Goal: Task Accomplishment & Management: Use online tool/utility

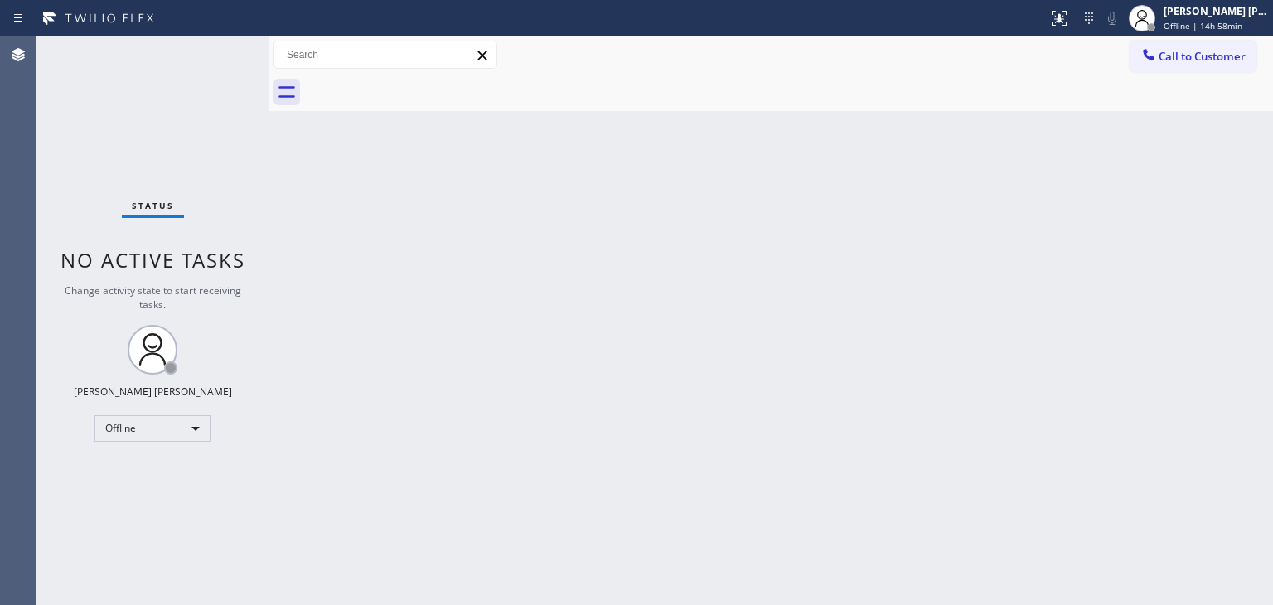
click at [1188, 342] on div "Back to Dashboard Change Sender ID Customers Technicians Select a contact Outbo…" at bounding box center [771, 320] width 1005 height 569
click at [1197, 23] on span "Offline | 14h 58min" at bounding box center [1203, 26] width 79 height 12
click at [1211, 11] on div "[PERSON_NAME] [PERSON_NAME]" at bounding box center [1216, 11] width 104 height 14
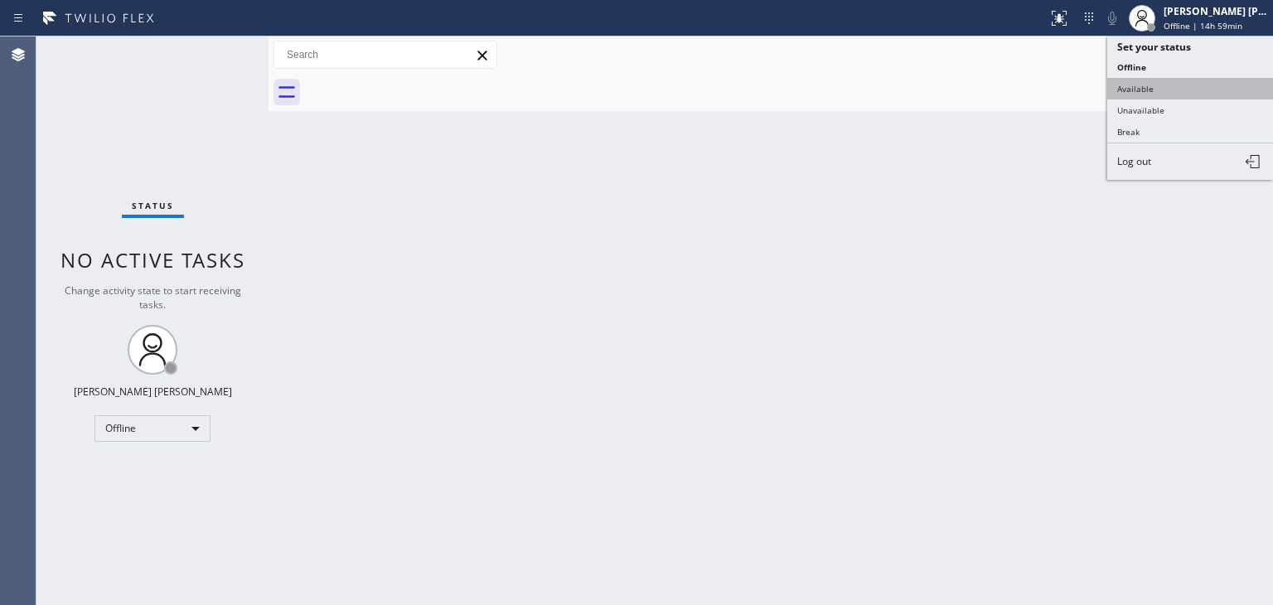
click at [1154, 86] on button "Available" at bounding box center [1190, 89] width 166 height 22
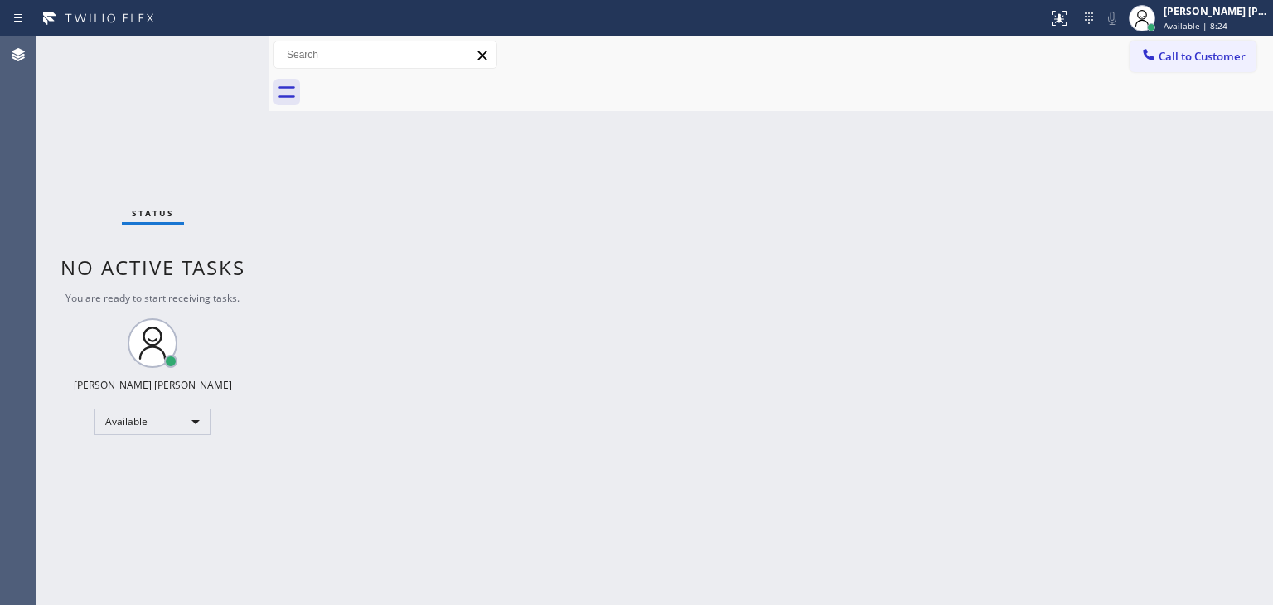
click at [209, 46] on div "Status No active tasks You are ready to start receiving tasks. [PERSON_NAME] [P…" at bounding box center [152, 320] width 232 height 569
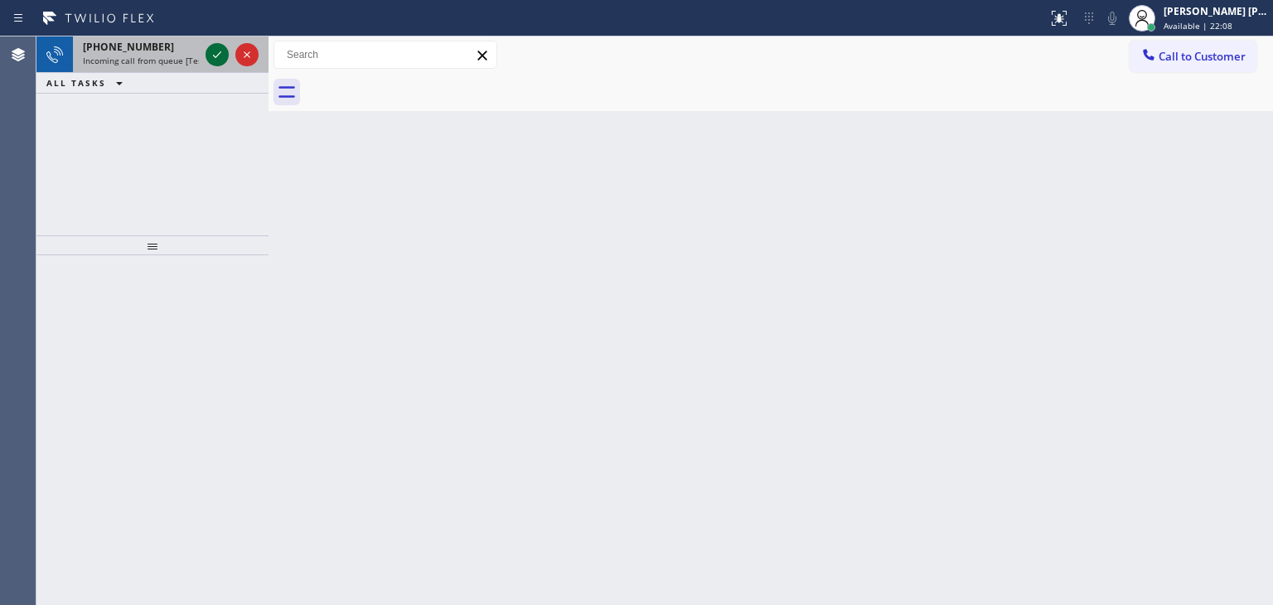
click at [210, 53] on icon at bounding box center [217, 55] width 20 height 20
click at [223, 57] on icon at bounding box center [217, 55] width 20 height 20
click at [219, 58] on icon at bounding box center [217, 55] width 20 height 20
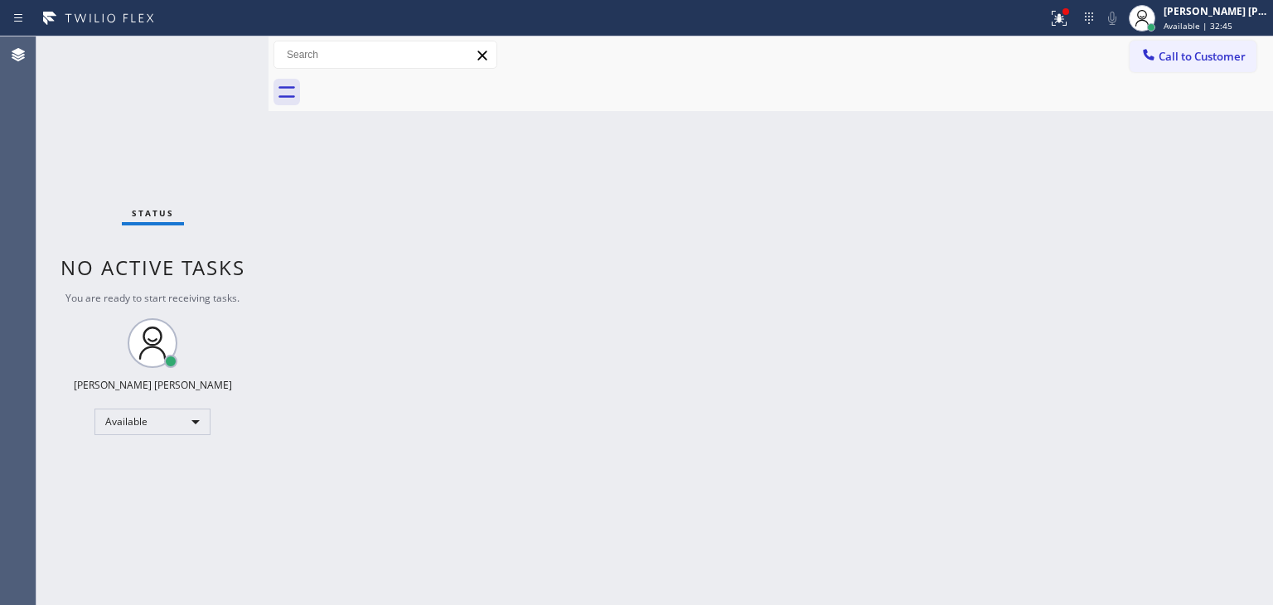
click at [219, 58] on div "Status No active tasks You are ready to start receiving tasks. [PERSON_NAME] [P…" at bounding box center [152, 320] width 232 height 569
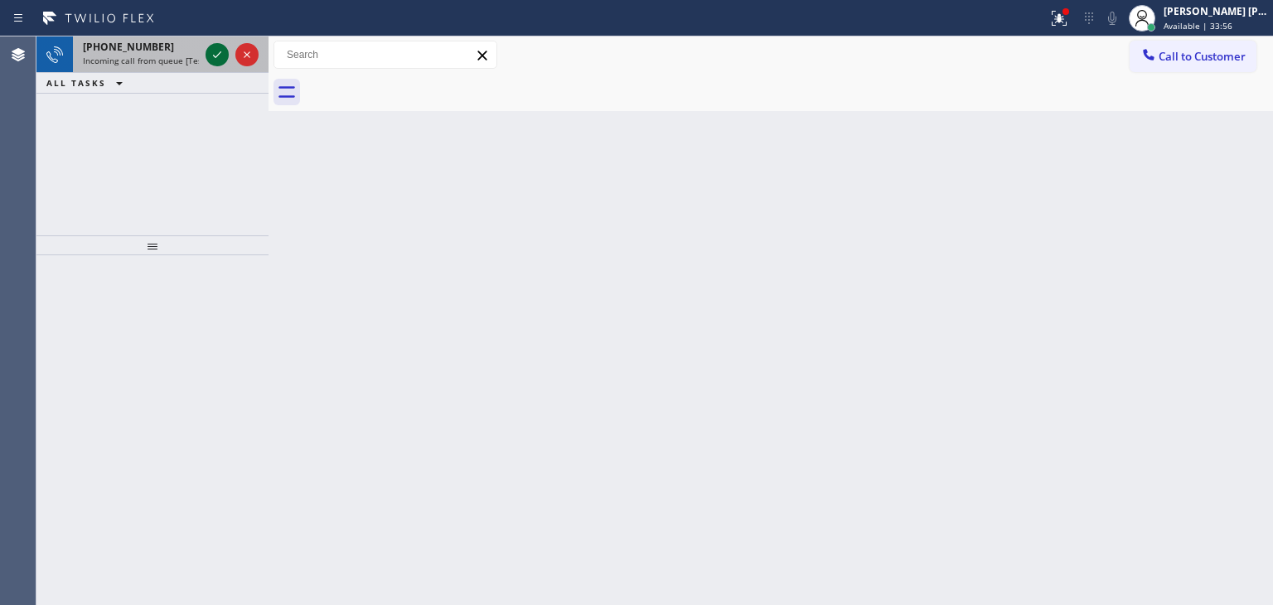
click at [217, 56] on icon at bounding box center [217, 55] width 20 height 20
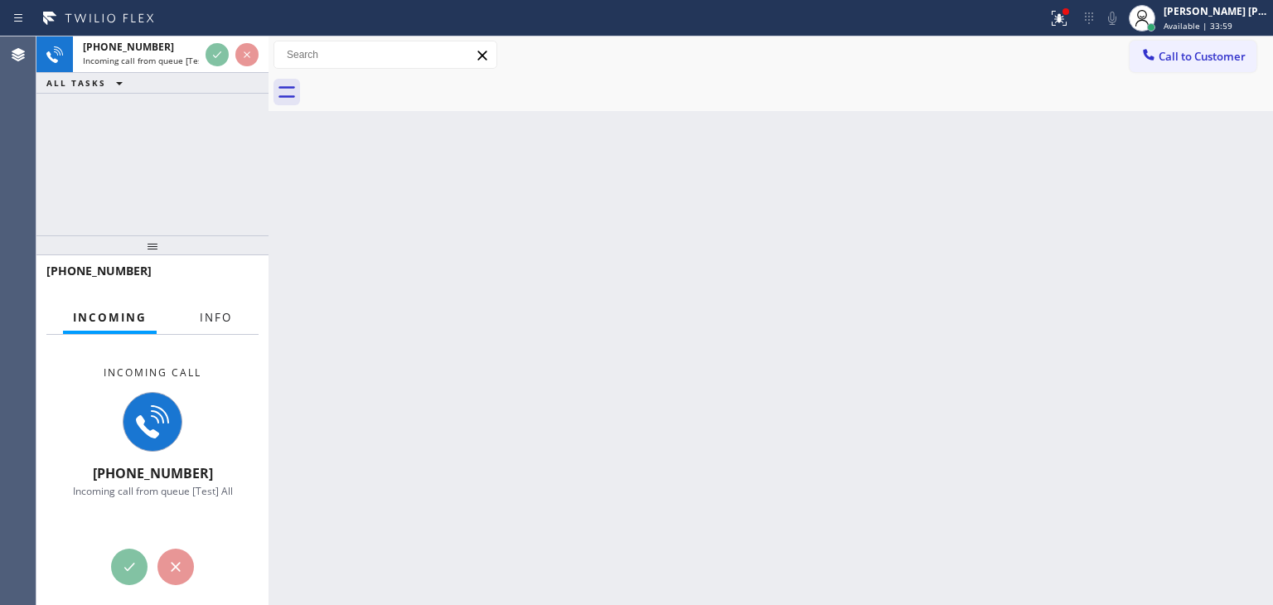
click at [223, 312] on span "Info" at bounding box center [216, 317] width 32 height 15
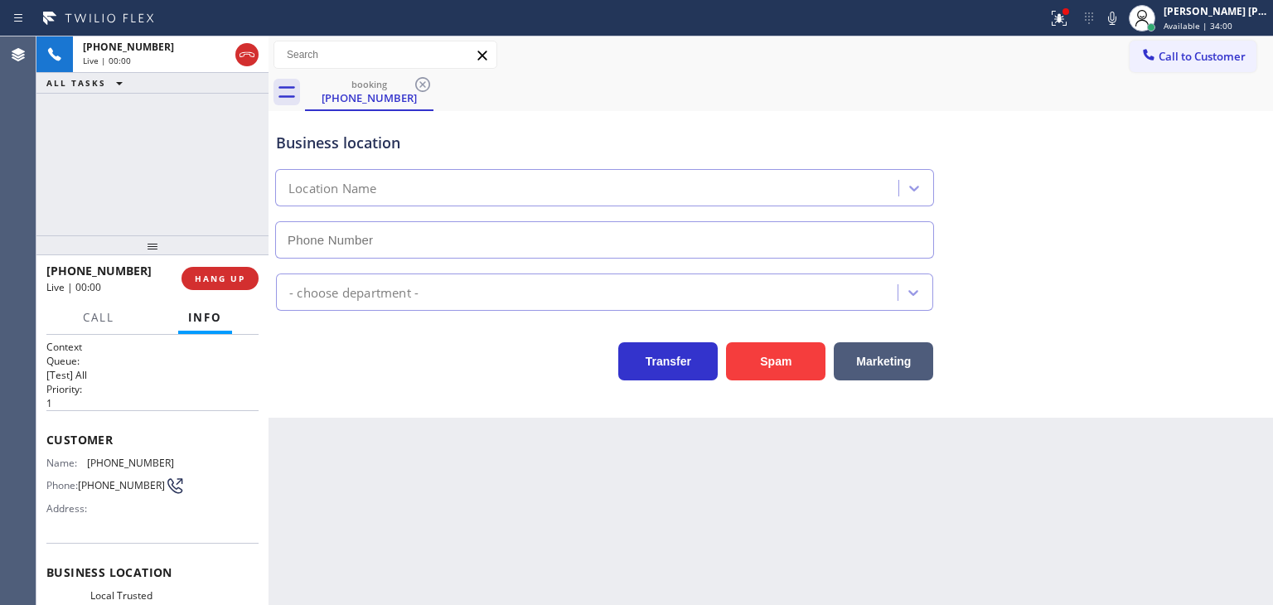
type input "[PHONE_NUMBER]"
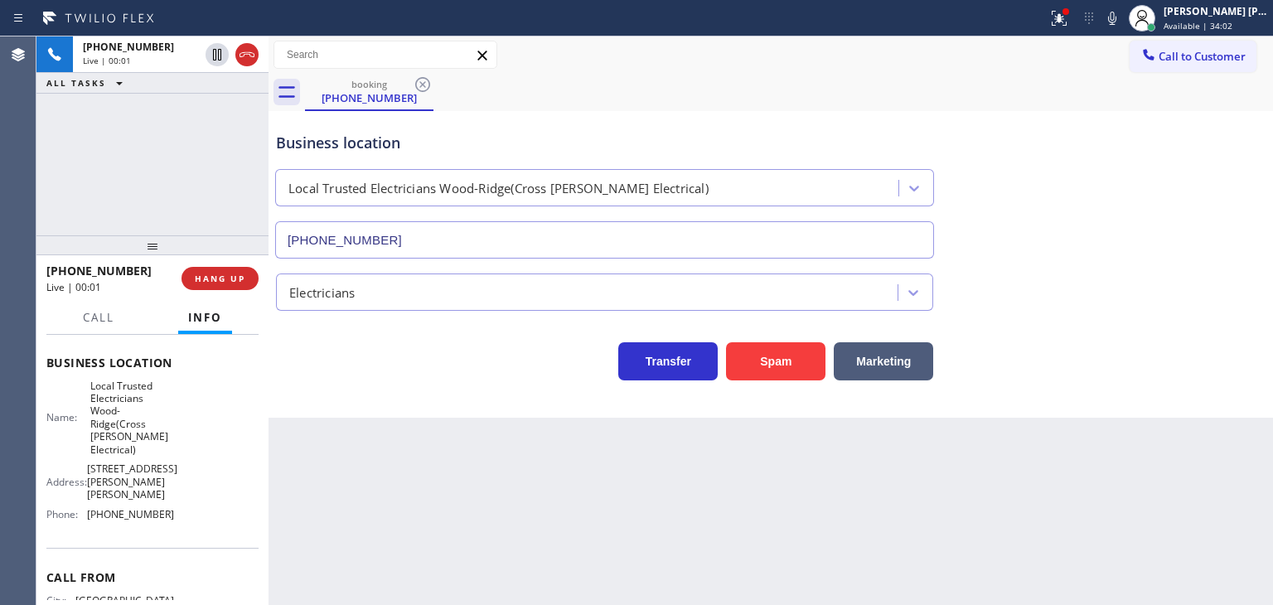
scroll to position [249, 0]
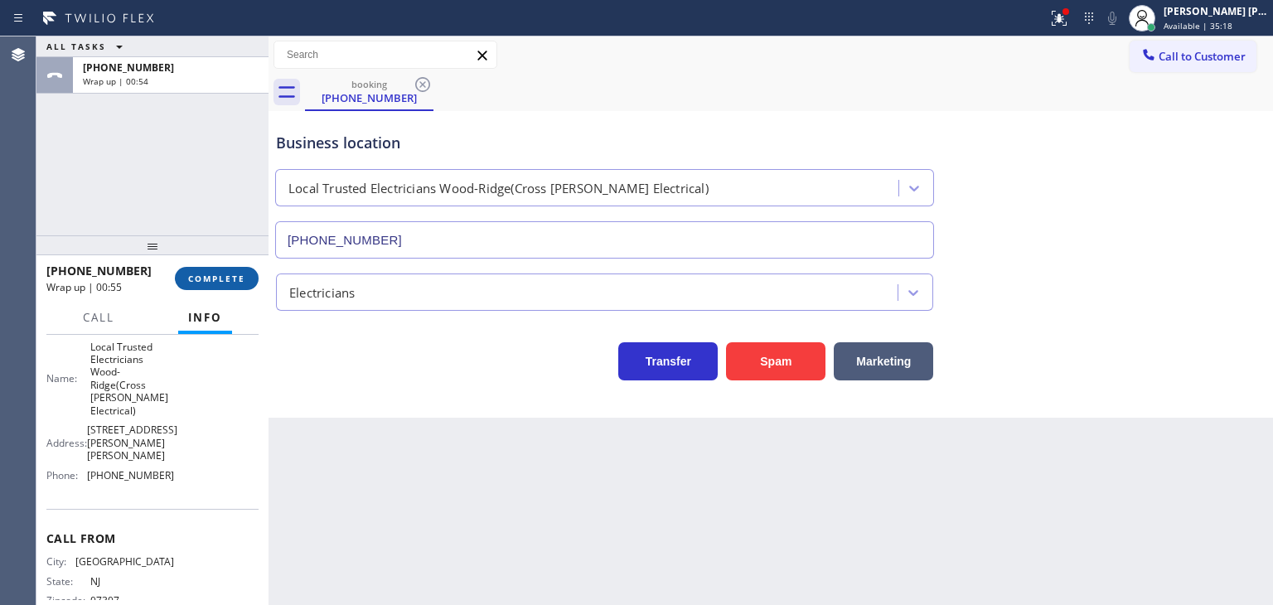
click at [219, 280] on span "COMPLETE" at bounding box center [216, 279] width 57 height 12
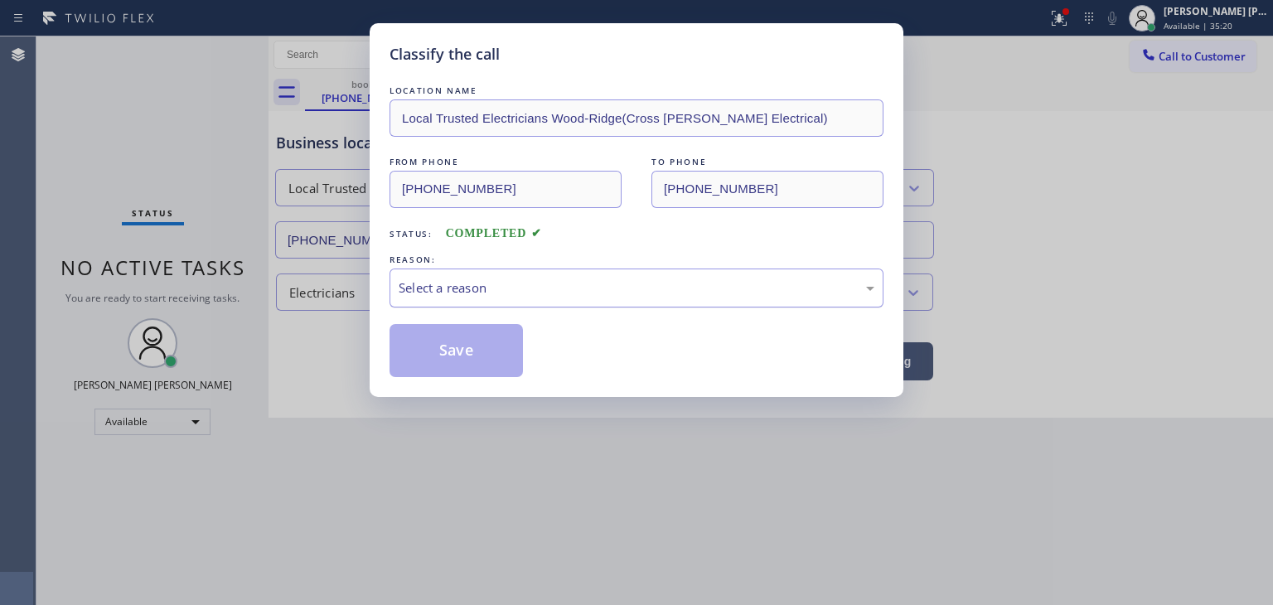
click at [468, 297] on div "Select a reason" at bounding box center [637, 288] width 494 height 39
click at [454, 359] on button "Save" at bounding box center [456, 350] width 133 height 53
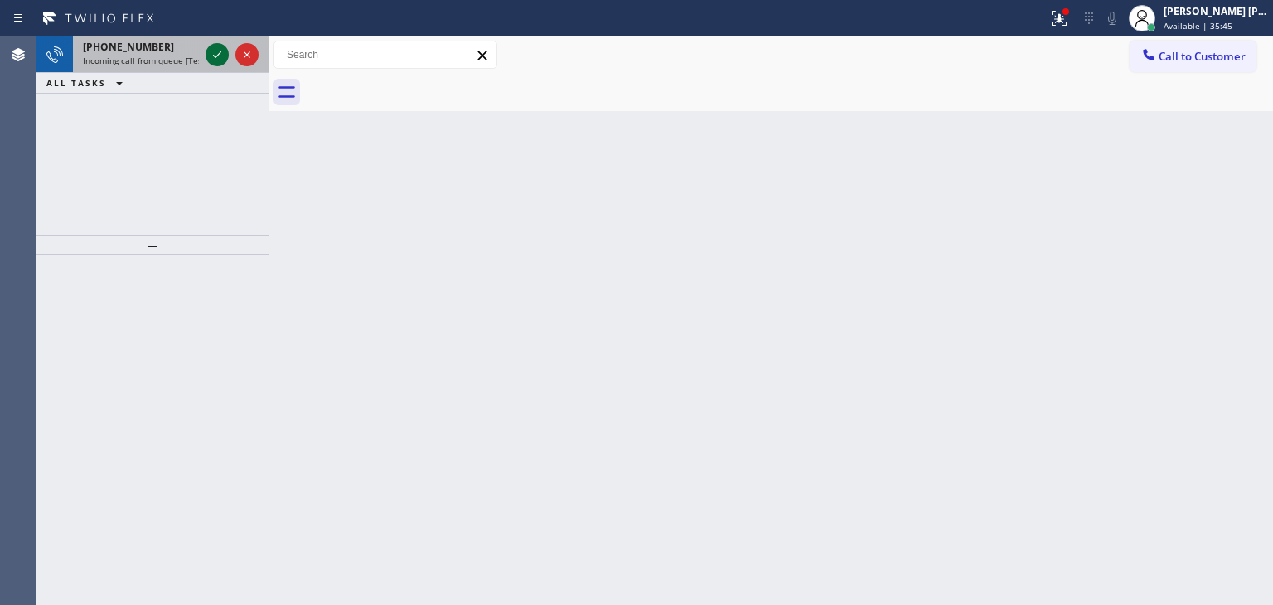
click at [217, 56] on icon at bounding box center [217, 54] width 8 height 7
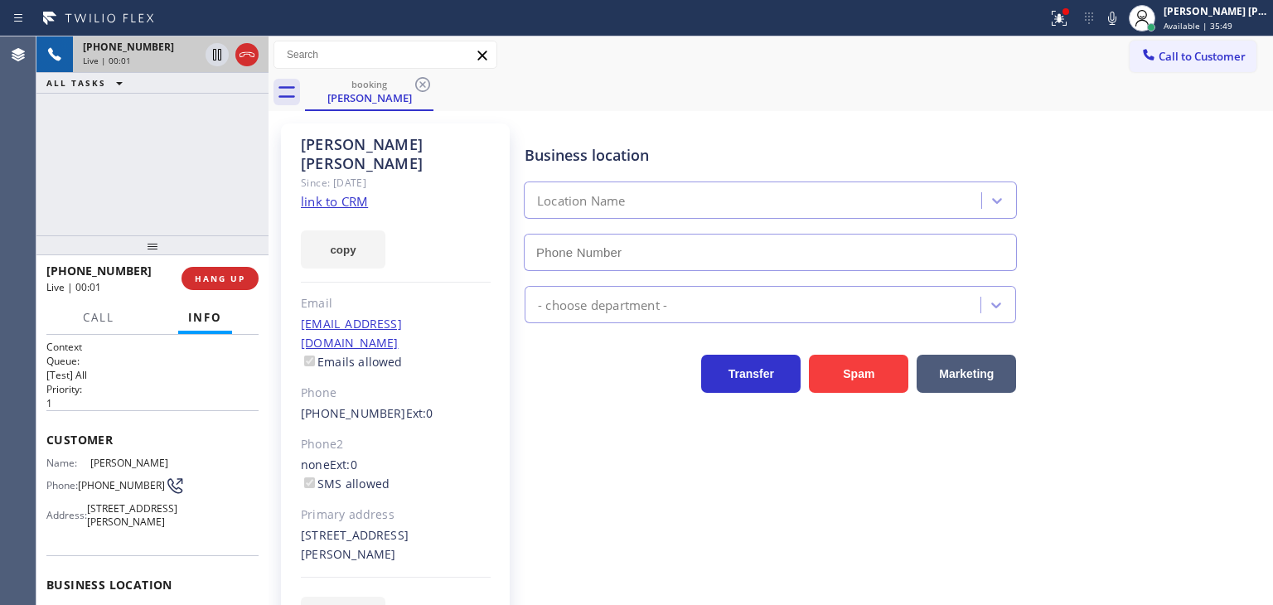
type input "[PHONE_NUMBER]"
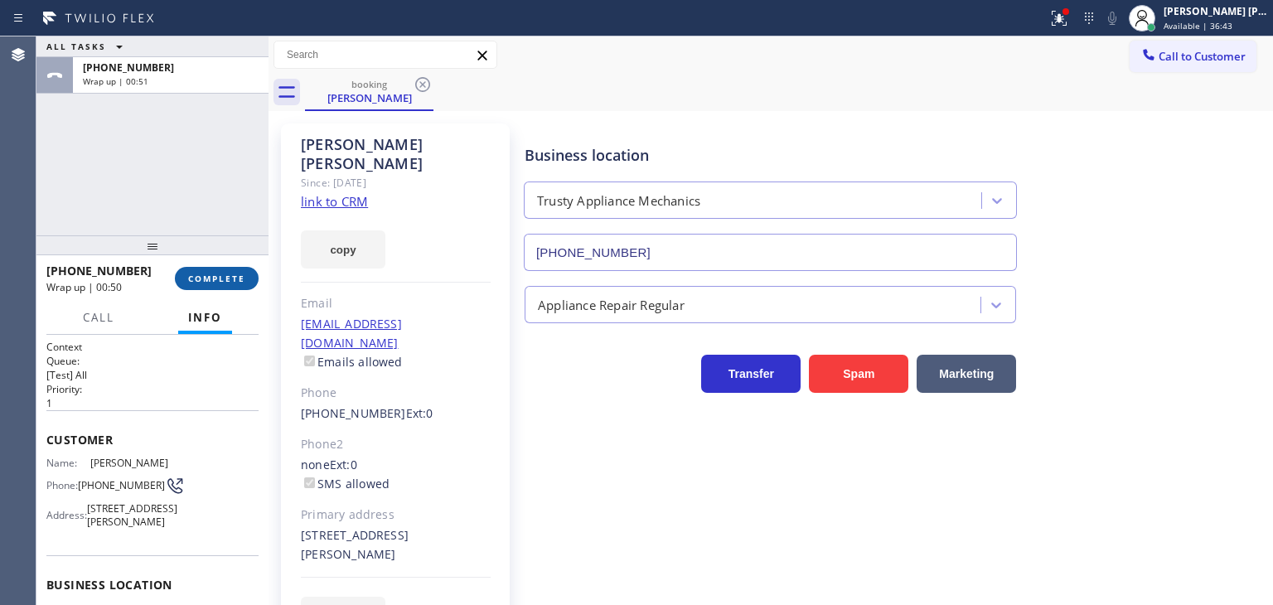
click at [229, 282] on span "COMPLETE" at bounding box center [216, 279] width 57 height 12
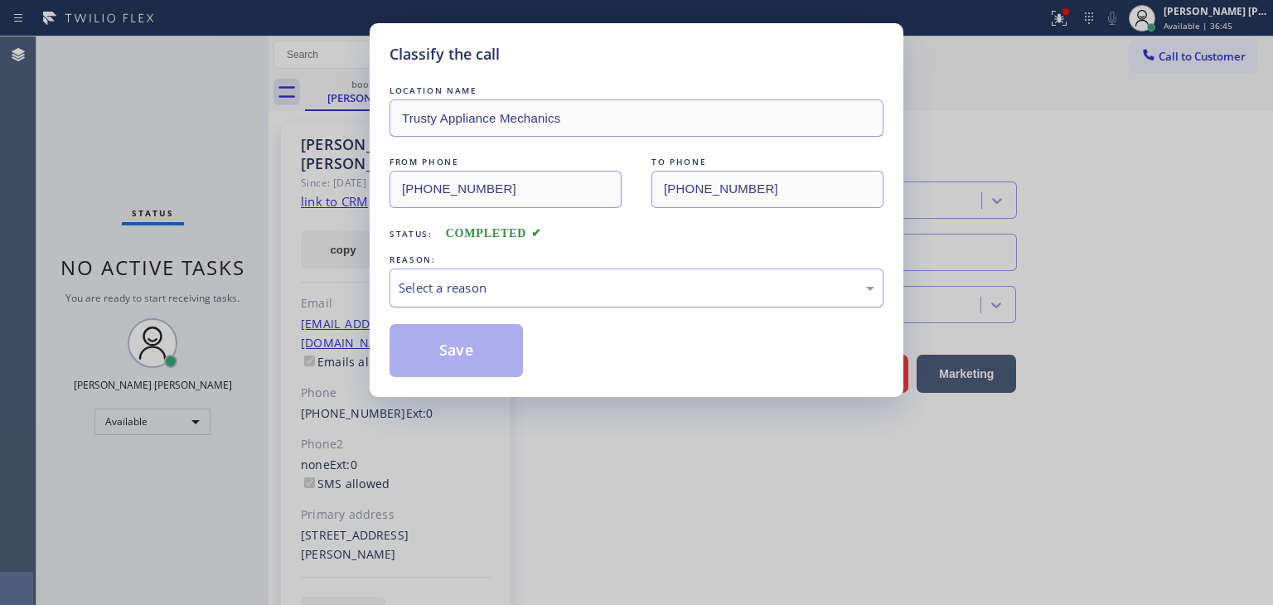
click at [469, 294] on div "Select a reason" at bounding box center [637, 288] width 476 height 19
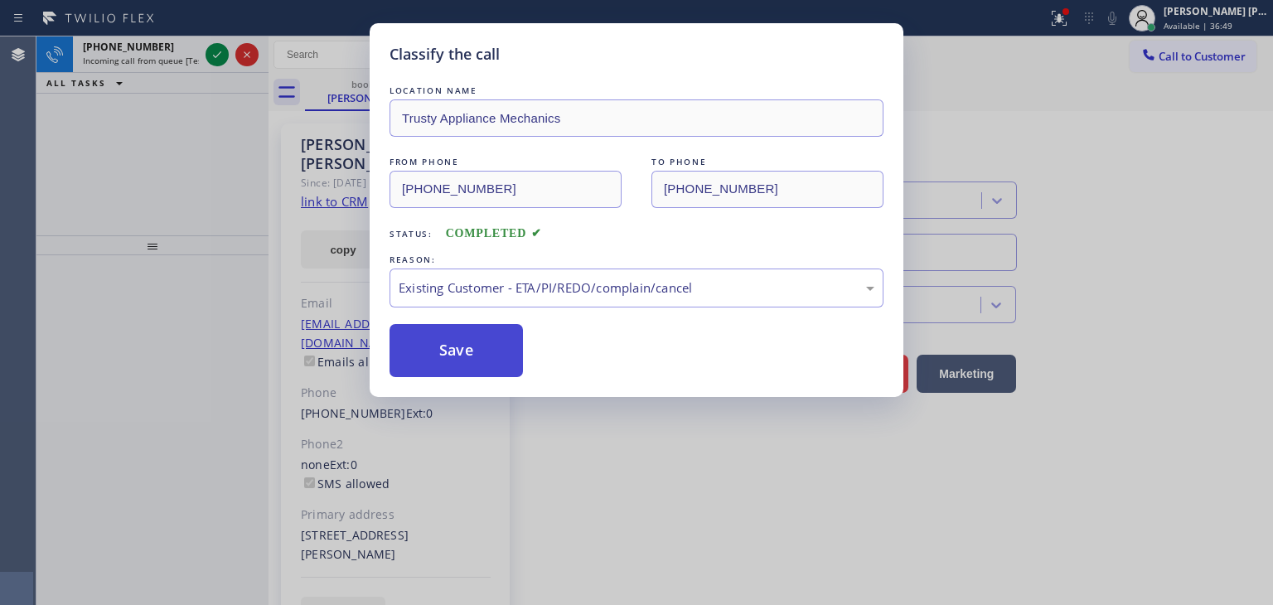
click at [462, 361] on button "Save" at bounding box center [456, 350] width 133 height 53
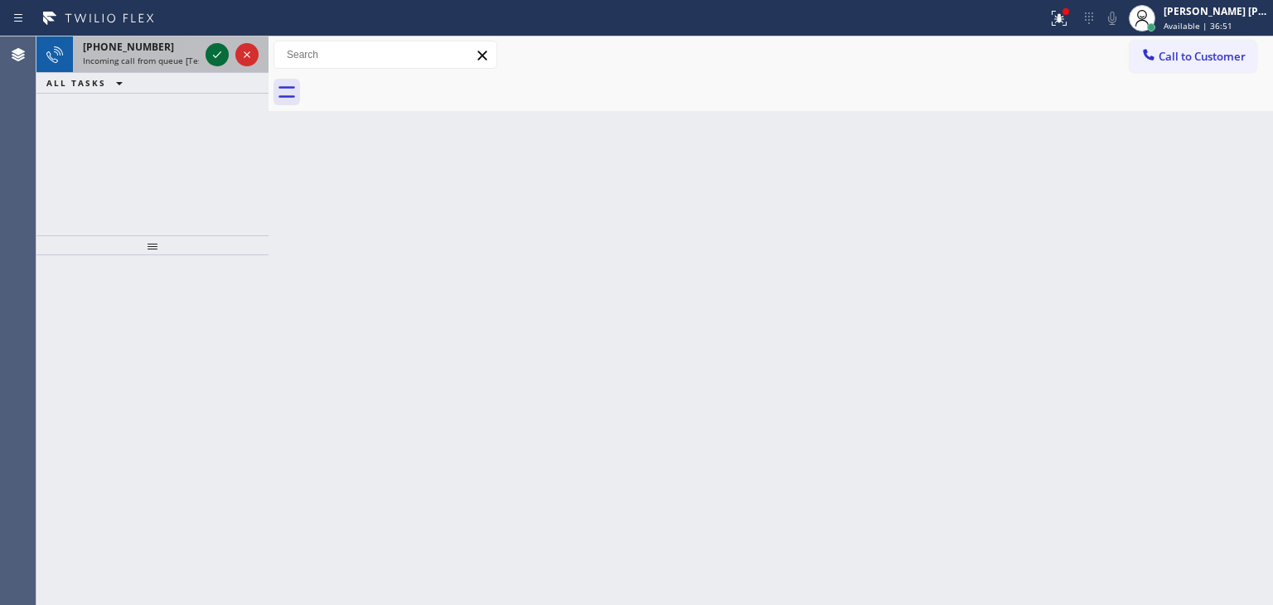
click at [225, 57] on icon at bounding box center [217, 55] width 20 height 20
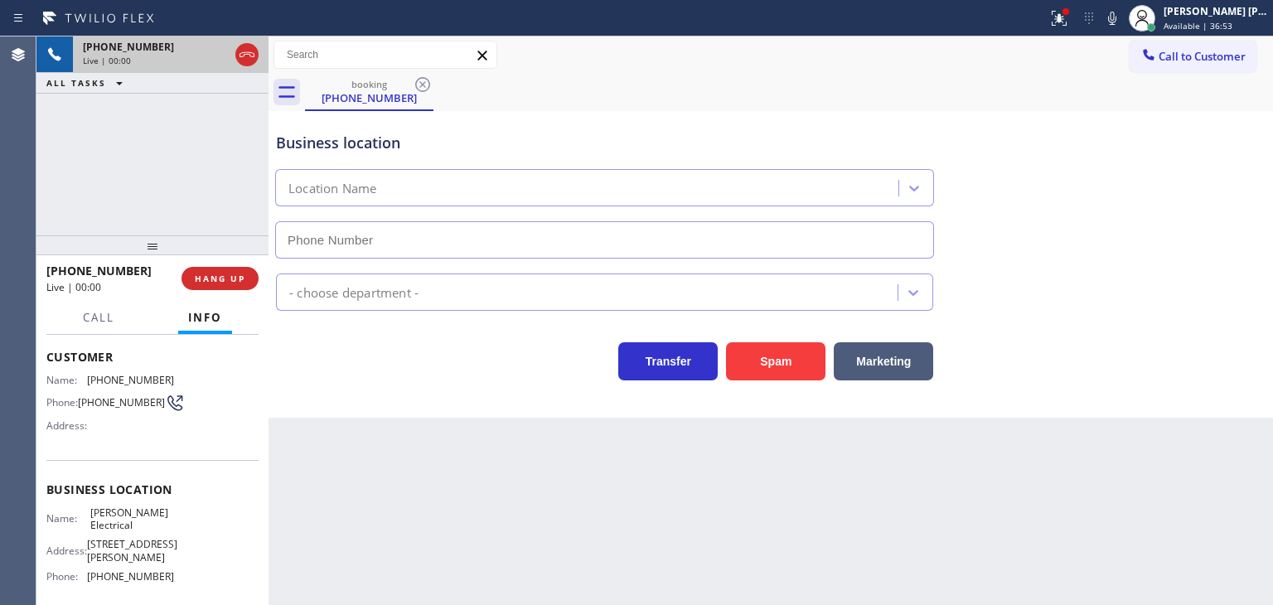
scroll to position [166, 0]
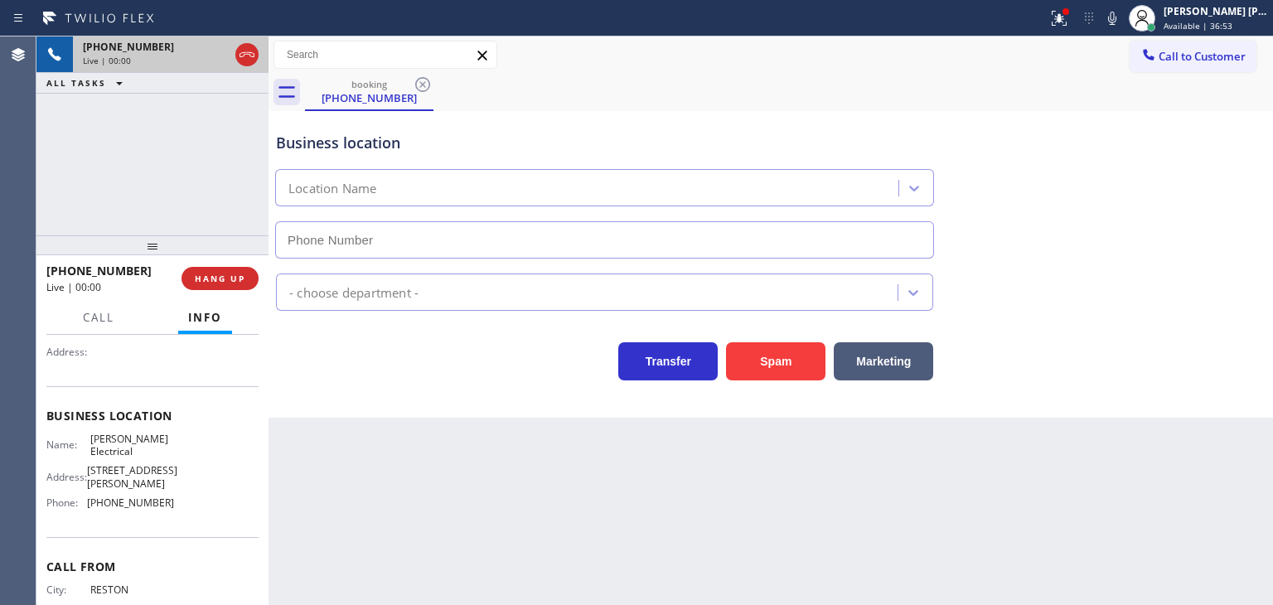
type input "[PHONE_NUMBER]"
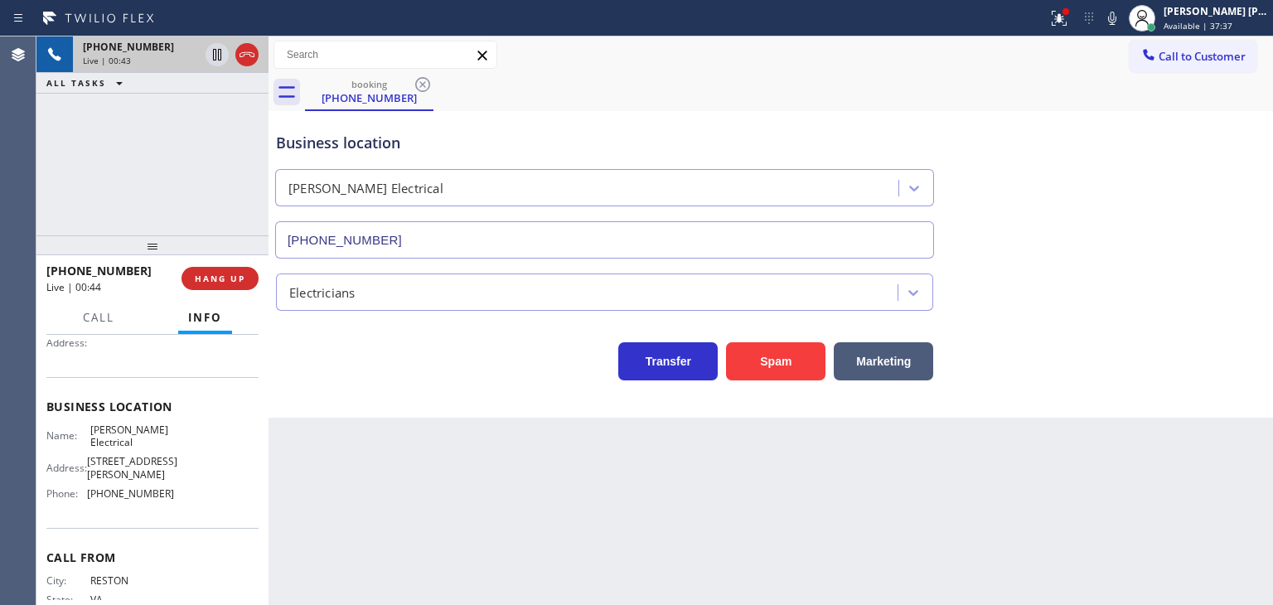
drag, startPoint x: 1164, startPoint y: 232, endPoint x: 1182, endPoint y: 49, distance: 184.1
click at [1164, 232] on div "Business location [PERSON_NAME] Electrical [PHONE_NUMBER]" at bounding box center [771, 184] width 996 height 150
click at [1235, 316] on div "Transfer Spam Marketing" at bounding box center [771, 346] width 996 height 70
click at [1122, 22] on icon at bounding box center [1112, 18] width 20 height 20
click at [1218, 176] on div "Business location [PERSON_NAME] Electrical [PHONE_NUMBER]" at bounding box center [771, 184] width 996 height 150
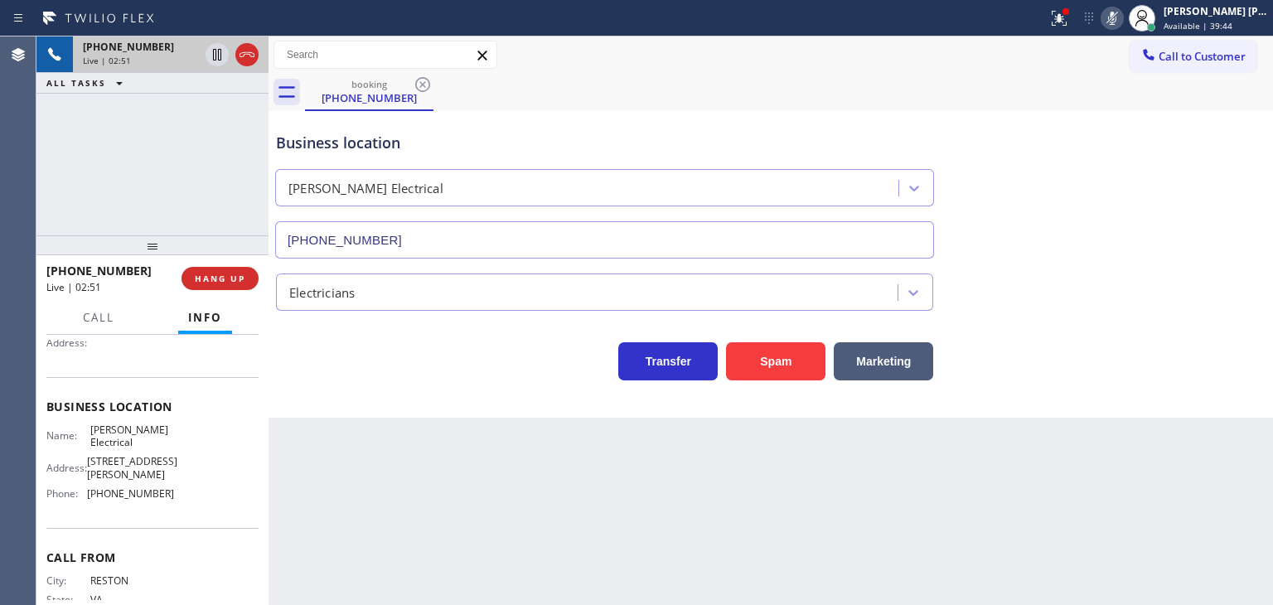
click at [1122, 20] on icon at bounding box center [1112, 18] width 20 height 20
click at [104, 317] on span "Call" at bounding box center [98, 317] width 31 height 15
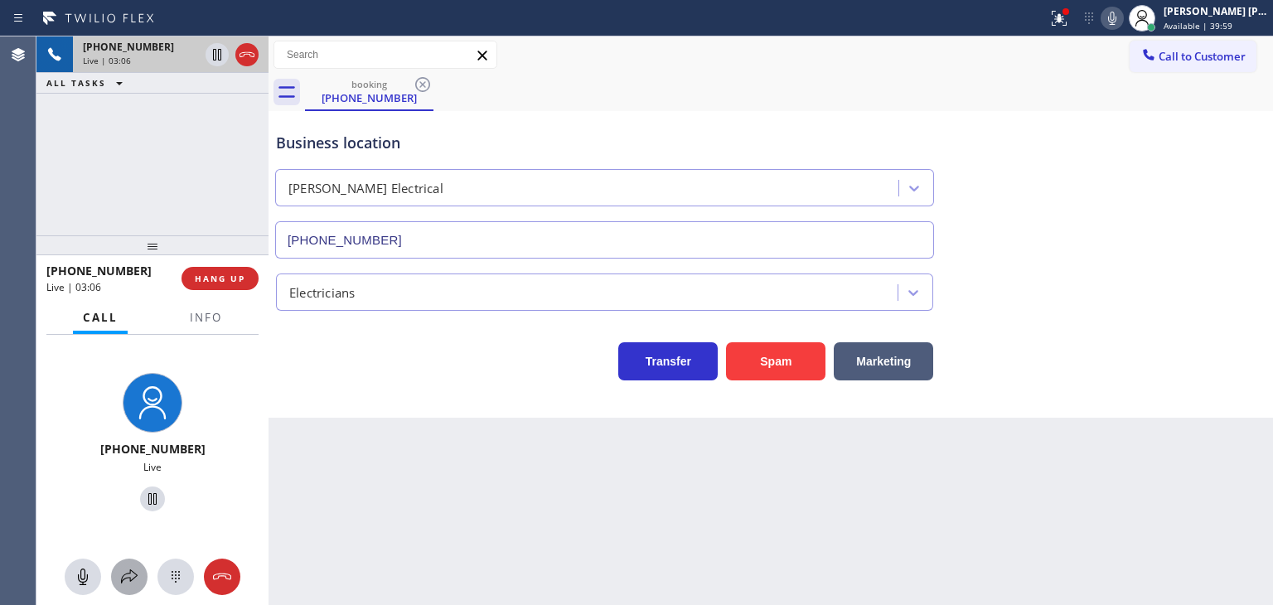
click at [124, 578] on icon at bounding box center [129, 576] width 17 height 14
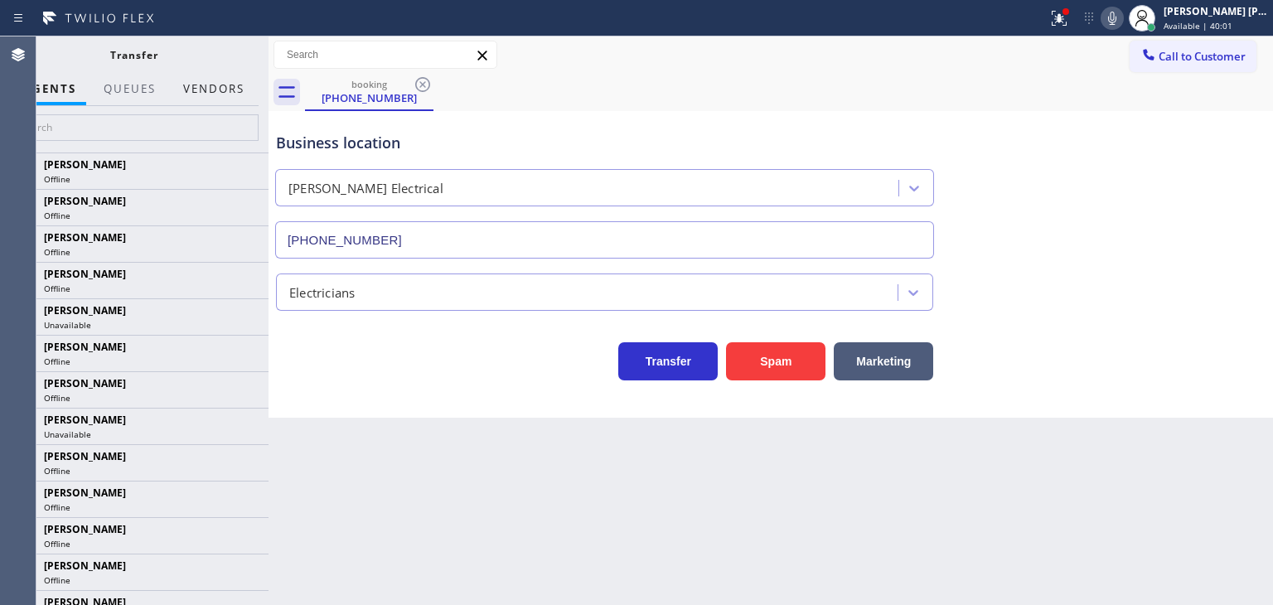
click at [230, 90] on button "Vendors" at bounding box center [213, 89] width 81 height 32
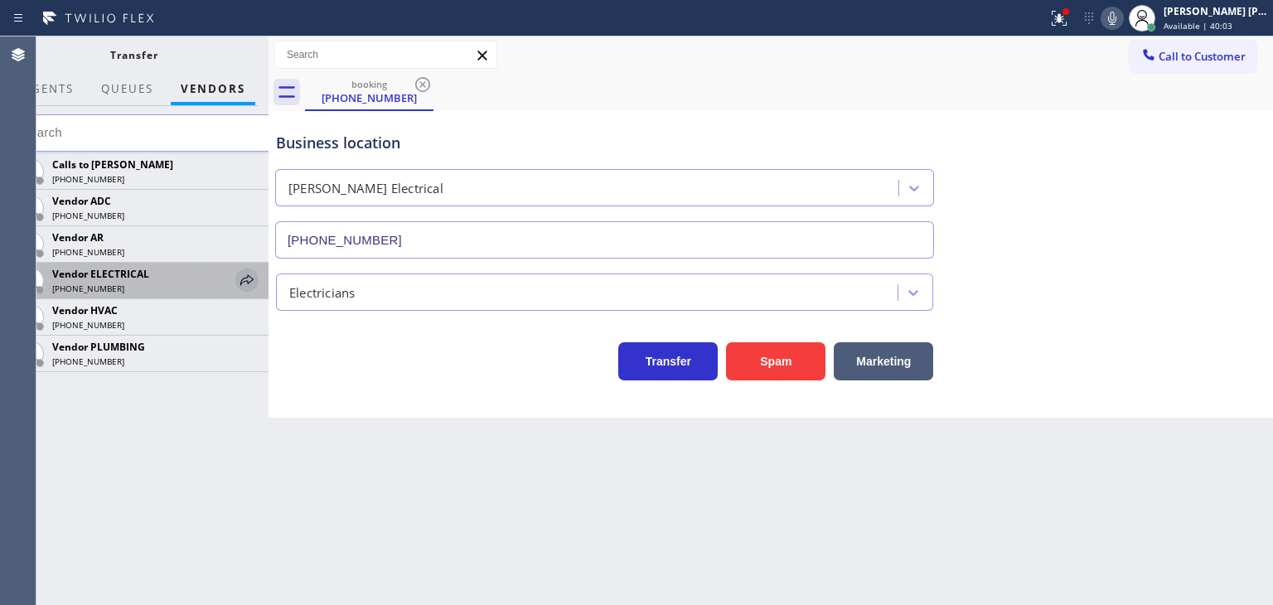
click at [247, 276] on icon at bounding box center [247, 280] width 20 height 20
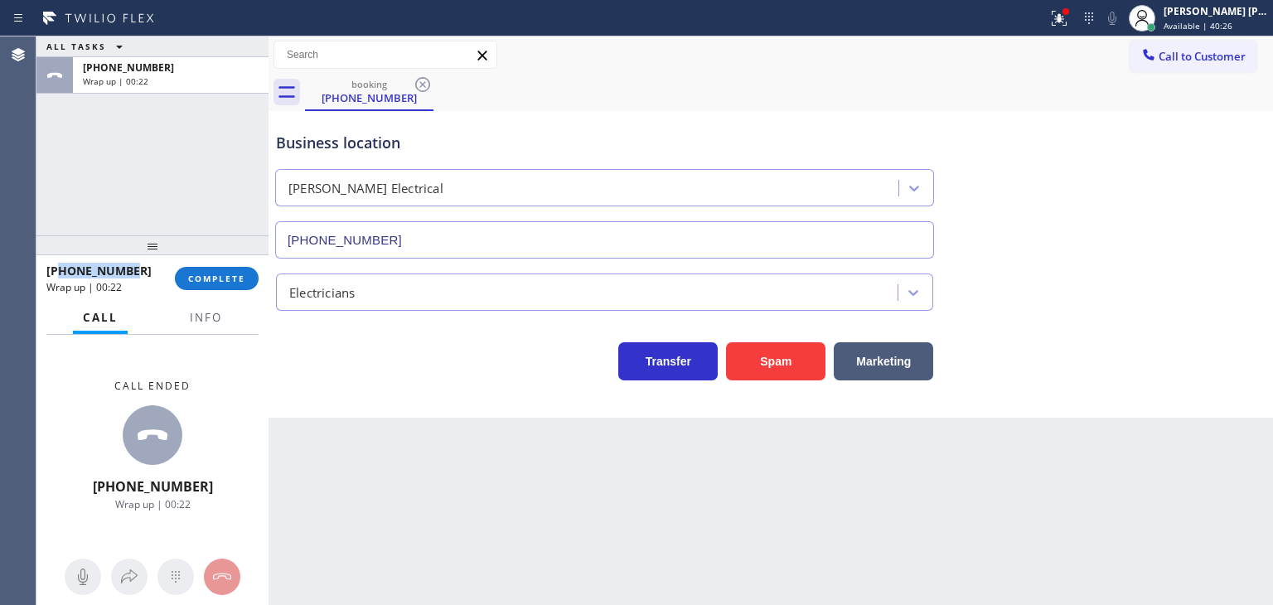
drag, startPoint x: 148, startPoint y: 273, endPoint x: 60, endPoint y: 264, distance: 88.3
click at [60, 264] on div "[PHONE_NUMBER]" at bounding box center [104, 271] width 117 height 16
copy span "7035591294"
click at [219, 313] on span "Info" at bounding box center [206, 317] width 32 height 15
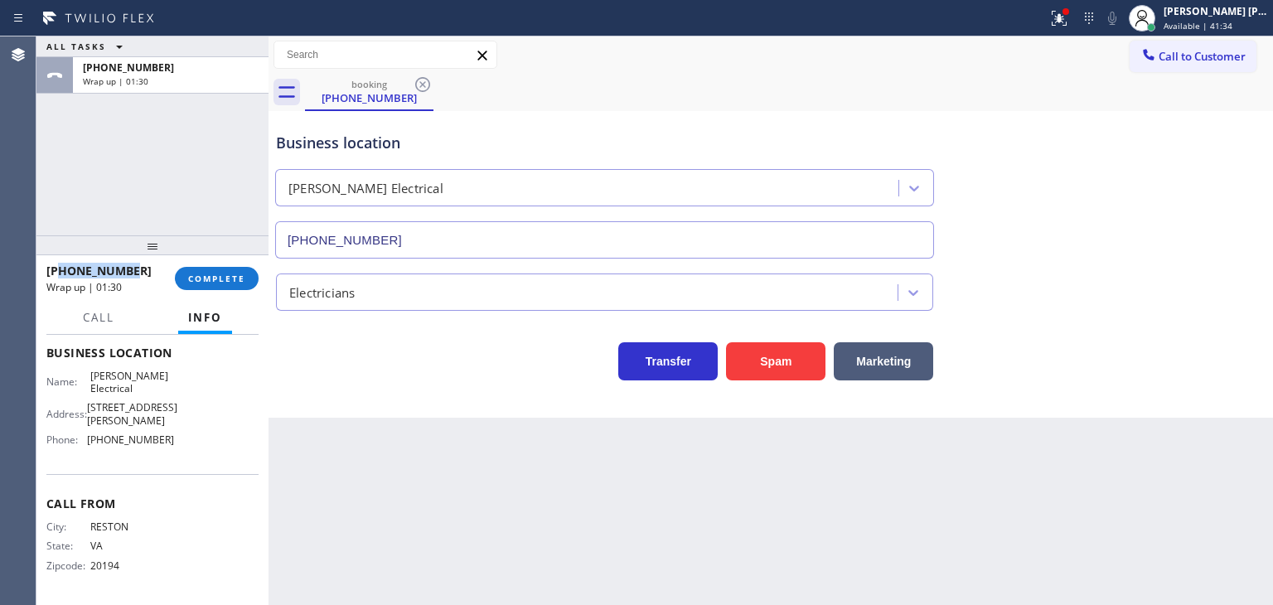
scroll to position [246, 0]
drag, startPoint x: 175, startPoint y: 445, endPoint x: 82, endPoint y: 442, distance: 92.9
click at [82, 442] on div "Name: [PERSON_NAME] Electrical Address: [STREET_ADDRESS][PERSON_NAME] Phone: [P…" at bounding box center [152, 412] width 212 height 84
copy div "[PHONE_NUMBER]"
click at [212, 279] on span "COMPLETE" at bounding box center [216, 279] width 57 height 12
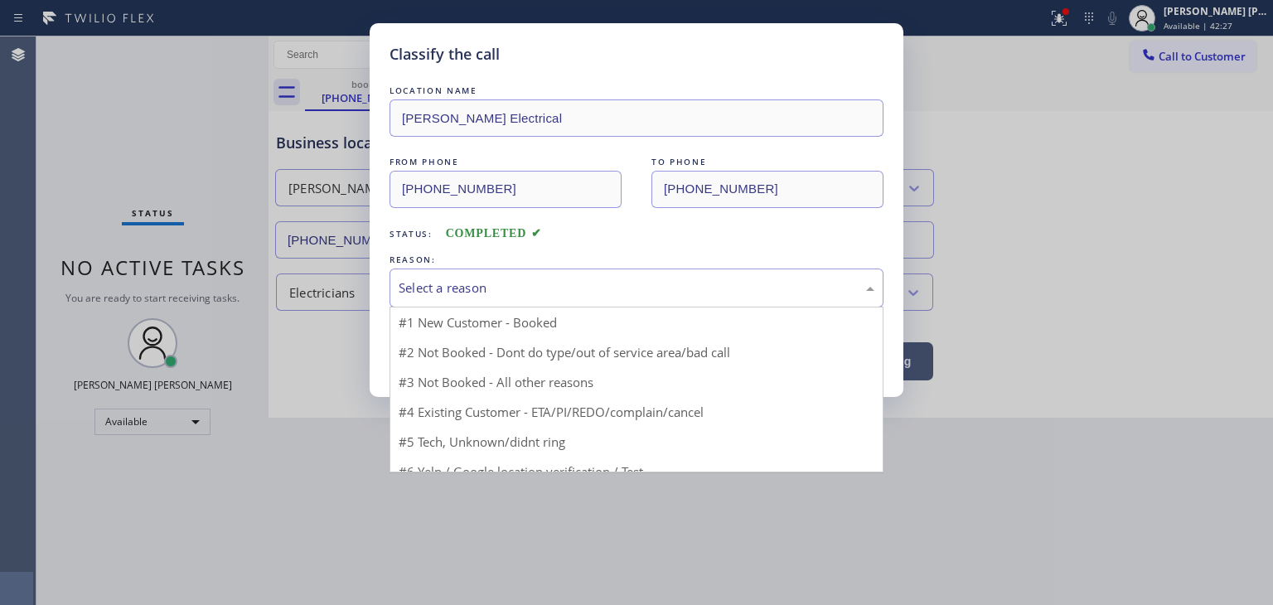
click at [510, 279] on div "Select a reason" at bounding box center [637, 288] width 476 height 19
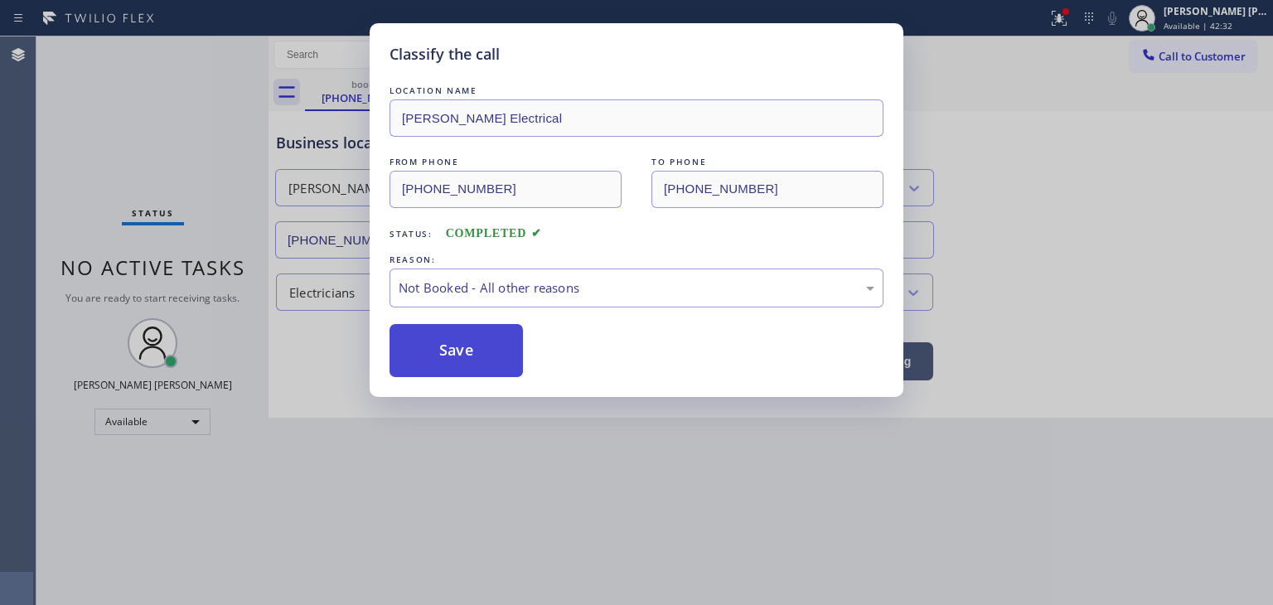
click at [479, 346] on button "Save" at bounding box center [456, 350] width 133 height 53
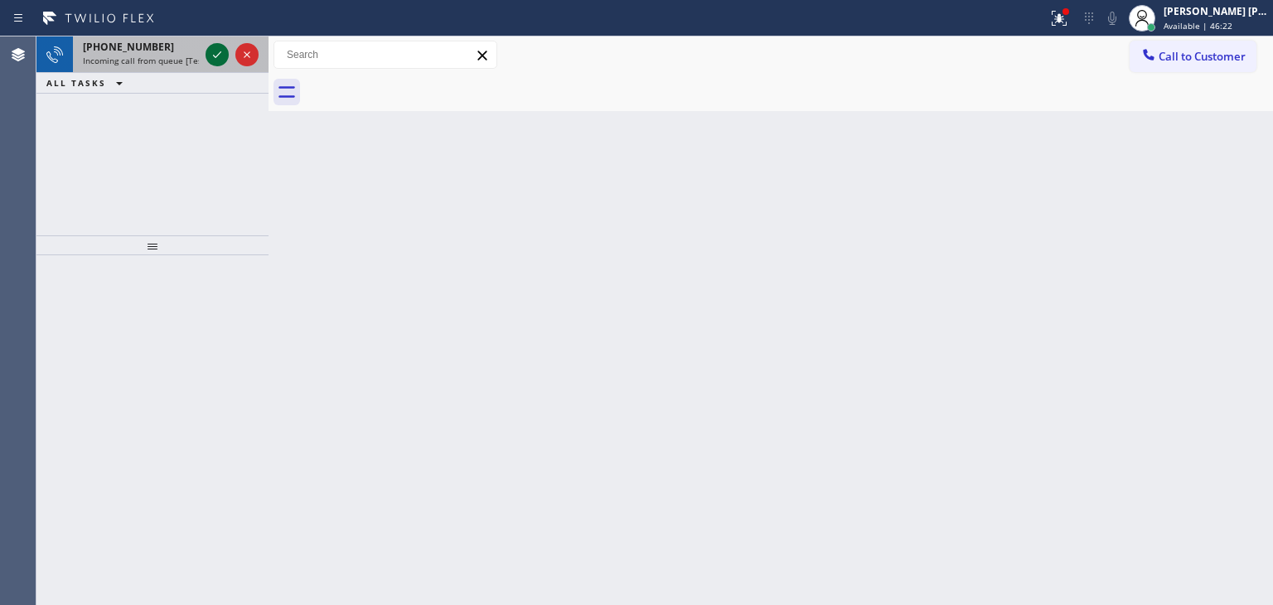
click at [215, 56] on icon at bounding box center [217, 54] width 8 height 7
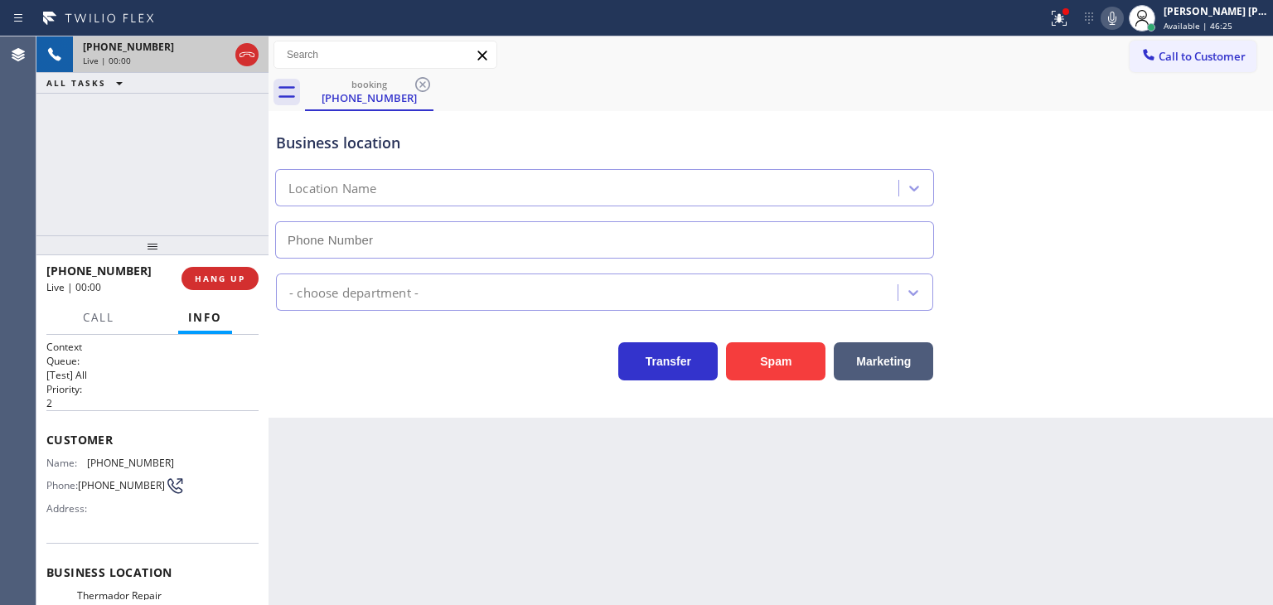
type input "[PHONE_NUMBER]"
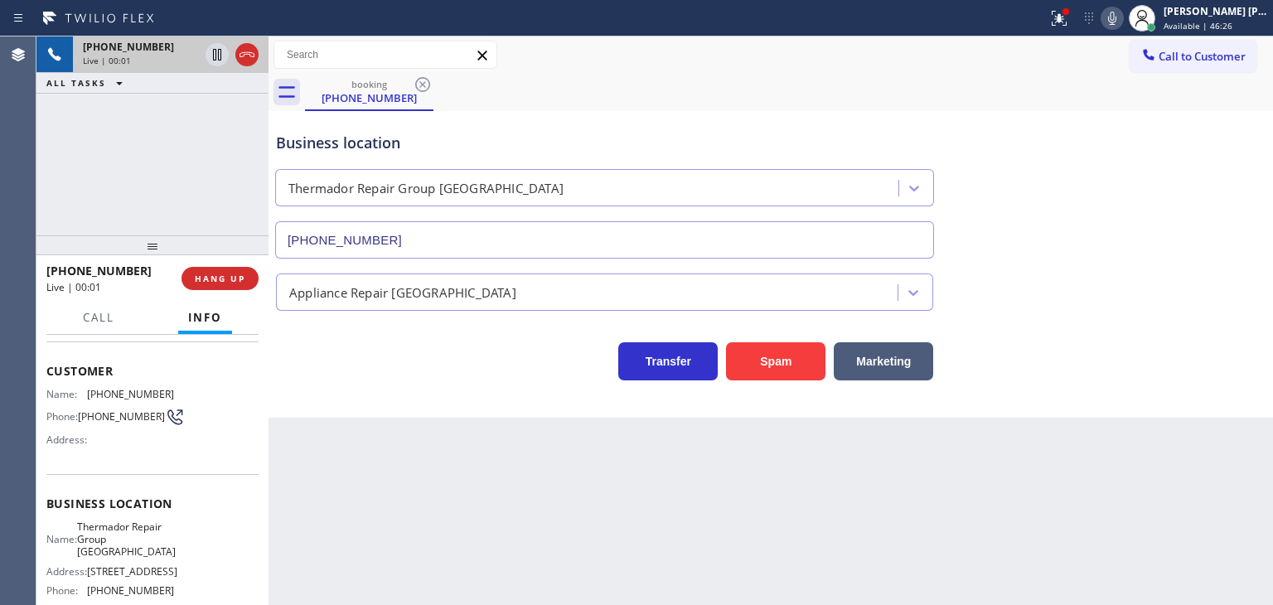
scroll to position [166, 0]
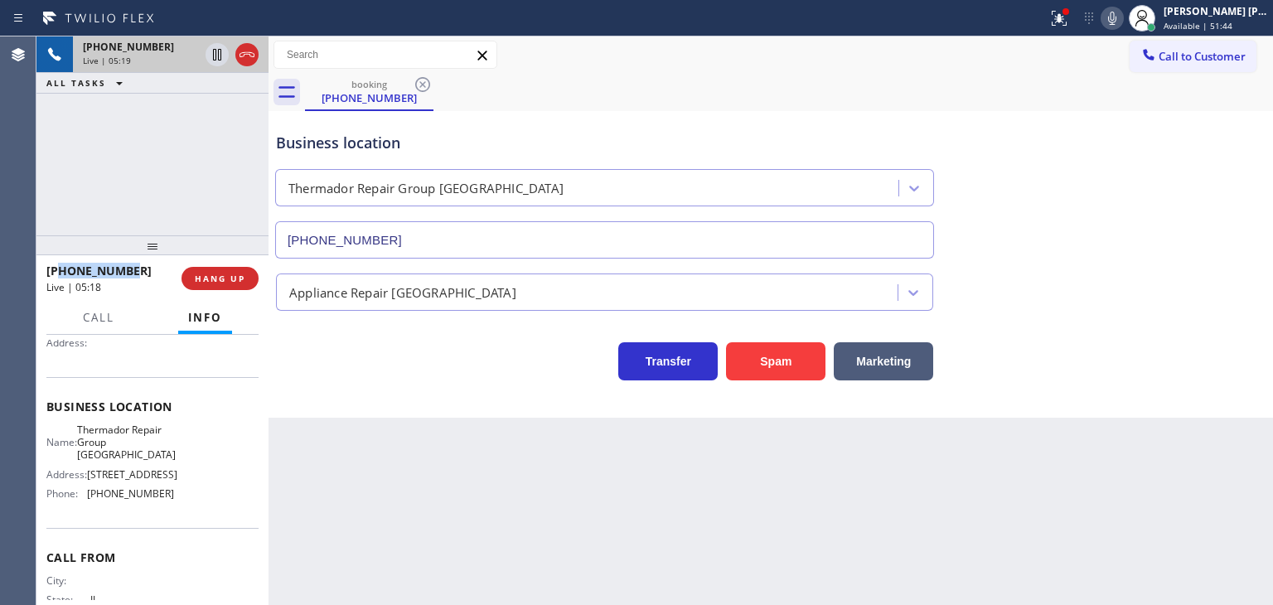
drag, startPoint x: 143, startPoint y: 273, endPoint x: 56, endPoint y: 275, distance: 87.1
click at [56, 275] on div "[PHONE_NUMBER]" at bounding box center [108, 271] width 124 height 16
copy span "2246513913"
drag, startPoint x: 195, startPoint y: 522, endPoint x: 83, endPoint y: 513, distance: 112.3
click at [83, 507] on div "Name: Thermador Repair Group Oak Park Address: [STREET_ADDRESS] Phone: [PHONE_N…" at bounding box center [152, 466] width 212 height 84
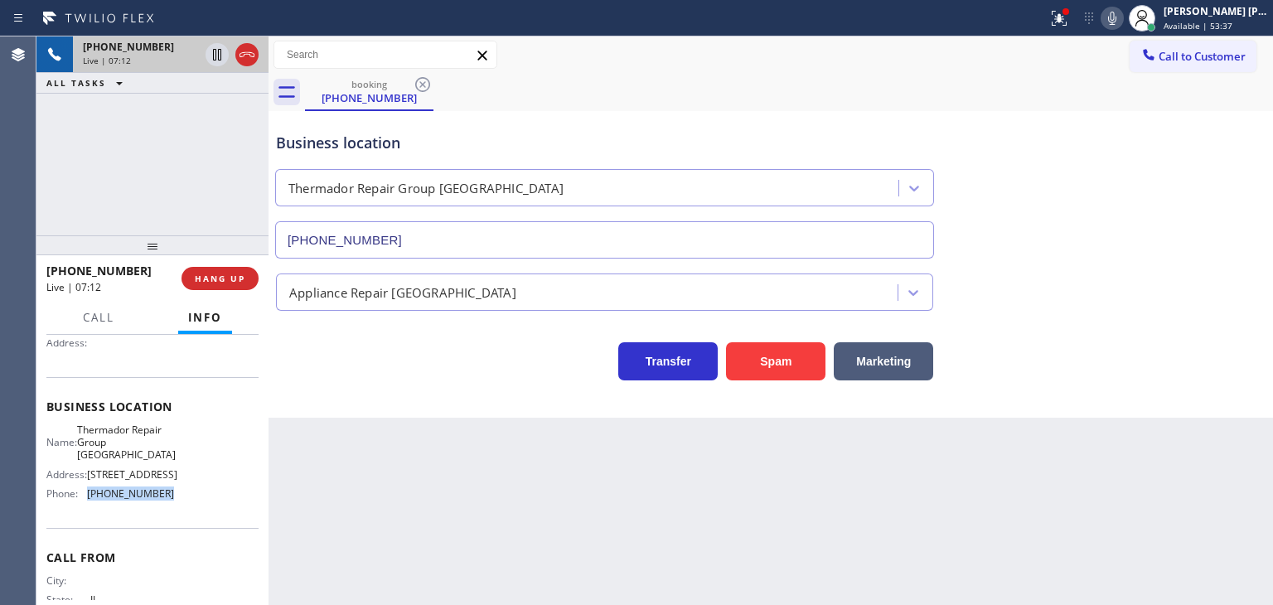
copy div "[PHONE_NUMBER]"
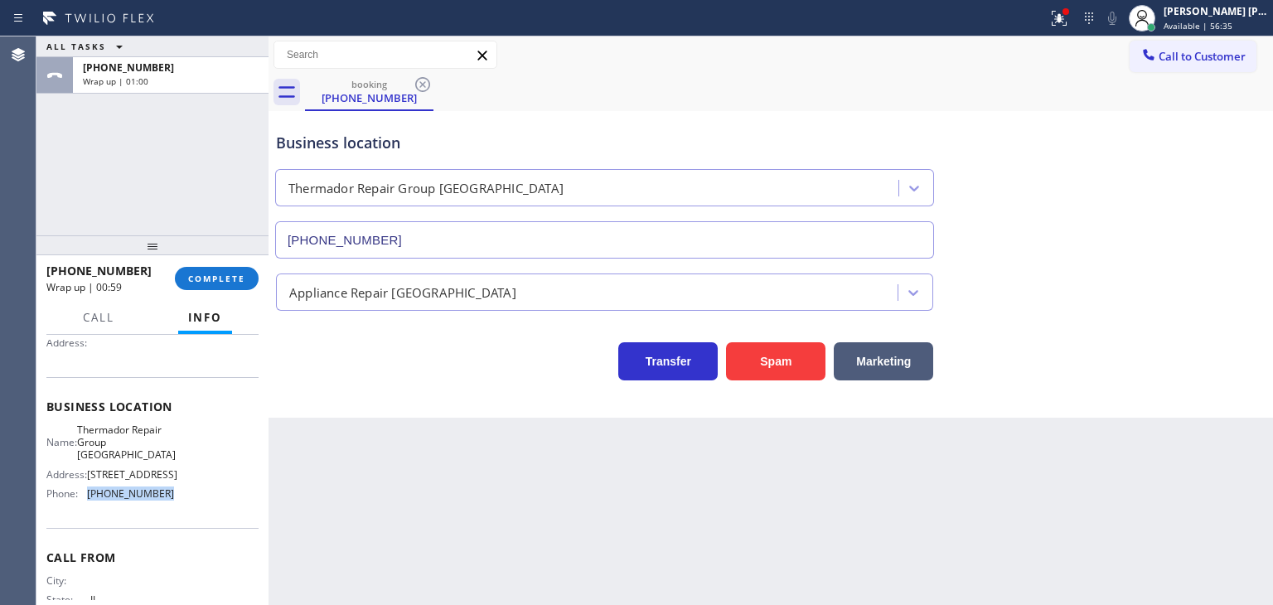
copy div "[PHONE_NUMBER]"
click at [1224, 49] on span "Call to Customer" at bounding box center [1202, 56] width 87 height 15
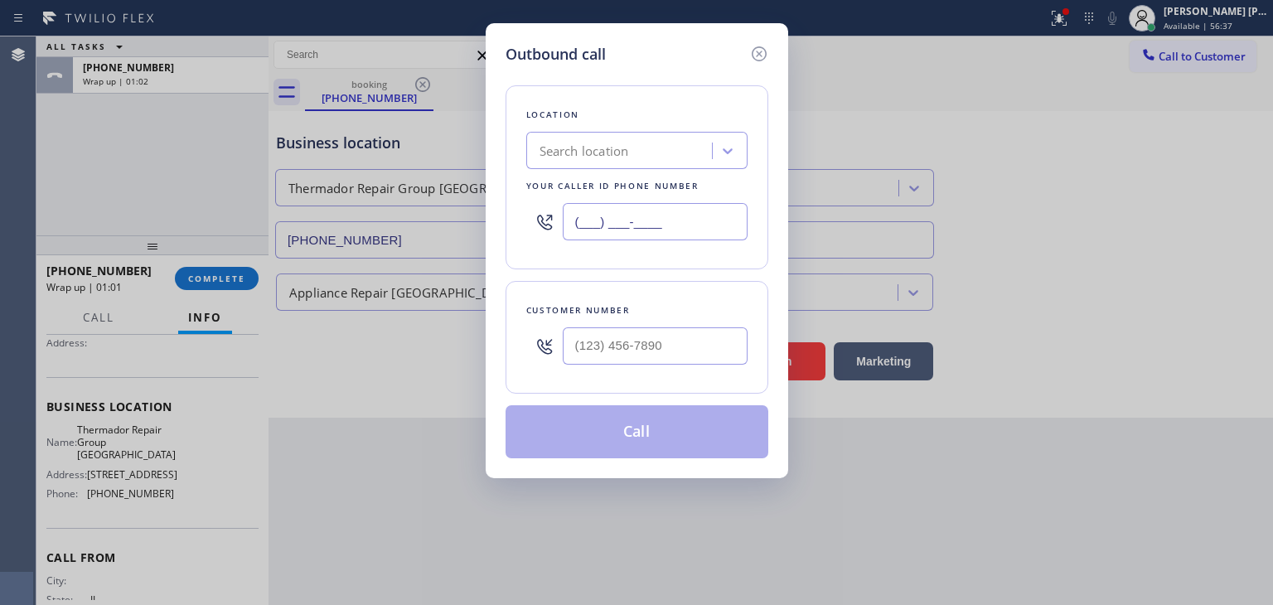
click at [673, 216] on input "(___) ___-____" at bounding box center [655, 221] width 185 height 37
paste input "708) 998-5526"
type input "[PHONE_NUMBER]"
click at [587, 340] on input "(246) 513-913_" at bounding box center [655, 345] width 185 height 37
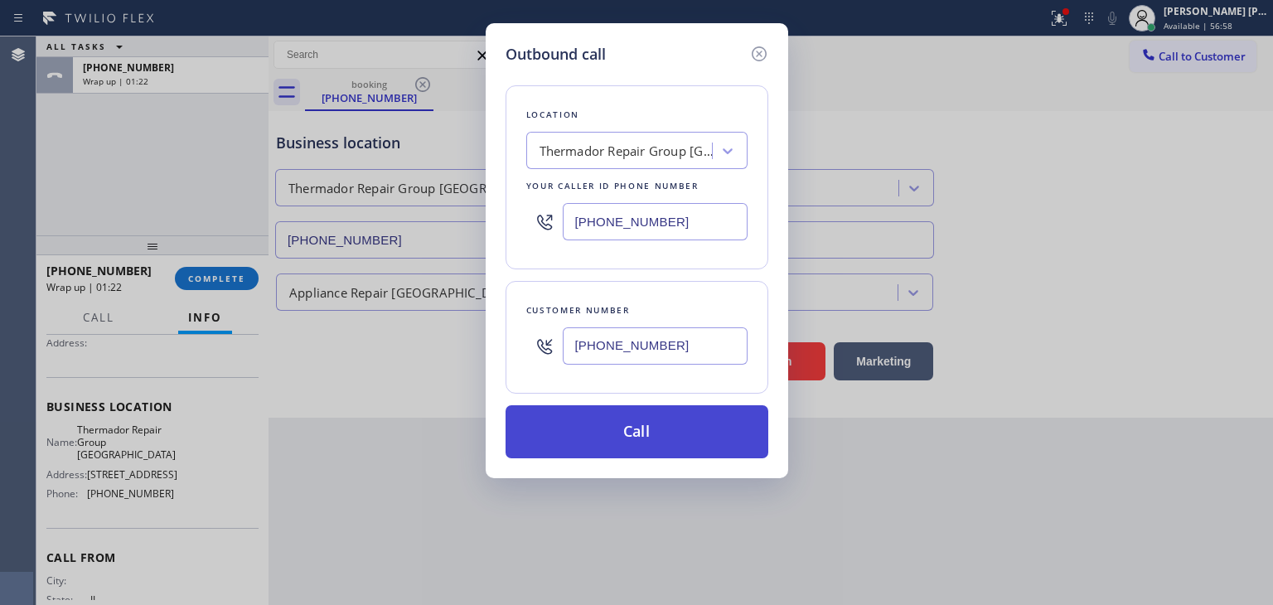
type input "[PHONE_NUMBER]"
click at [633, 432] on button "Call" at bounding box center [637, 431] width 263 height 53
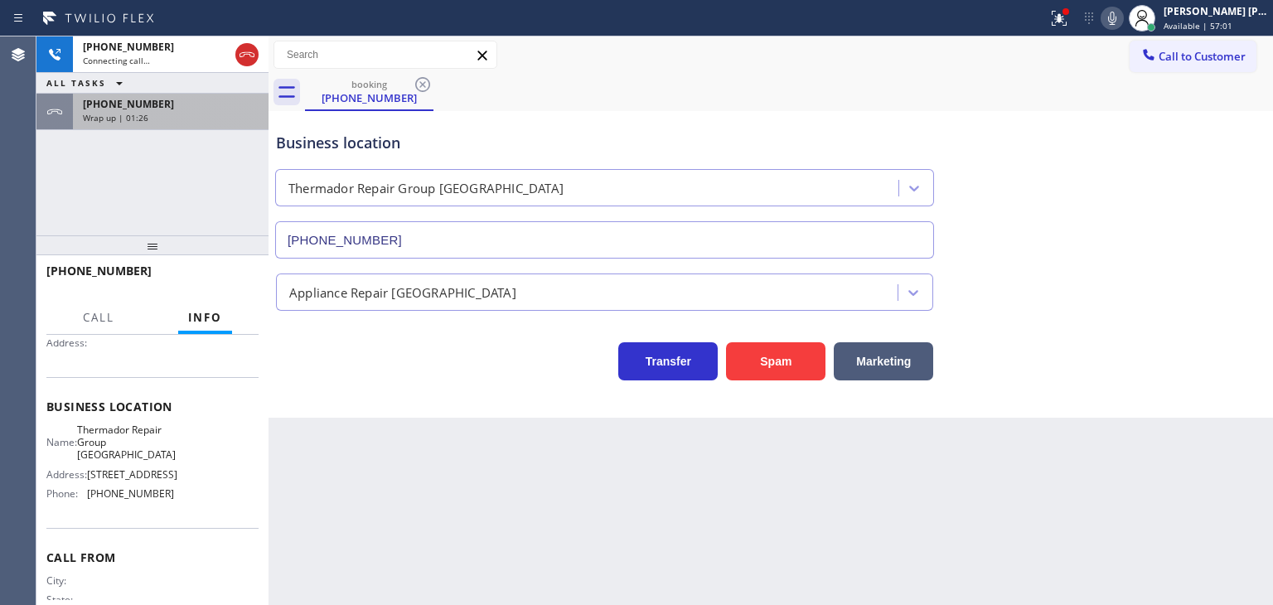
click at [149, 114] on div "Wrap up | 01:26" at bounding box center [171, 118] width 176 height 12
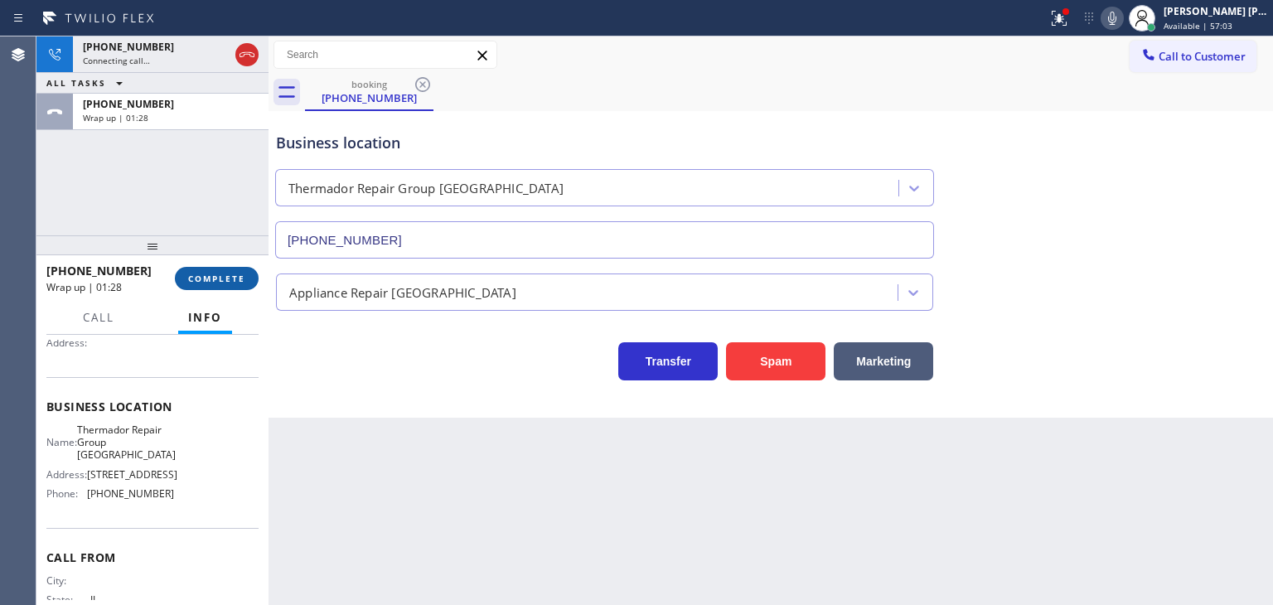
click at [225, 279] on span "COMPLETE" at bounding box center [216, 279] width 57 height 12
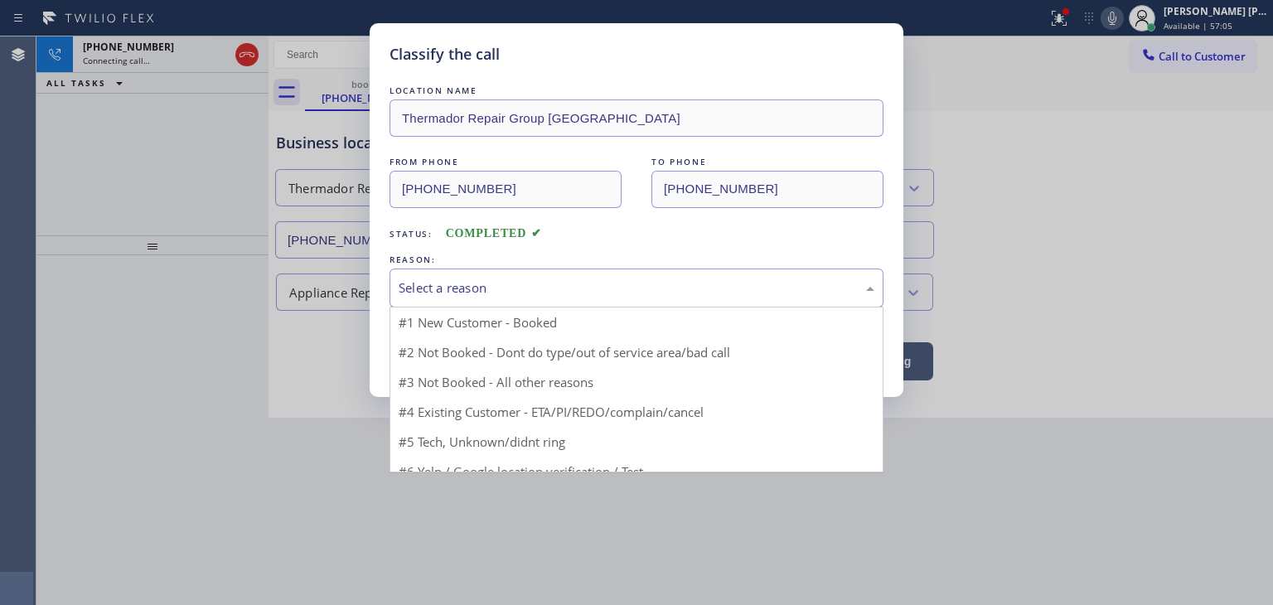
click at [474, 276] on div "Select a reason" at bounding box center [637, 288] width 494 height 39
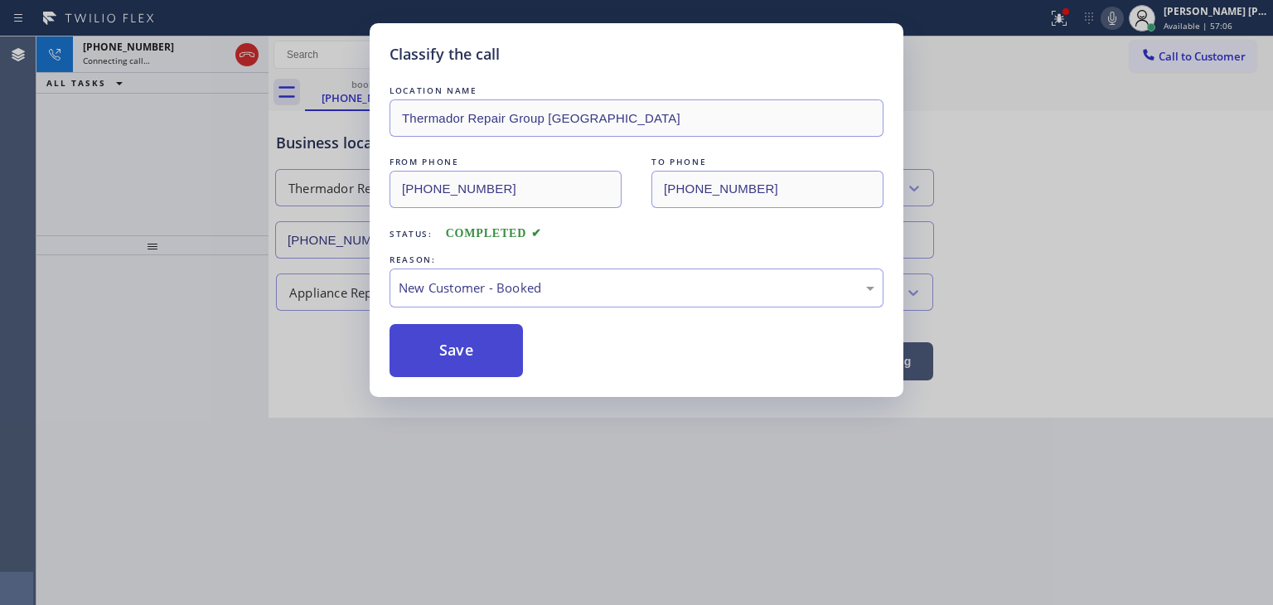
click at [454, 352] on button "Save" at bounding box center [456, 350] width 133 height 53
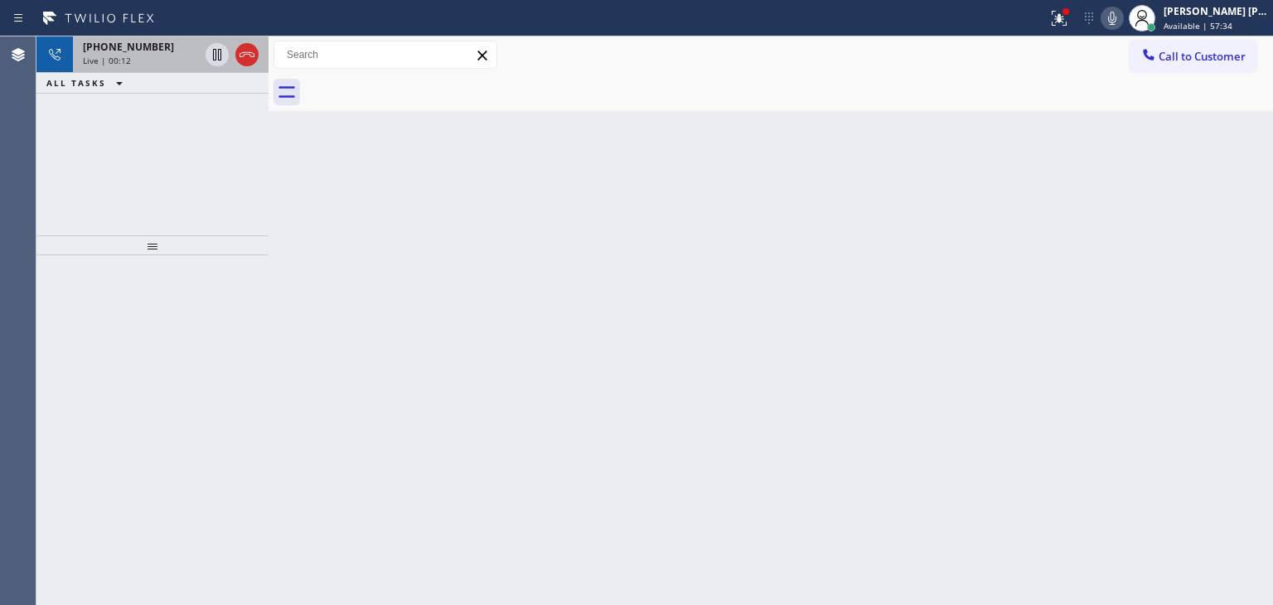
click at [145, 59] on div "Live | 00:12" at bounding box center [141, 61] width 116 height 12
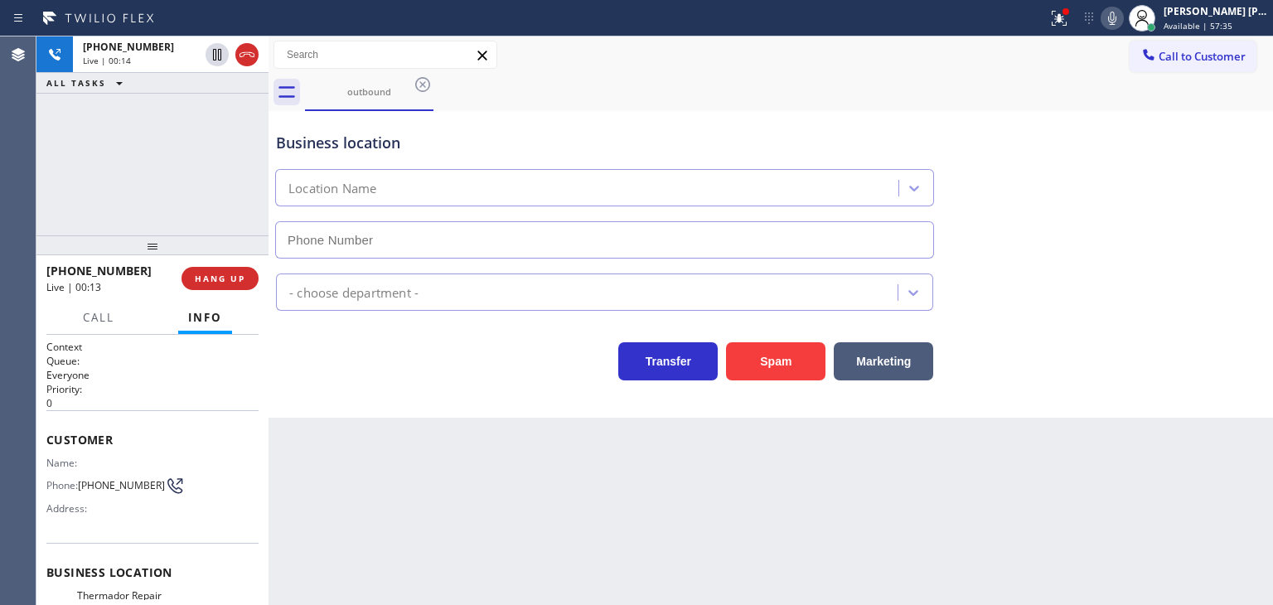
type input "[PHONE_NUMBER]"
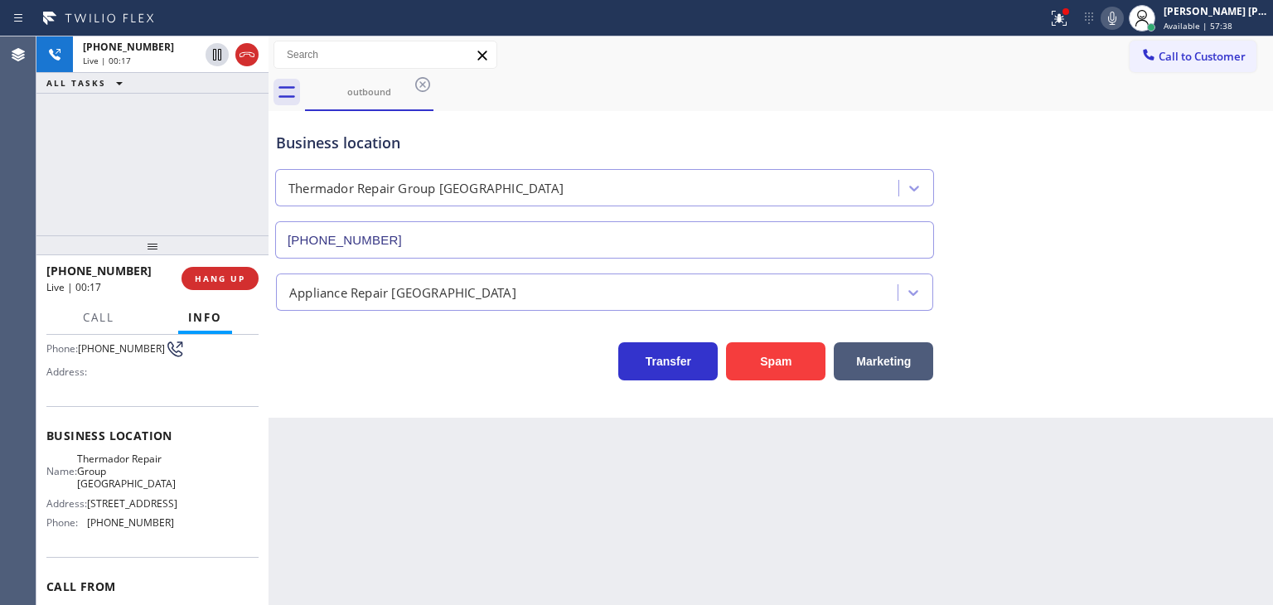
scroll to position [166, 0]
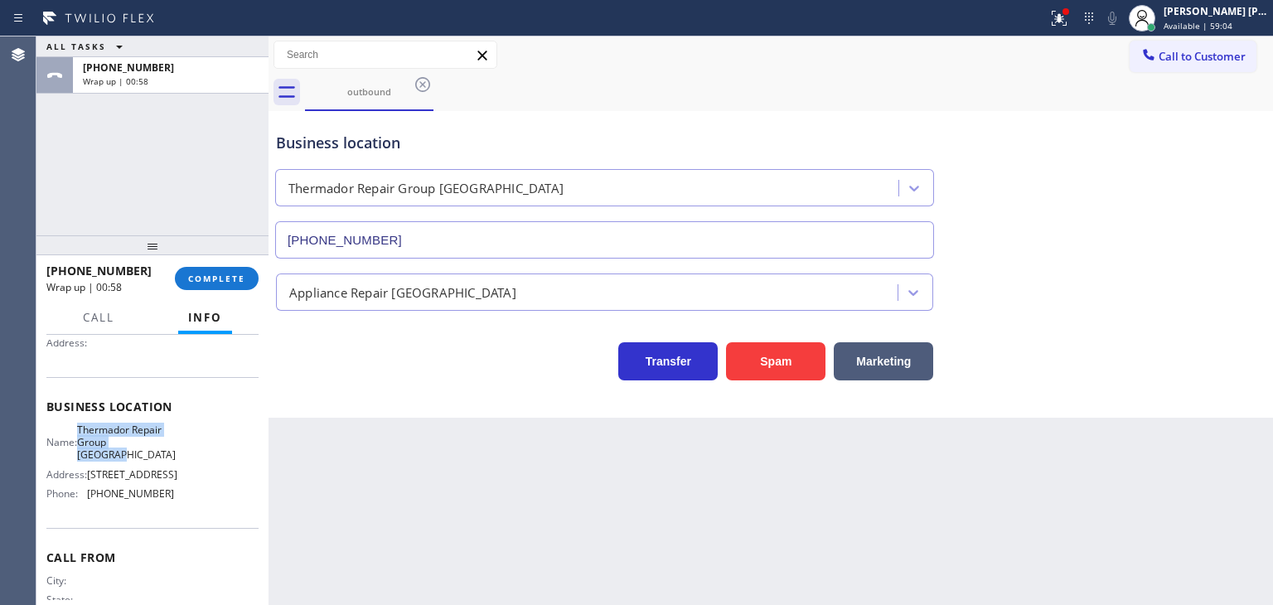
drag, startPoint x: 143, startPoint y: 456, endPoint x: 87, endPoint y: 428, distance: 63.0
click at [87, 428] on span "Thermador Repair Group [GEOGRAPHIC_DATA]" at bounding box center [126, 443] width 99 height 38
copy span "Thermador Repair Group [GEOGRAPHIC_DATA]"
drag, startPoint x: 138, startPoint y: 266, endPoint x: 61, endPoint y: 276, distance: 76.9
click at [61, 276] on div "[PHONE_NUMBER]" at bounding box center [104, 271] width 117 height 16
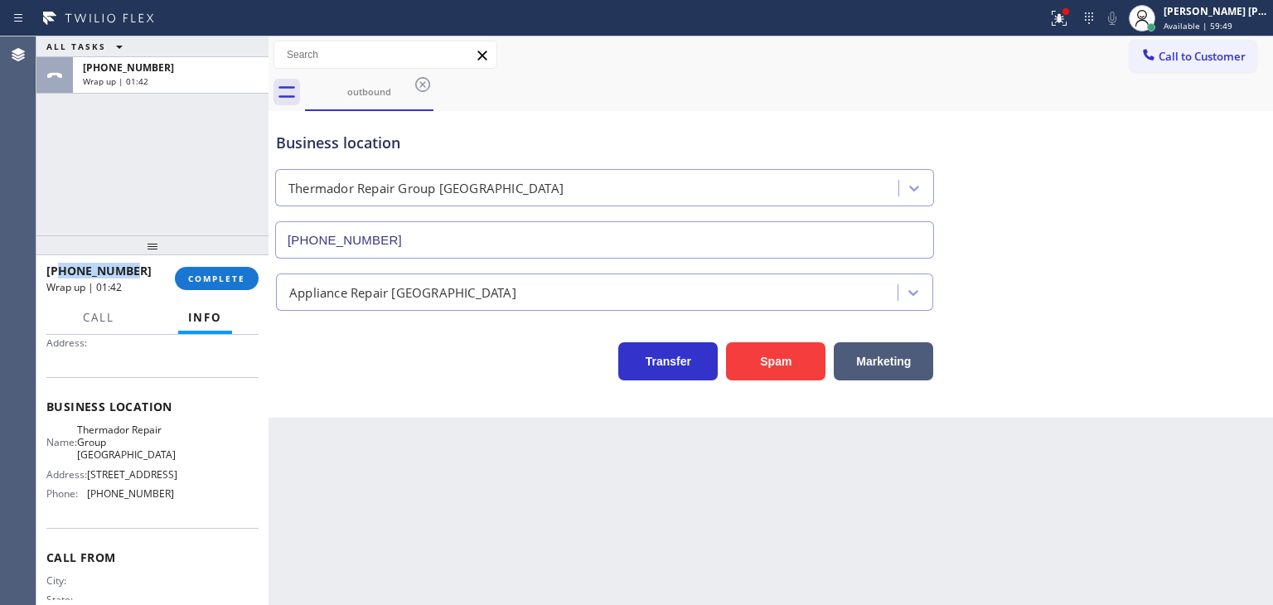
copy span "2246513913"
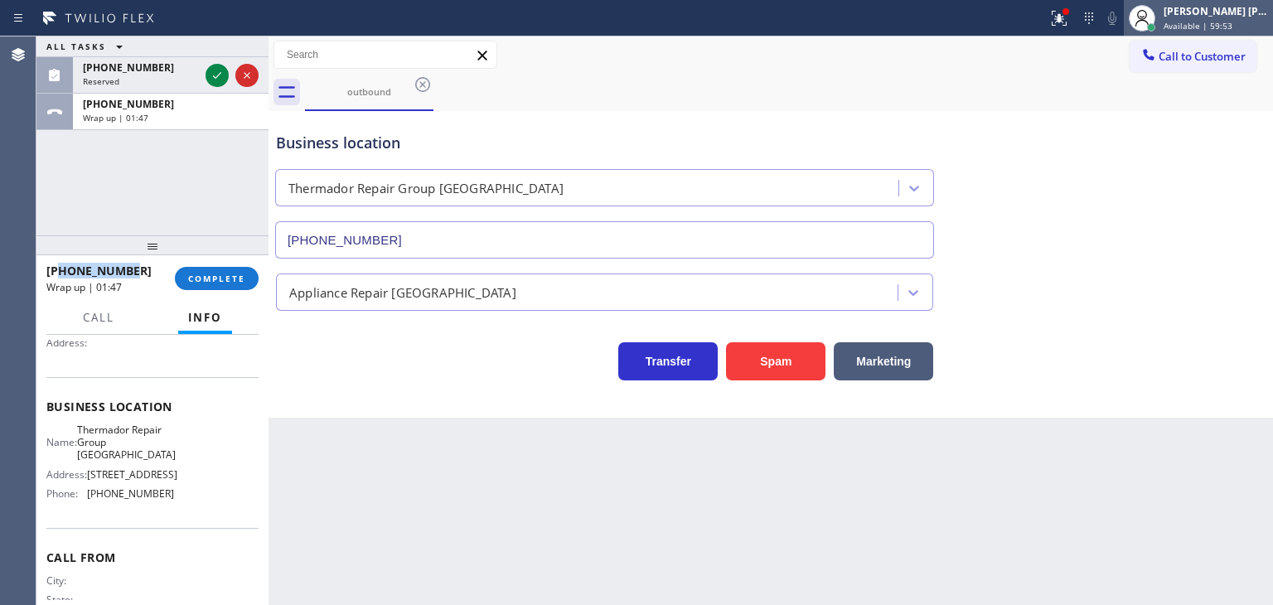
click at [1214, 18] on div "[PERSON_NAME] [PERSON_NAME] Available | 59:53" at bounding box center [1216, 17] width 113 height 29
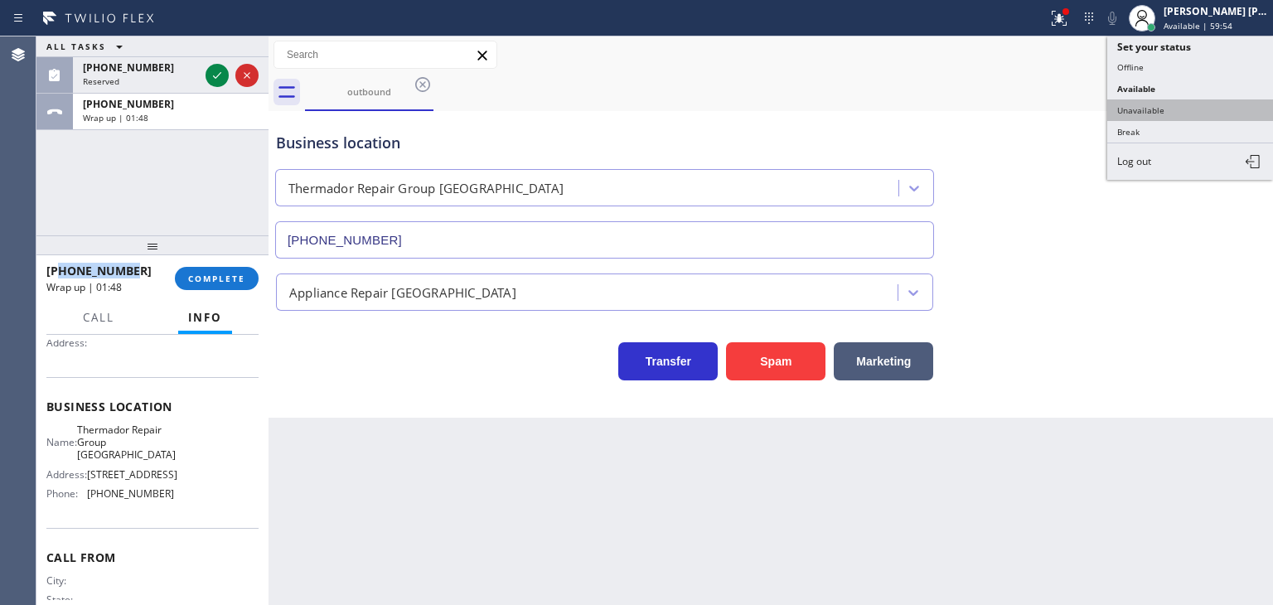
click at [1184, 102] on button "Unavailable" at bounding box center [1190, 110] width 166 height 22
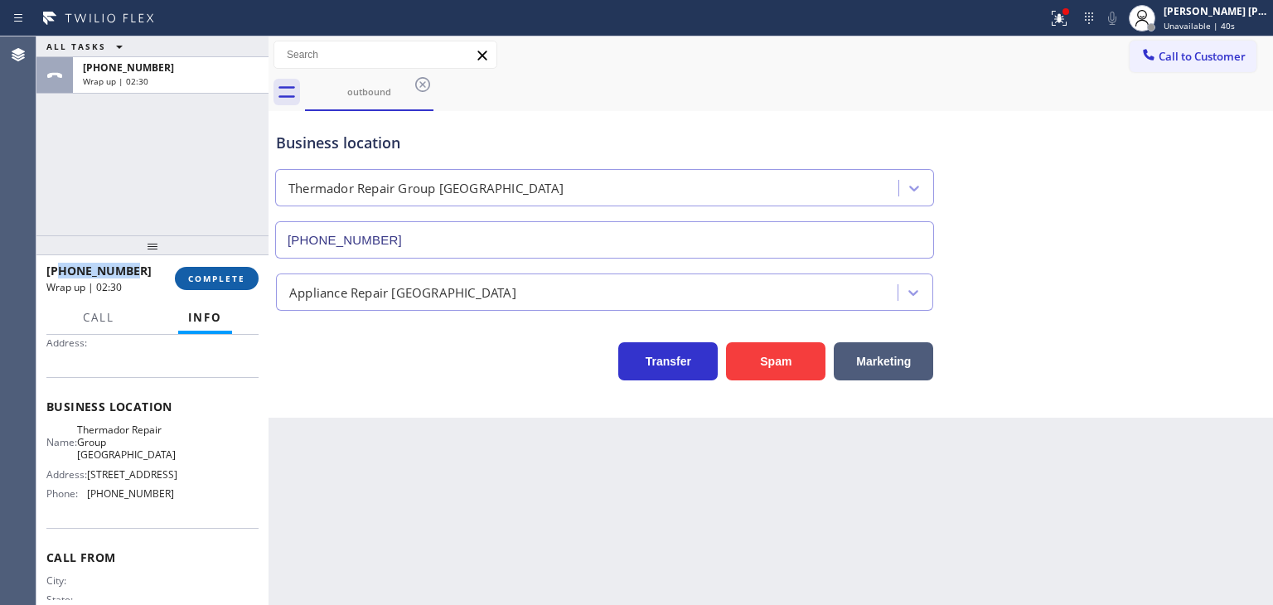
click at [228, 281] on span "COMPLETE" at bounding box center [216, 279] width 57 height 12
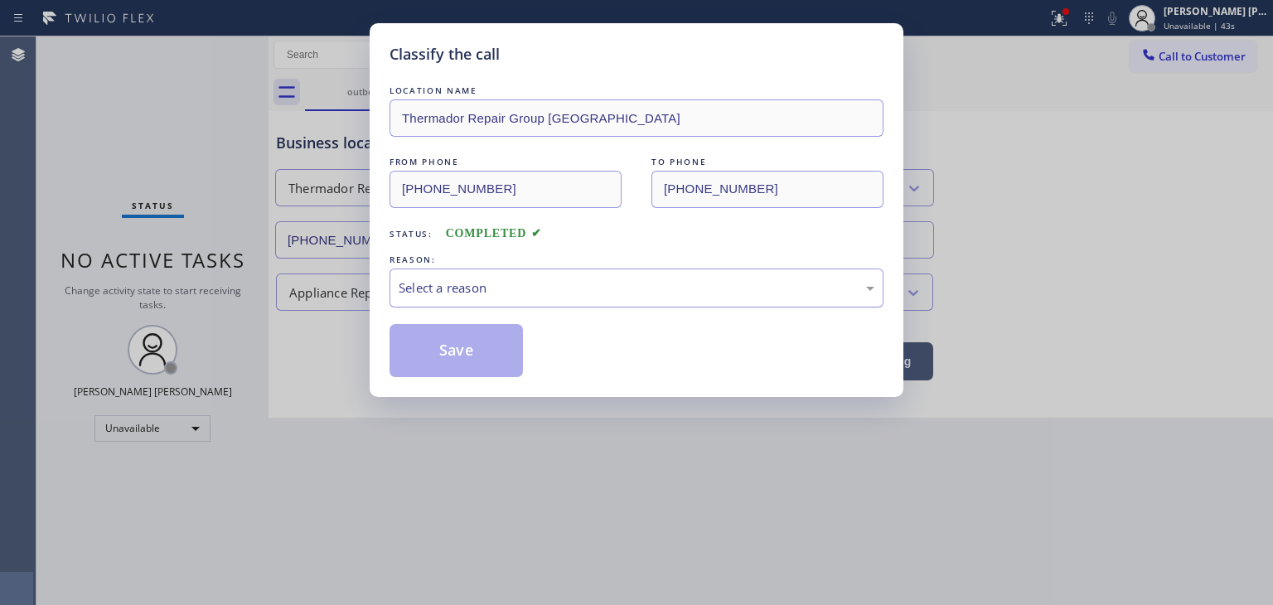
click at [453, 283] on div "Select a reason" at bounding box center [637, 288] width 476 height 19
click at [453, 359] on button "Save" at bounding box center [456, 350] width 133 height 53
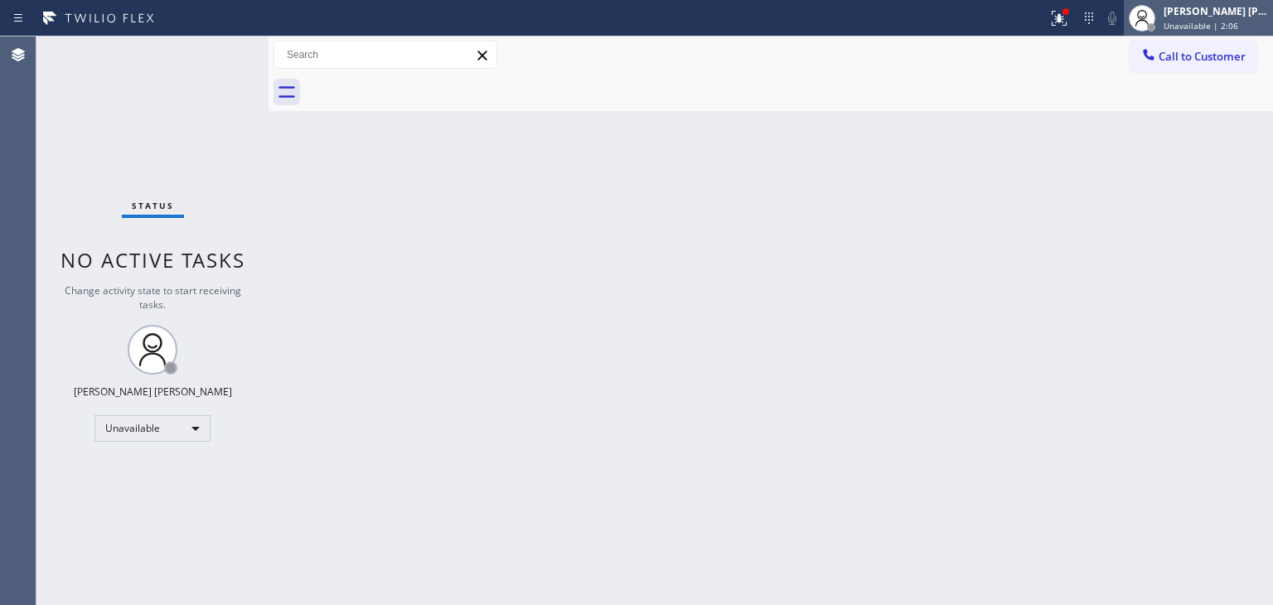
click at [1228, 26] on span "Unavailable | 2:06" at bounding box center [1201, 26] width 75 height 12
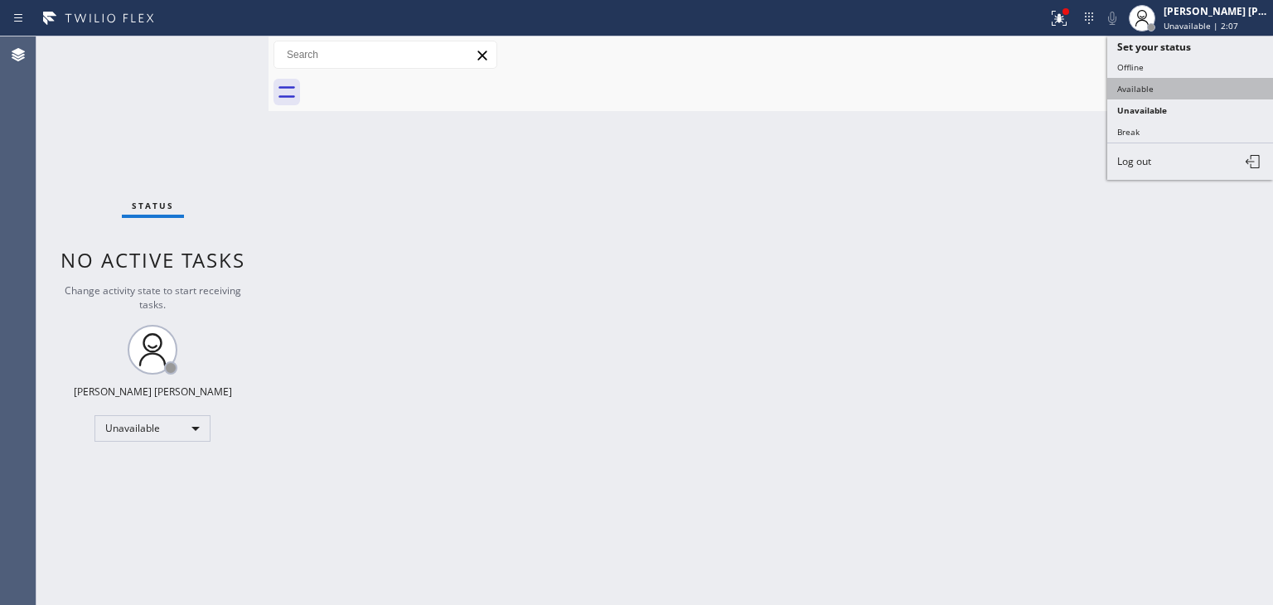
click at [1151, 87] on button "Available" at bounding box center [1190, 89] width 166 height 22
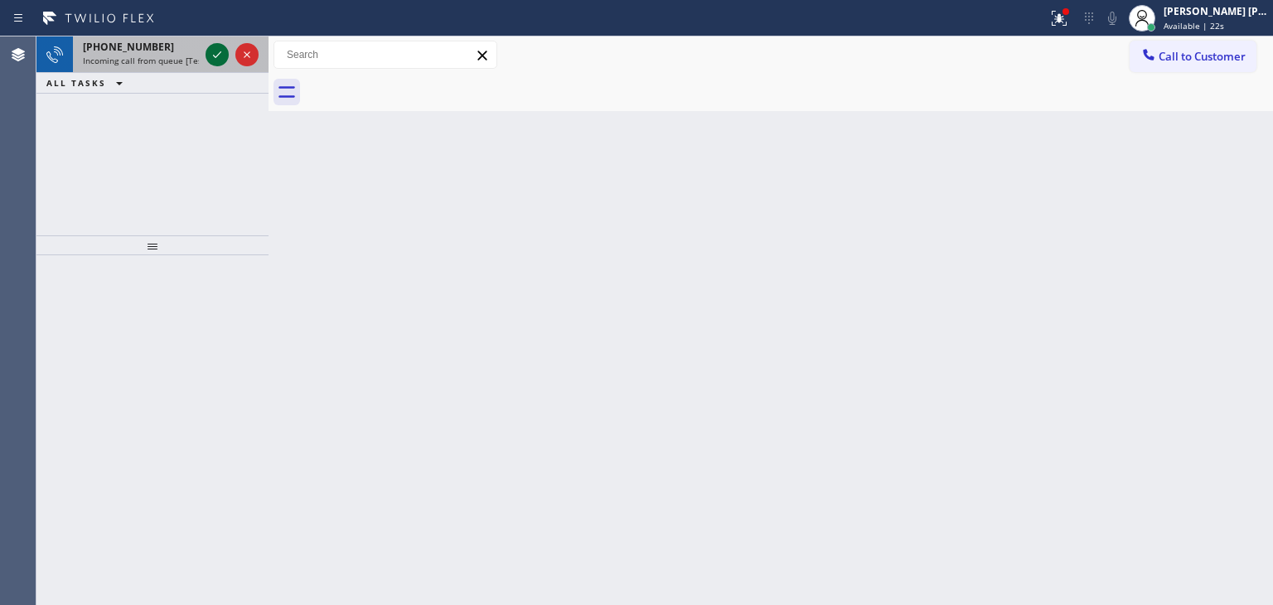
click at [219, 54] on icon at bounding box center [217, 55] width 20 height 20
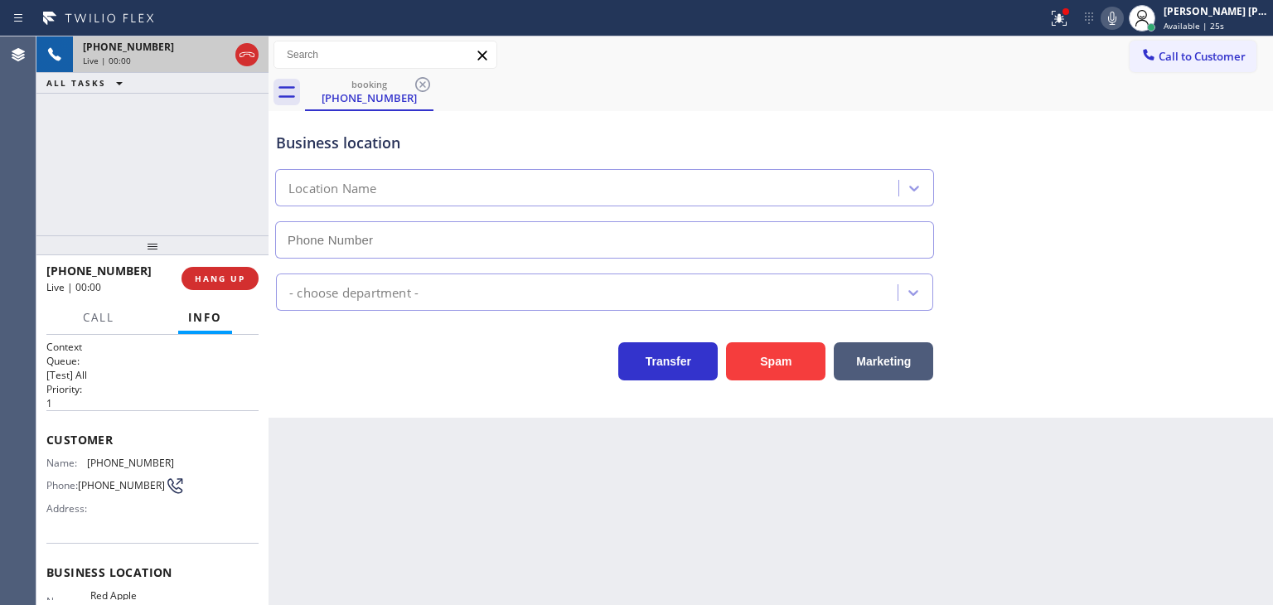
type input "[PHONE_NUMBER]"
drag, startPoint x: 171, startPoint y: 460, endPoint x: 85, endPoint y: 463, distance: 86.3
click at [85, 463] on div "Name: [PHONE_NUMBER] Phone: [PHONE_NUMBER] Address:" at bounding box center [152, 489] width 212 height 65
copy div "[PHONE_NUMBER]"
click at [107, 319] on span "Call" at bounding box center [98, 317] width 31 height 15
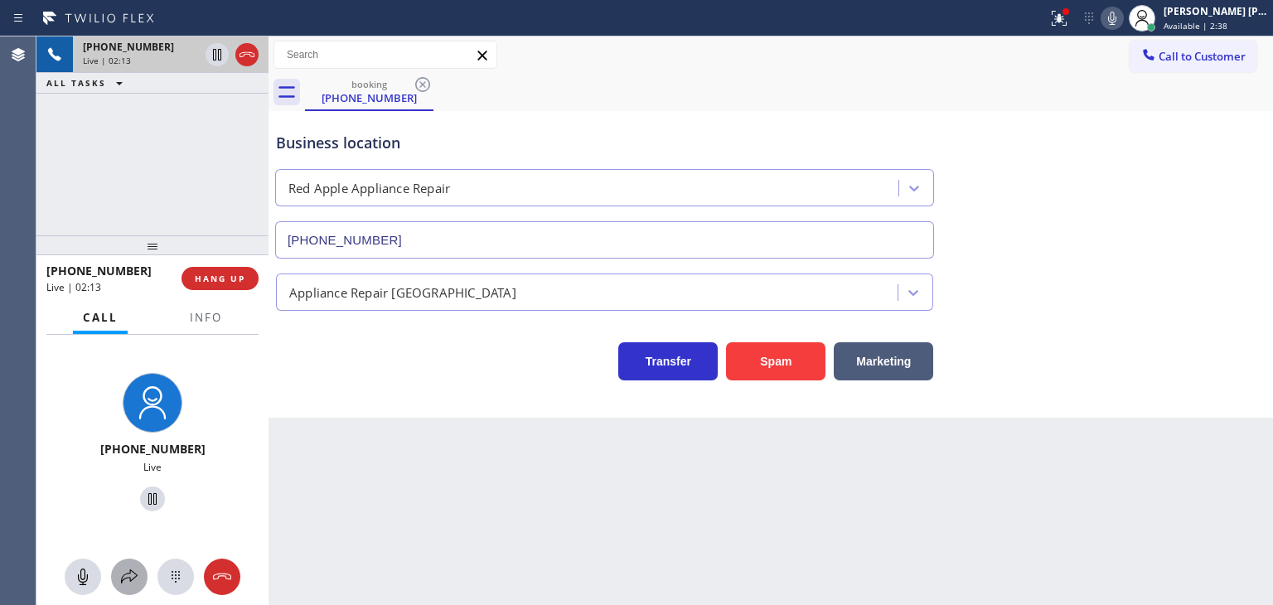
click at [133, 581] on icon at bounding box center [129, 577] width 20 height 20
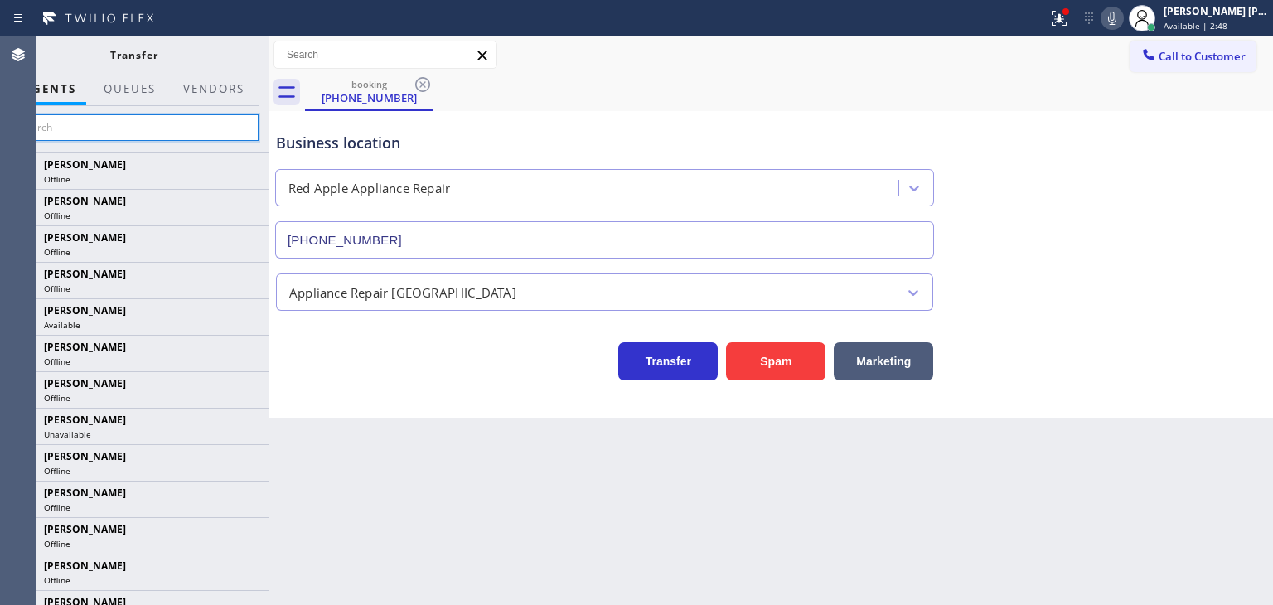
click at [135, 127] on input "text" at bounding box center [134, 127] width 250 height 27
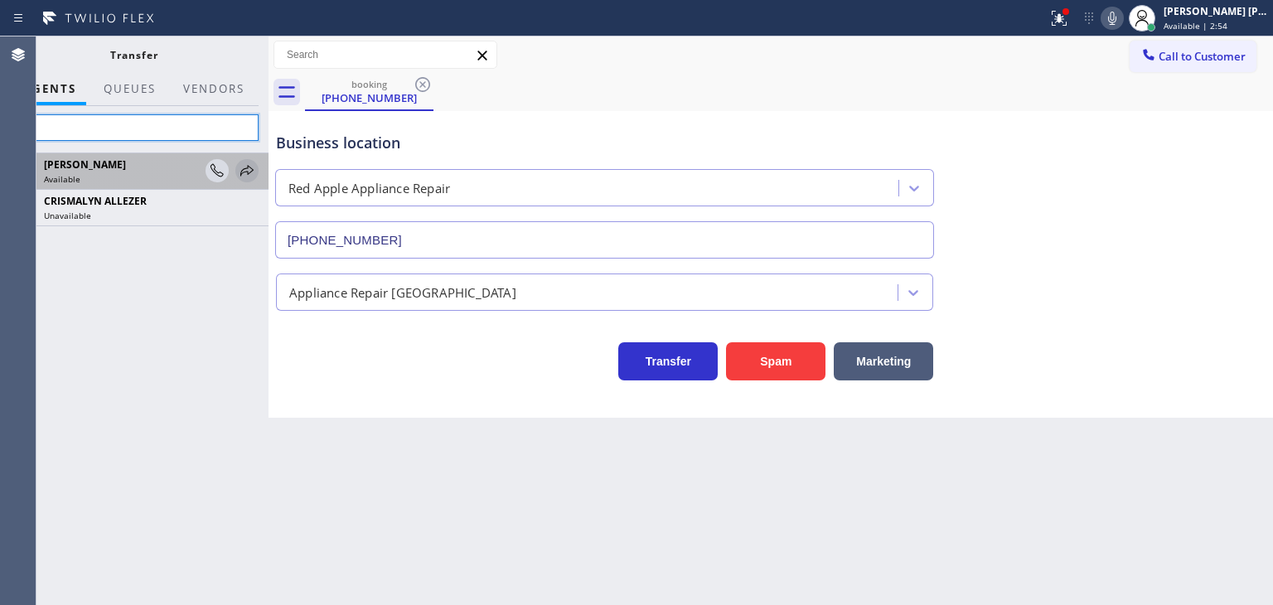
type input "aly"
click at [251, 170] on icon at bounding box center [247, 171] width 20 height 20
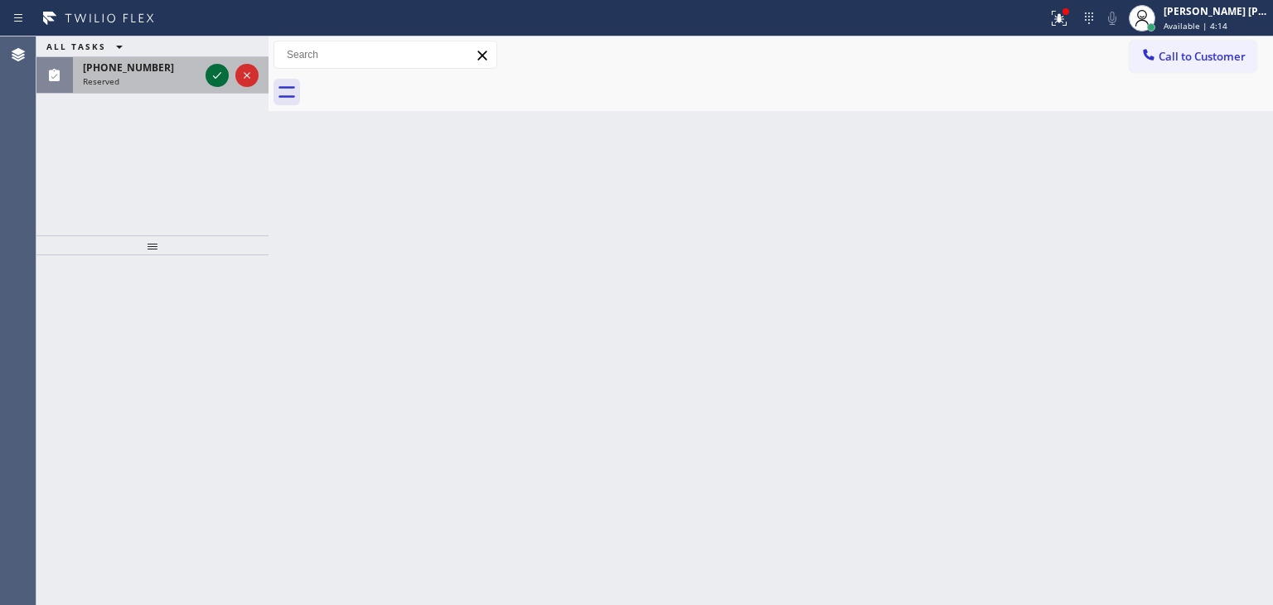
click at [211, 72] on icon at bounding box center [217, 75] width 20 height 20
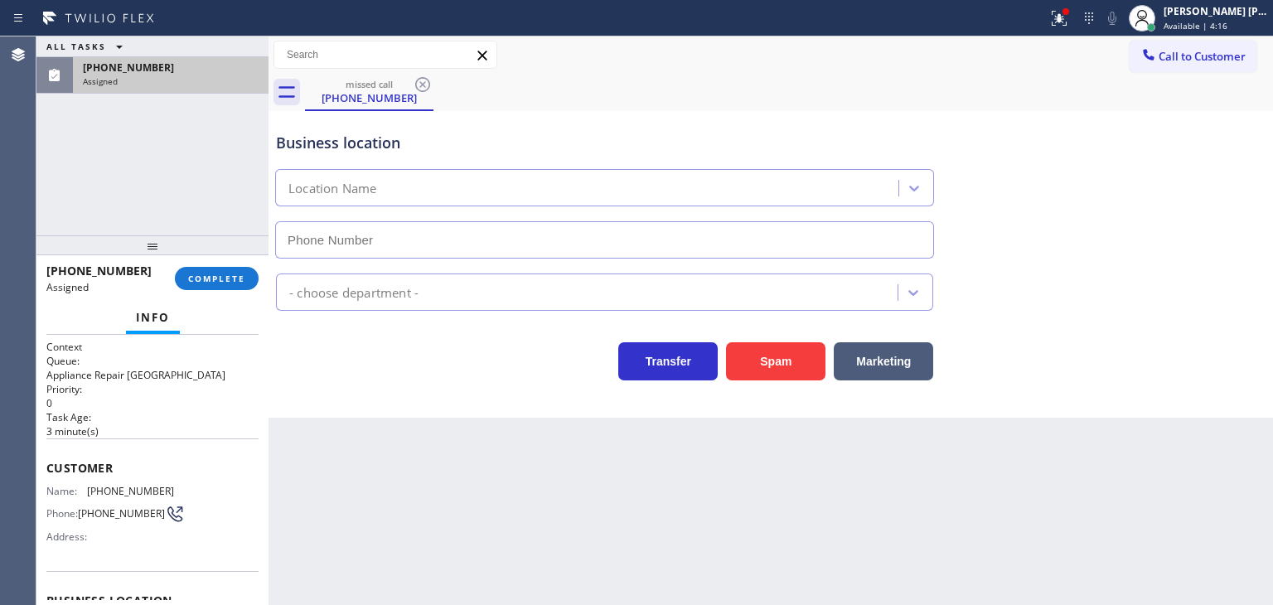
type input "[PHONE_NUMBER]"
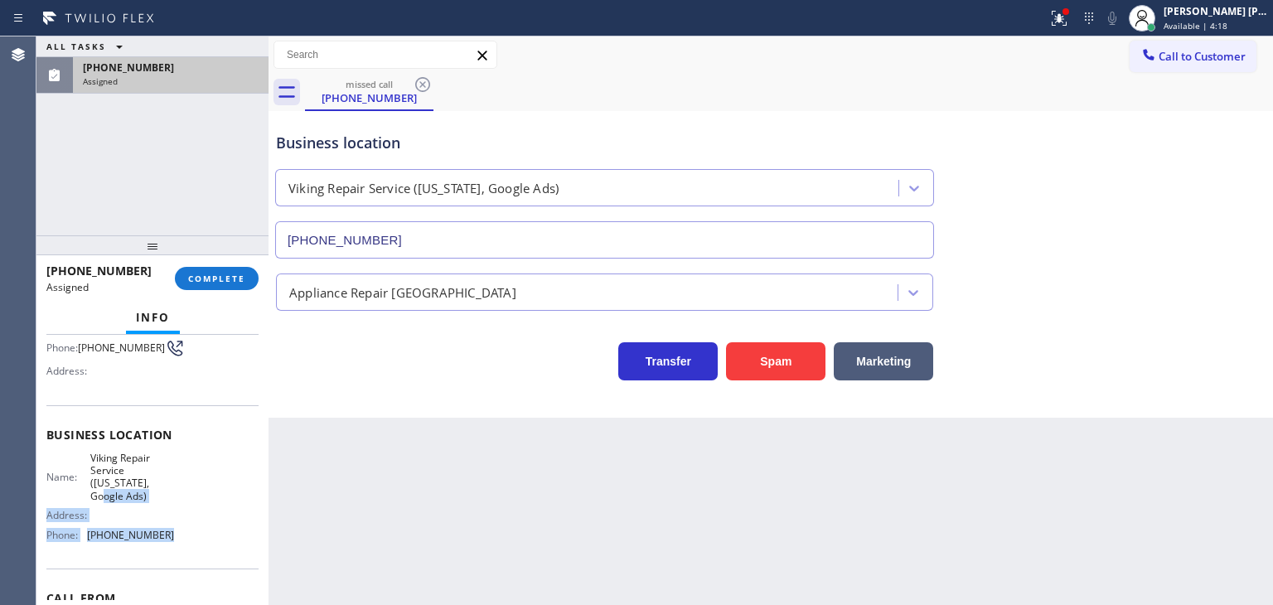
scroll to position [83, 0]
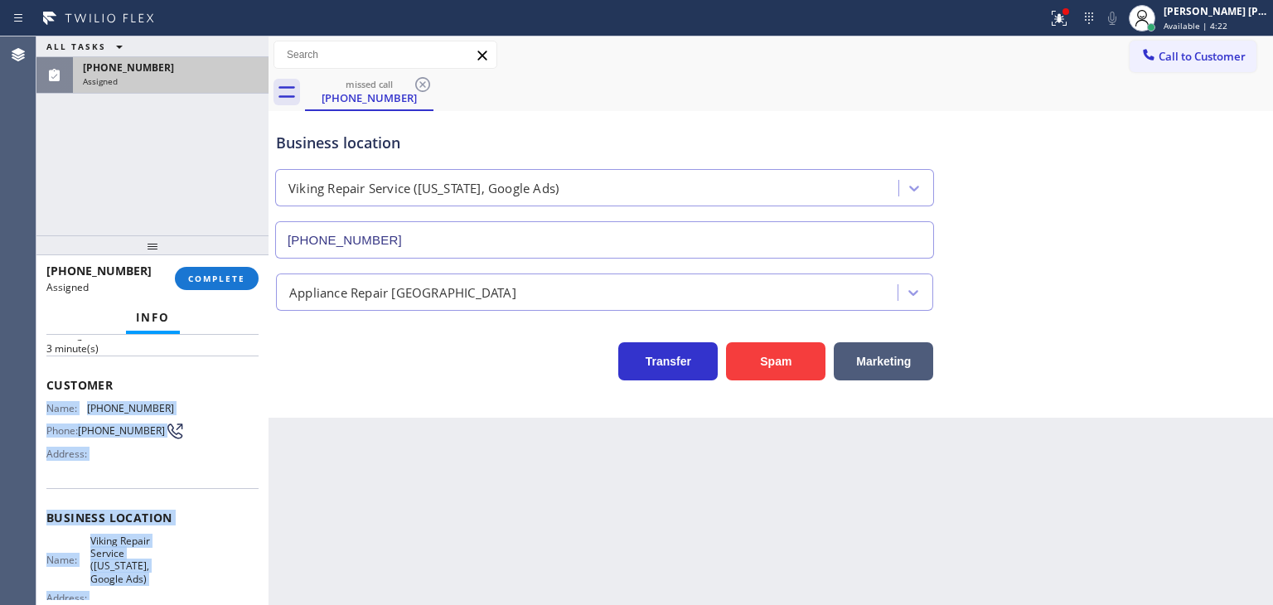
drag, startPoint x: 167, startPoint y: 539, endPoint x: 48, endPoint y: 401, distance: 181.6
click at [48, 401] on div "Context Queue: Appliance Repair High End Priority: 0 Task Age: [DEMOGRAPHIC_DAT…" at bounding box center [152, 517] width 212 height 521
copy div "Name: [PHONE_NUMBER] Phone: [PHONE_NUMBER] Address: Business location Name: Vik…"
click at [228, 279] on span "COMPLETE" at bounding box center [216, 279] width 57 height 12
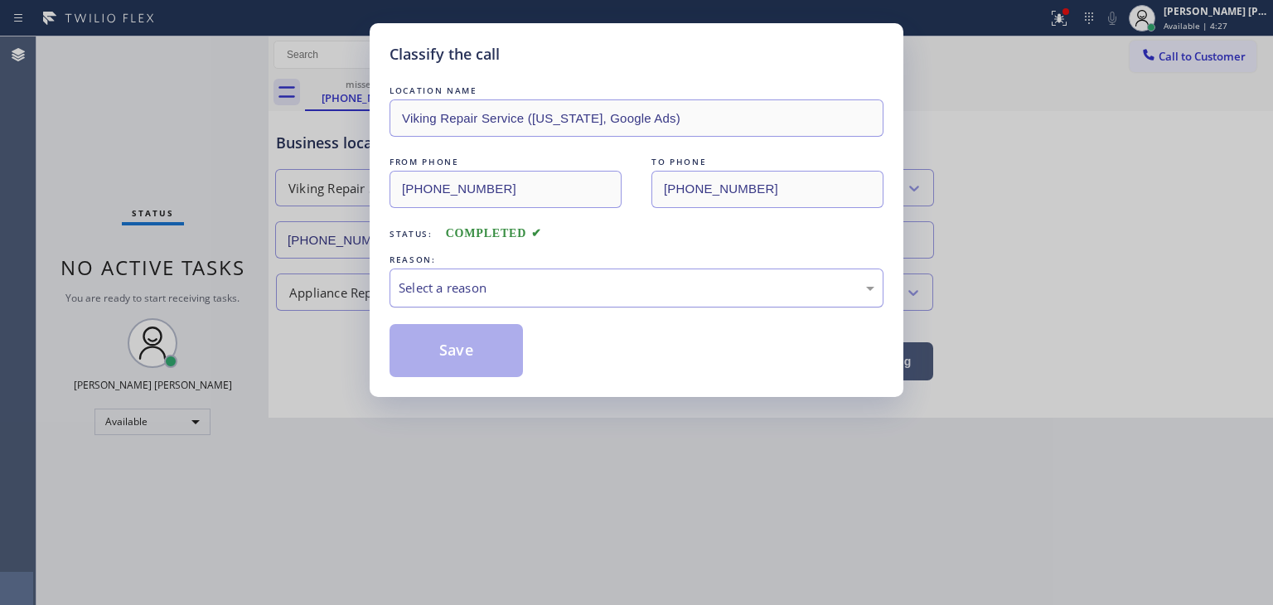
click at [523, 291] on div "Select a reason" at bounding box center [637, 288] width 476 height 19
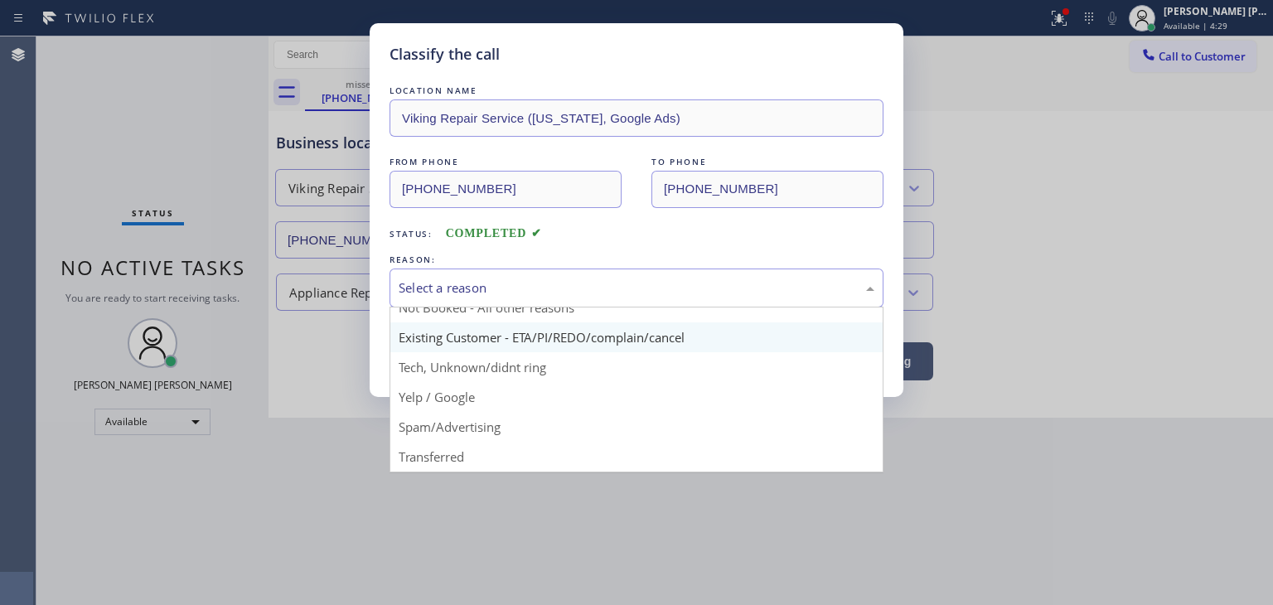
scroll to position [83, 0]
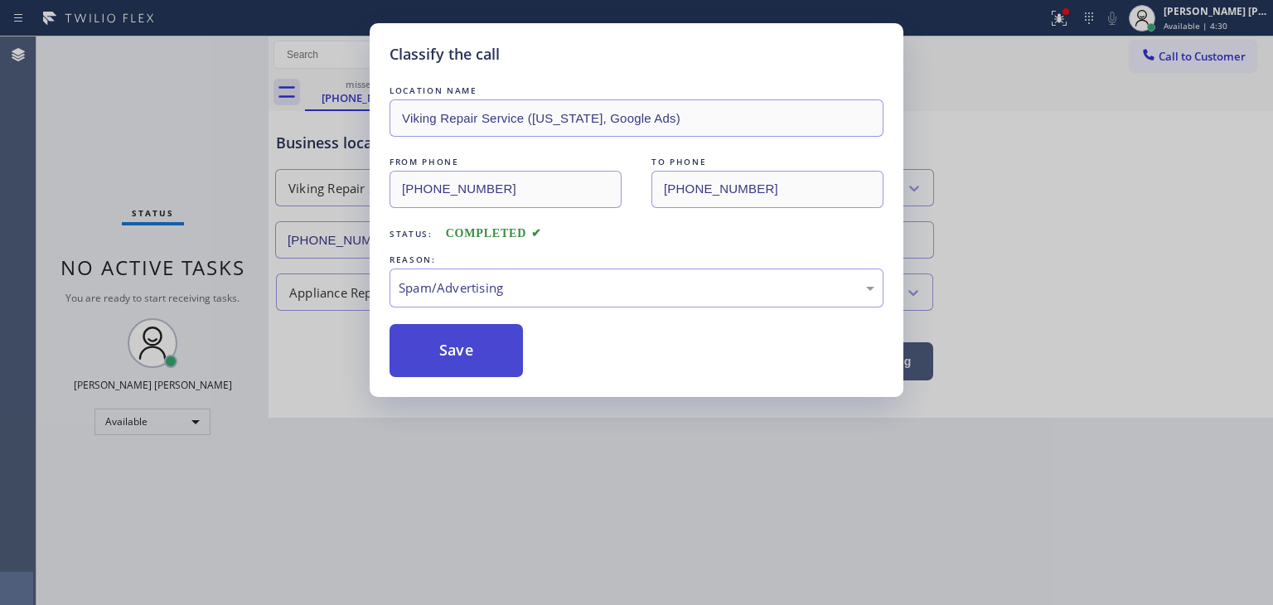
click at [472, 352] on button "Save" at bounding box center [456, 350] width 133 height 53
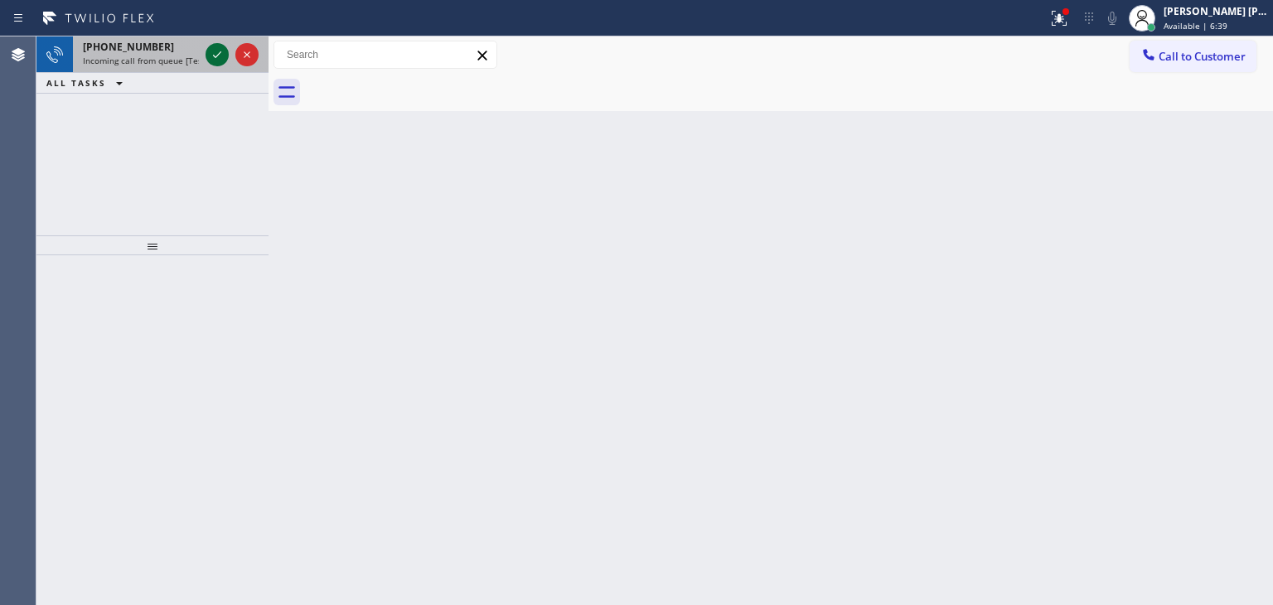
click at [224, 52] on icon at bounding box center [217, 55] width 20 height 20
click at [220, 52] on icon at bounding box center [217, 54] width 8 height 7
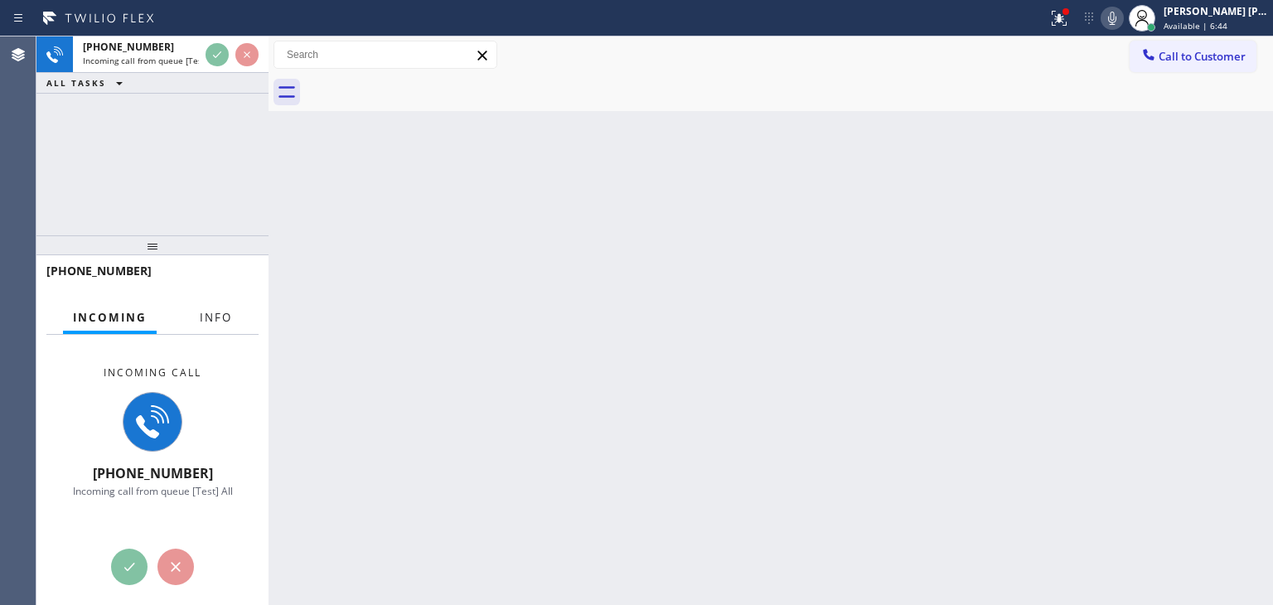
click at [211, 316] on span "Info" at bounding box center [216, 317] width 32 height 15
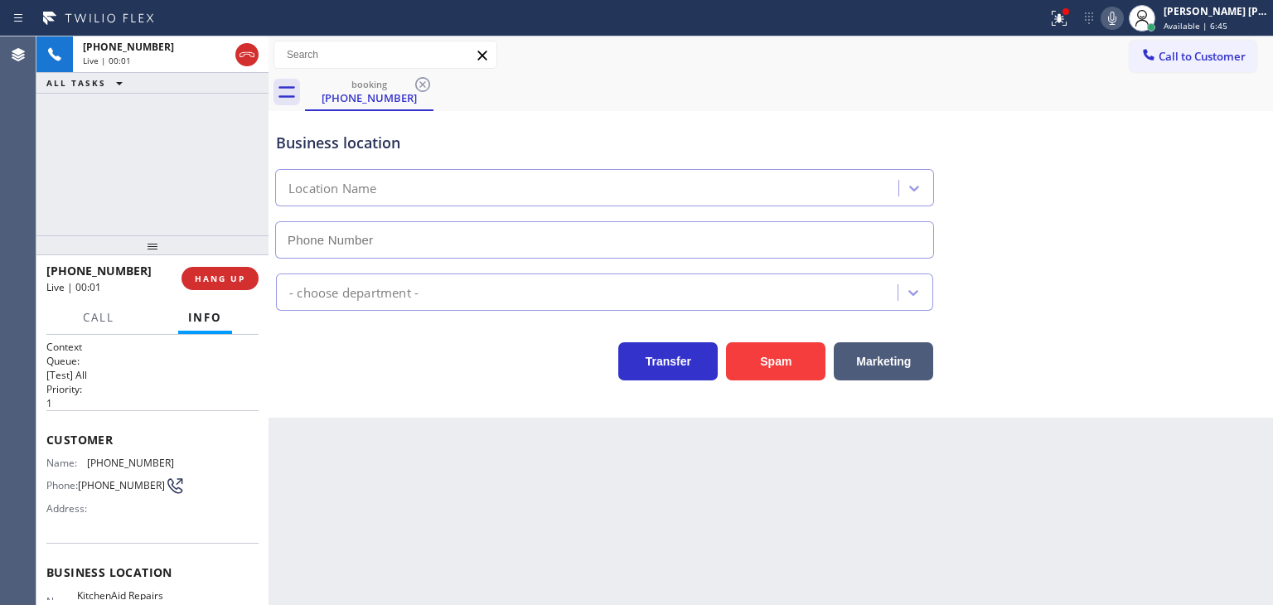
type input "[PHONE_NUMBER]"
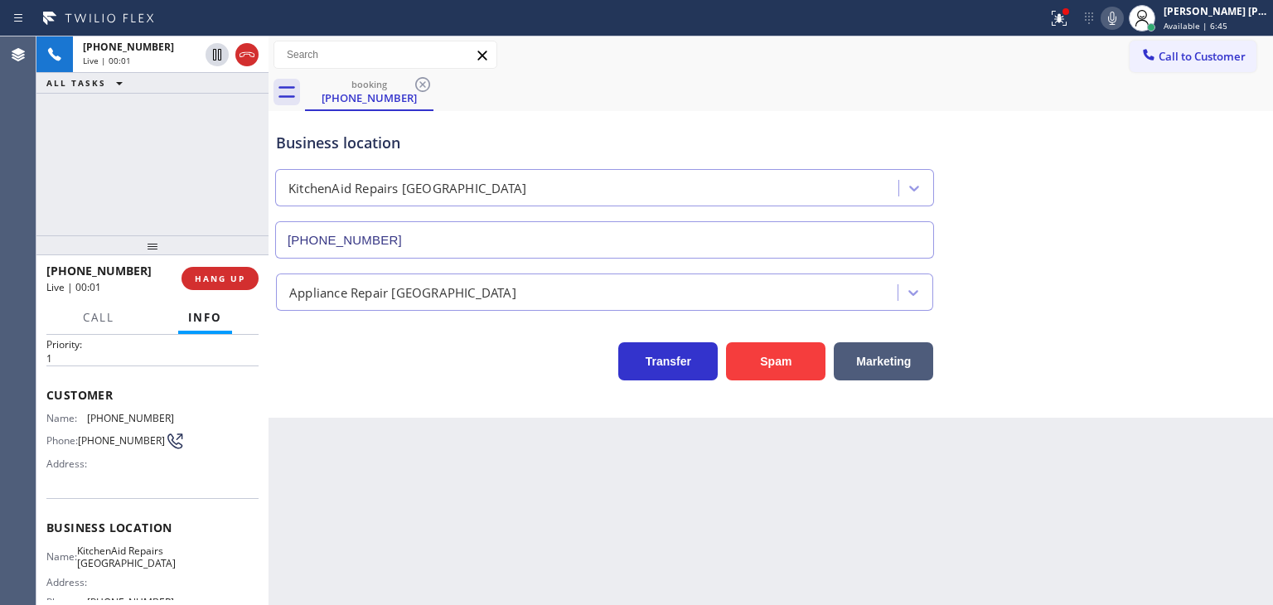
scroll to position [83, 0]
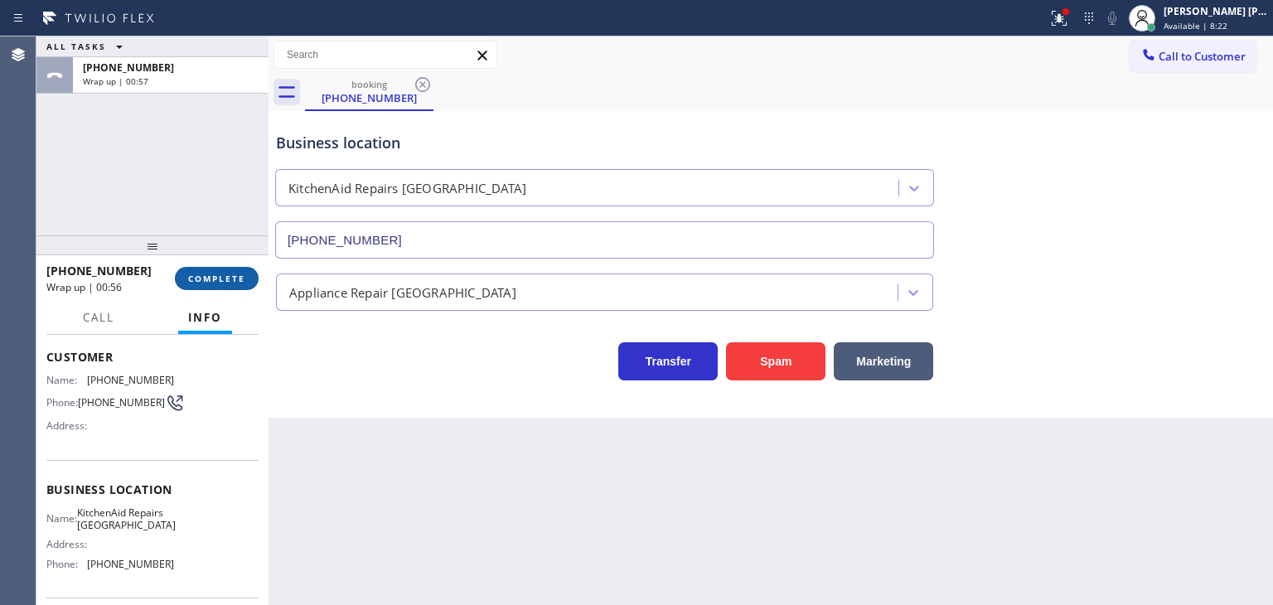
click at [222, 277] on span "COMPLETE" at bounding box center [216, 279] width 57 height 12
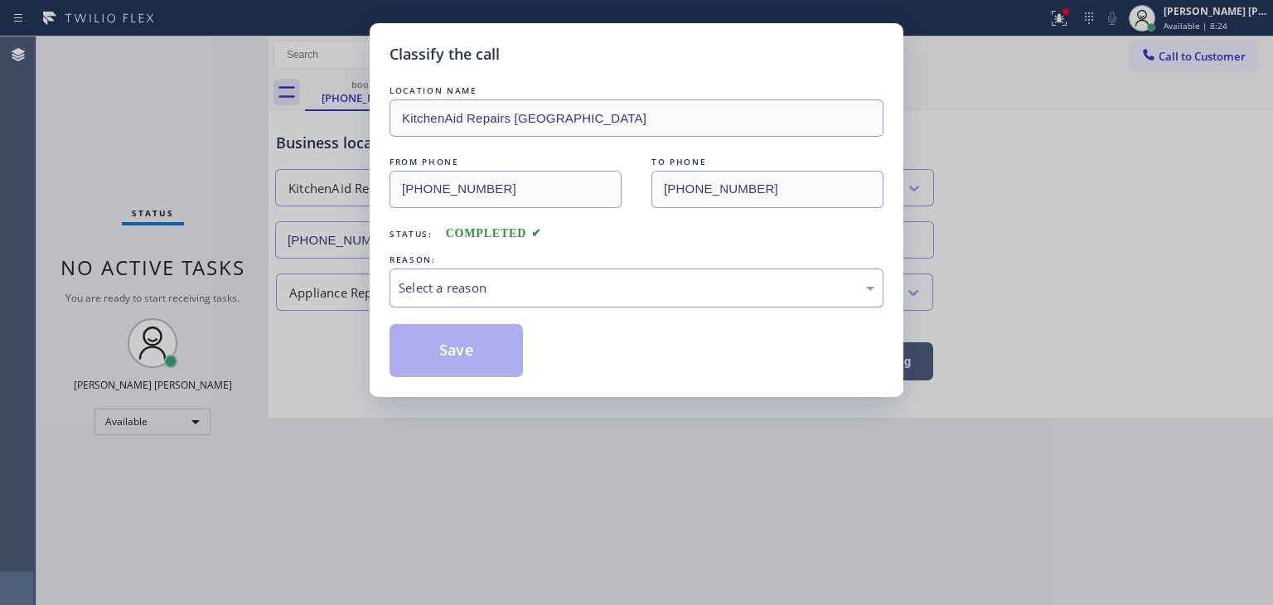
click at [448, 275] on div "Select a reason" at bounding box center [637, 288] width 494 height 39
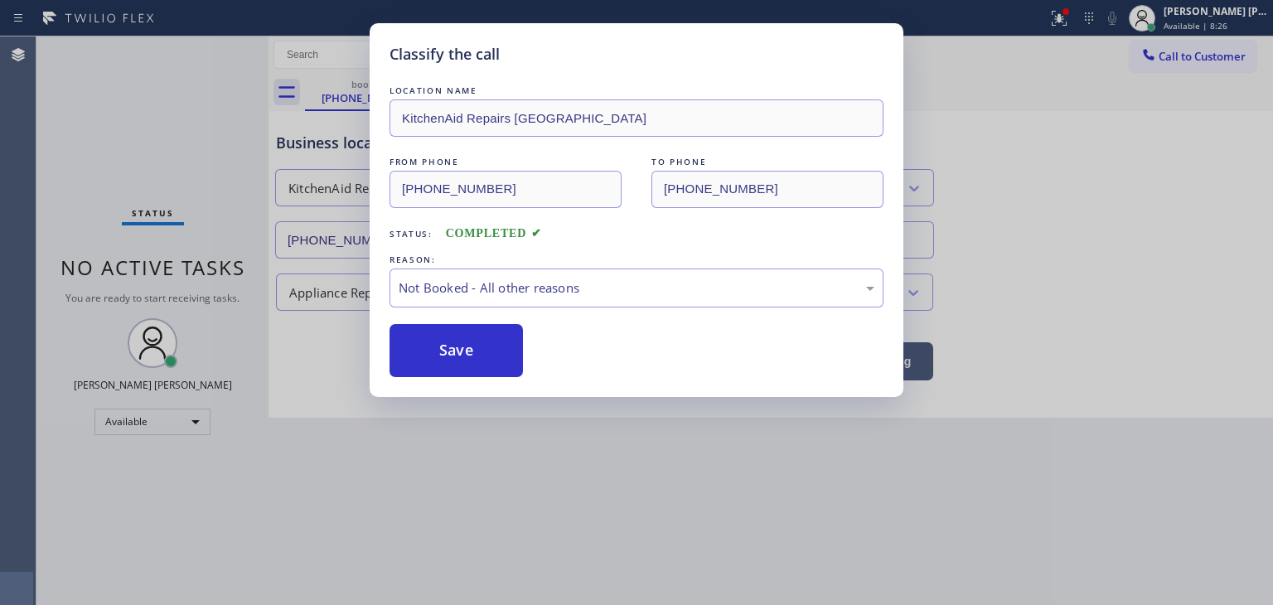
click at [448, 344] on button "Save" at bounding box center [456, 350] width 133 height 53
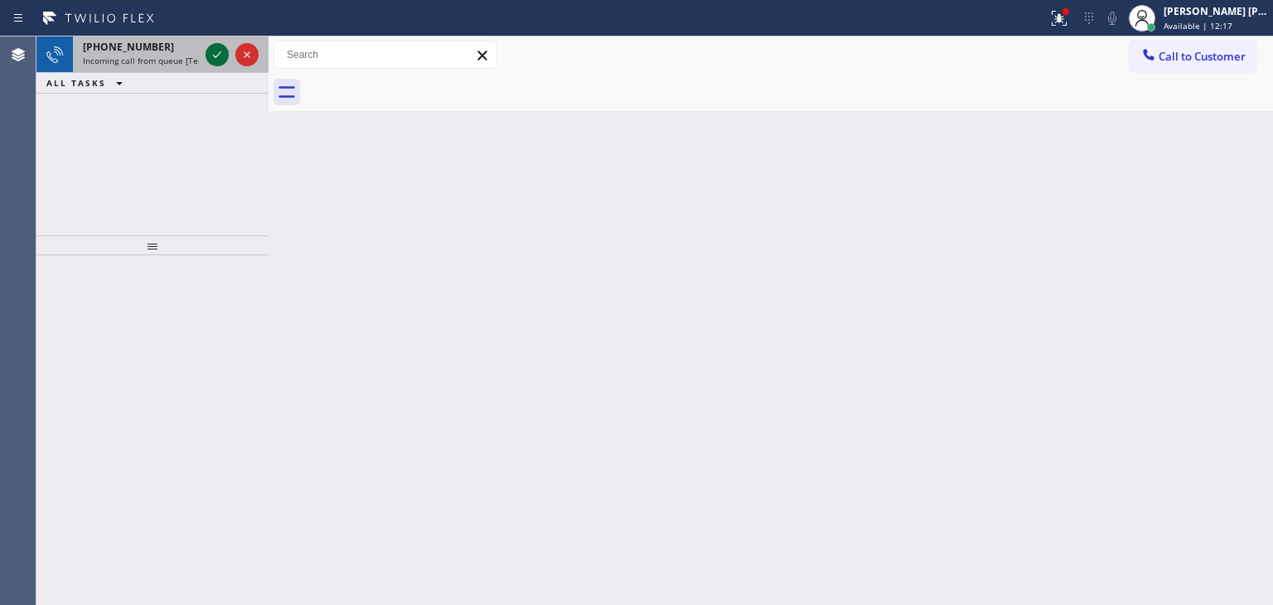
click at [219, 51] on icon at bounding box center [217, 55] width 20 height 20
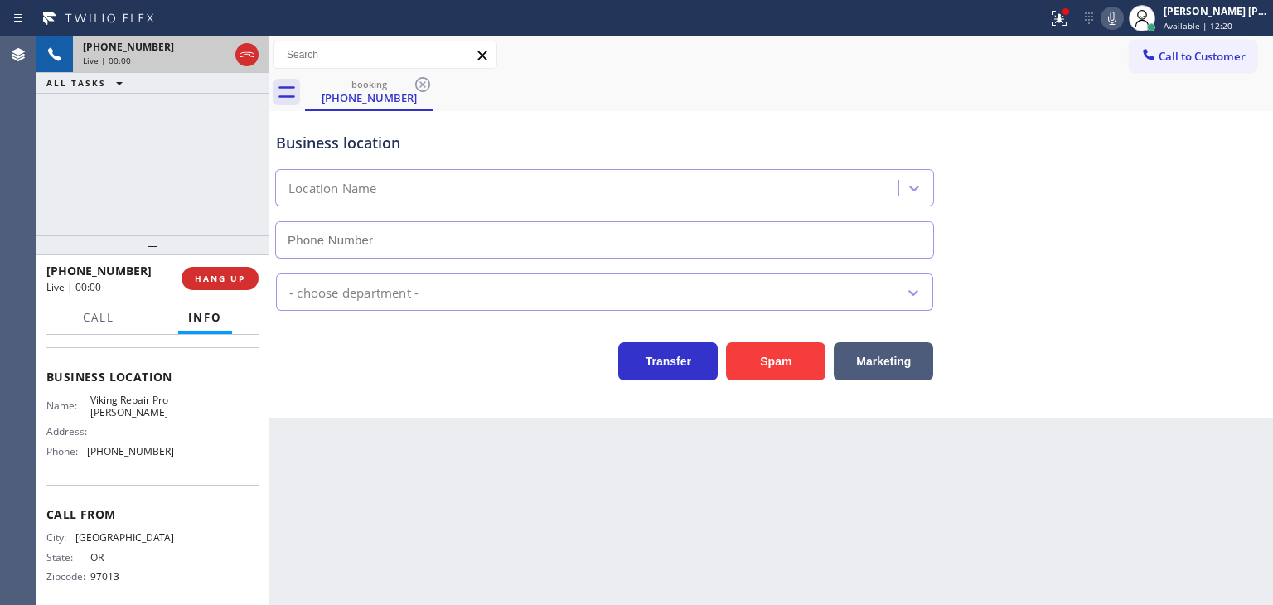
scroll to position [208, 0]
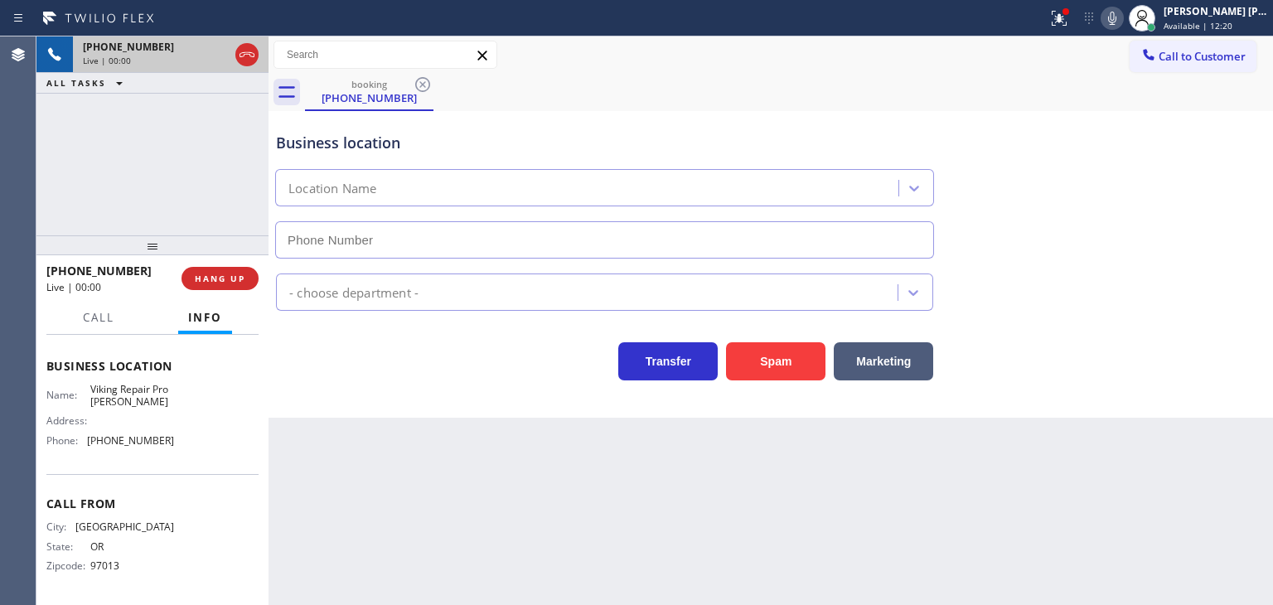
type input "[PHONE_NUMBER]"
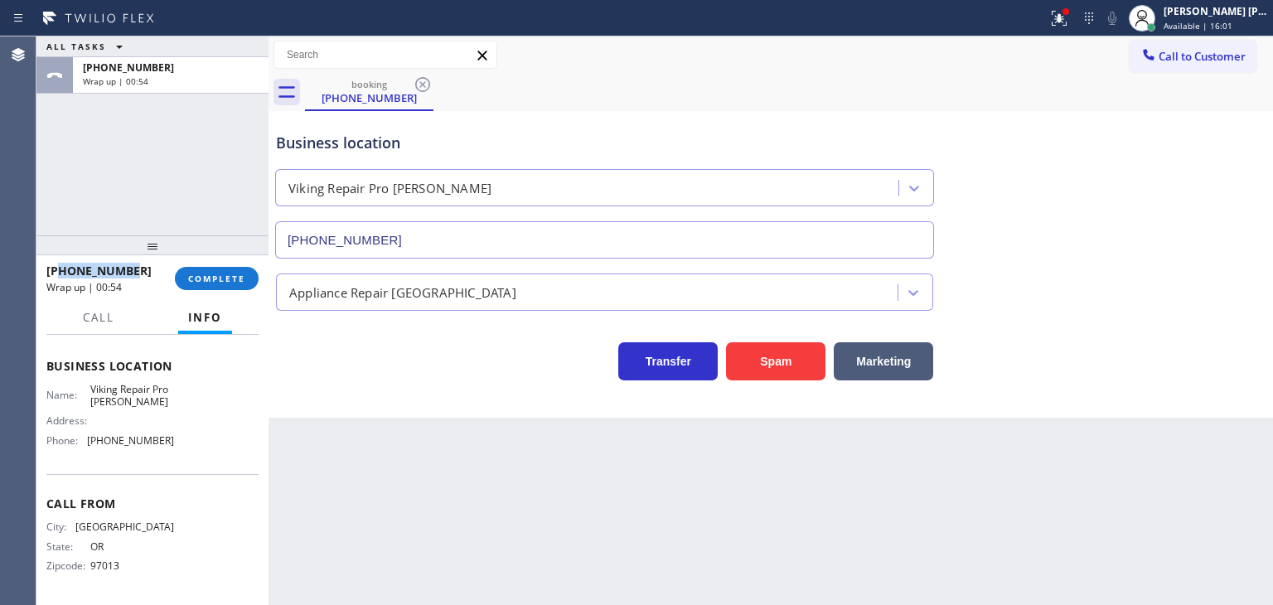
drag, startPoint x: 143, startPoint y: 268, endPoint x: 61, endPoint y: 273, distance: 82.2
click at [61, 273] on div "[PHONE_NUMBER]" at bounding box center [104, 271] width 117 height 16
copy span "5039362275"
drag, startPoint x: 181, startPoint y: 437, endPoint x: 87, endPoint y: 438, distance: 93.7
click at [87, 438] on div "Name: Viking Repair Pro [PERSON_NAME] Address: Phone: [PHONE_NUMBER]" at bounding box center [152, 418] width 212 height 71
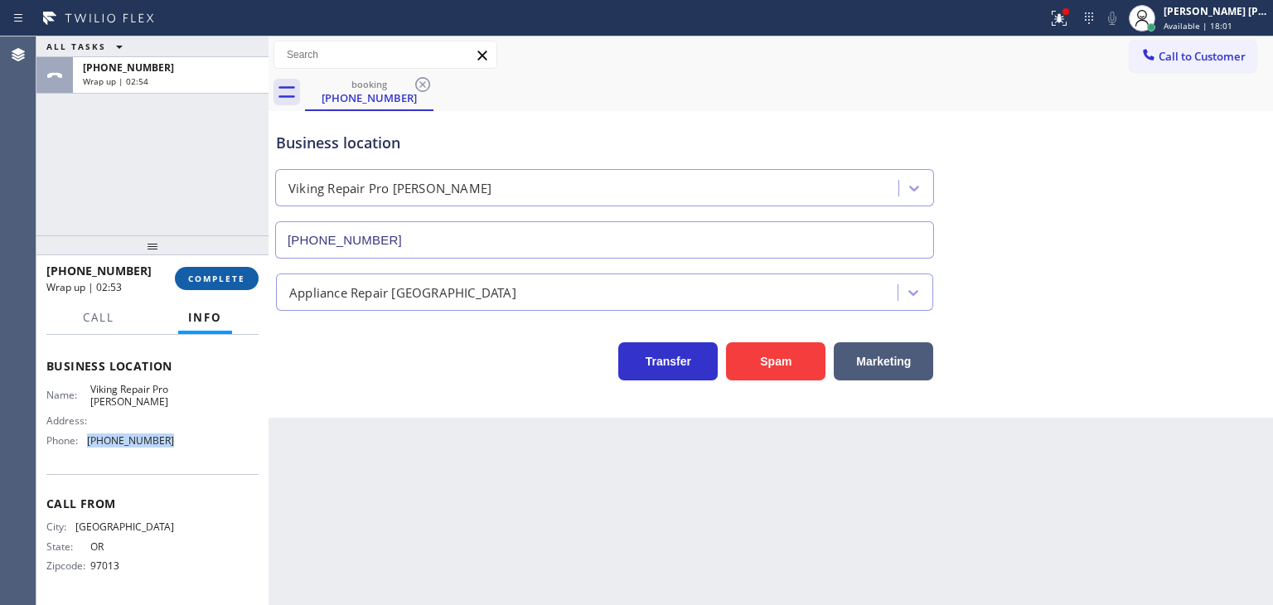
click at [240, 279] on span "COMPLETE" at bounding box center [216, 279] width 57 height 12
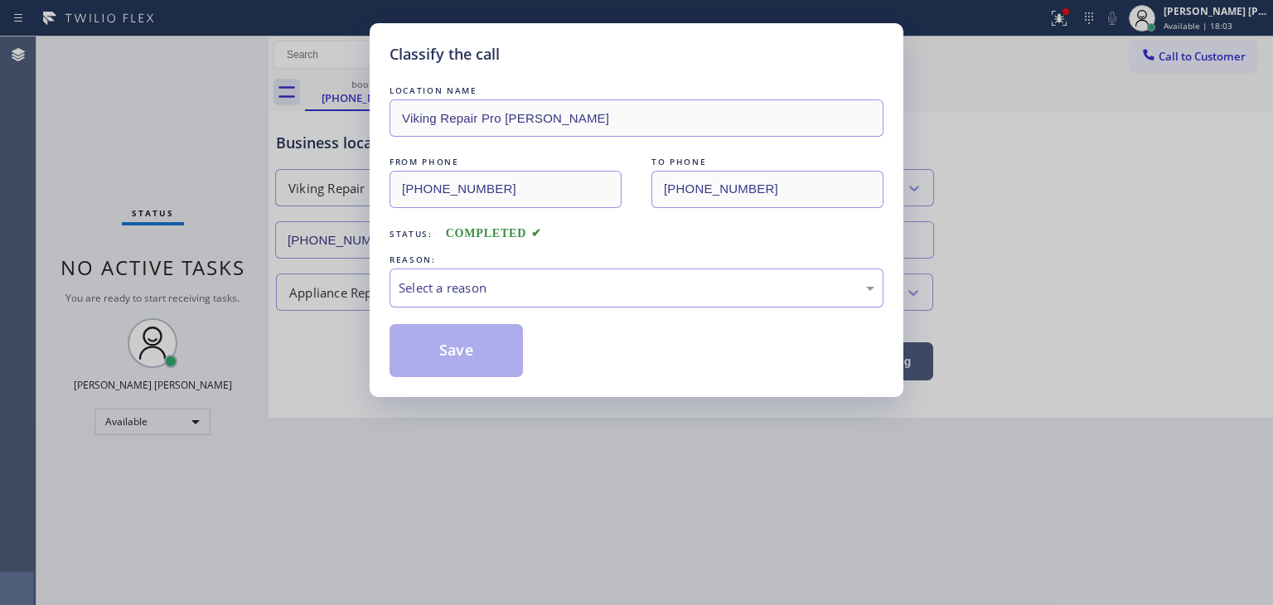
click at [485, 303] on div "Select a reason" at bounding box center [637, 288] width 494 height 39
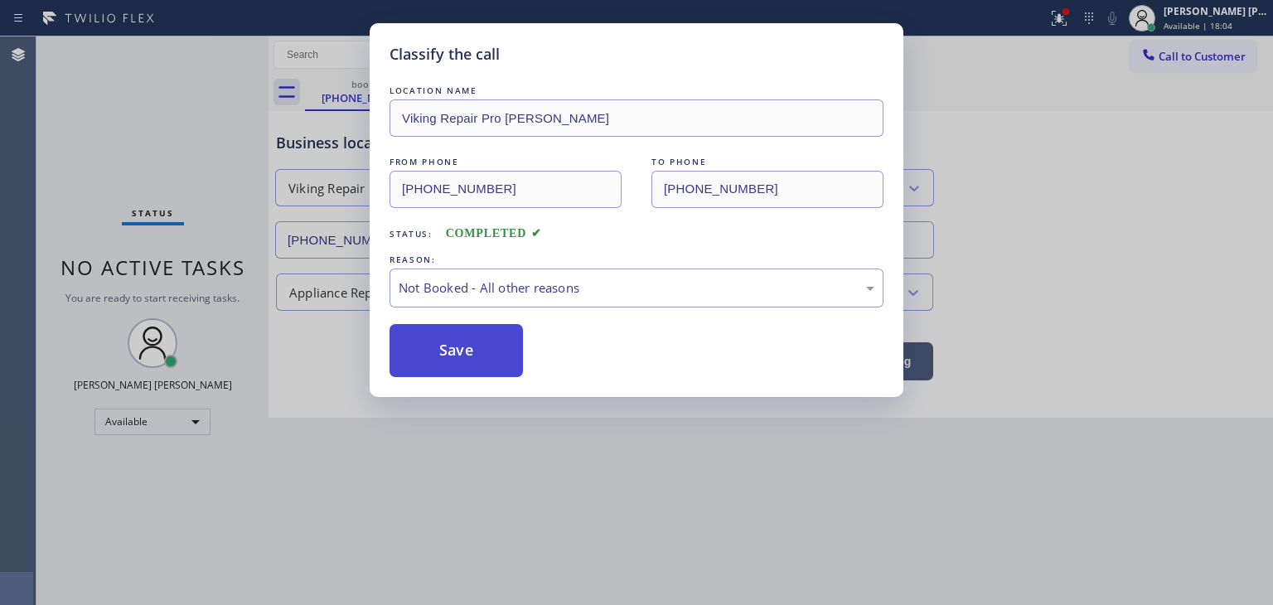
click at [438, 360] on button "Save" at bounding box center [456, 350] width 133 height 53
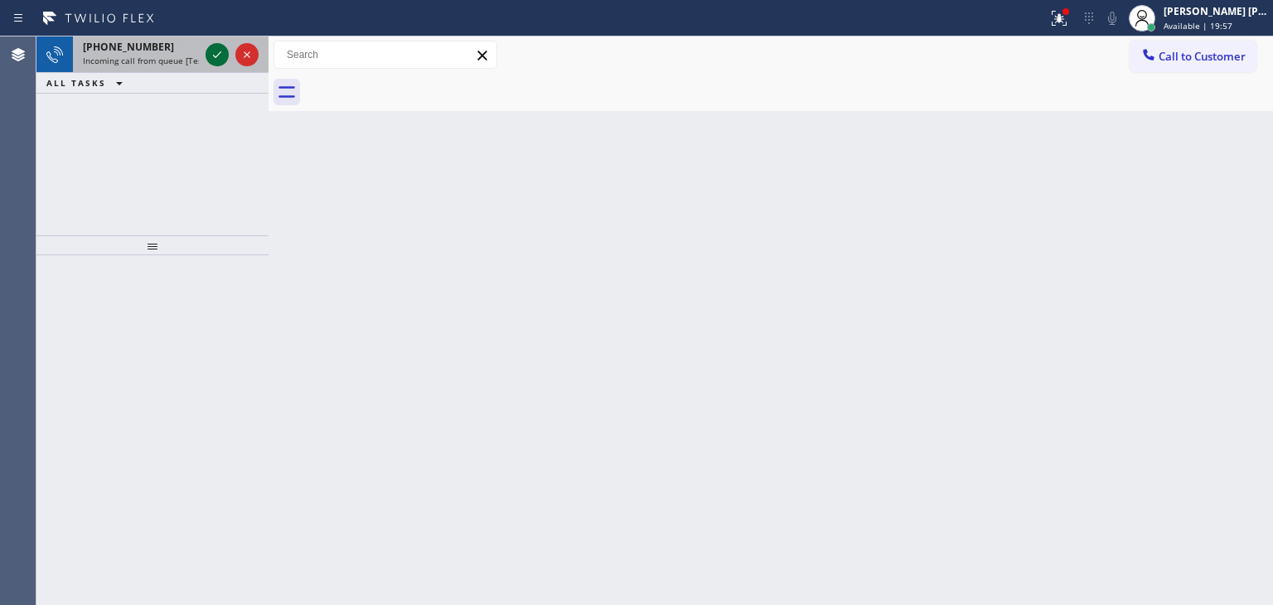
click at [218, 50] on icon at bounding box center [217, 55] width 20 height 20
click at [212, 54] on icon at bounding box center [217, 55] width 20 height 20
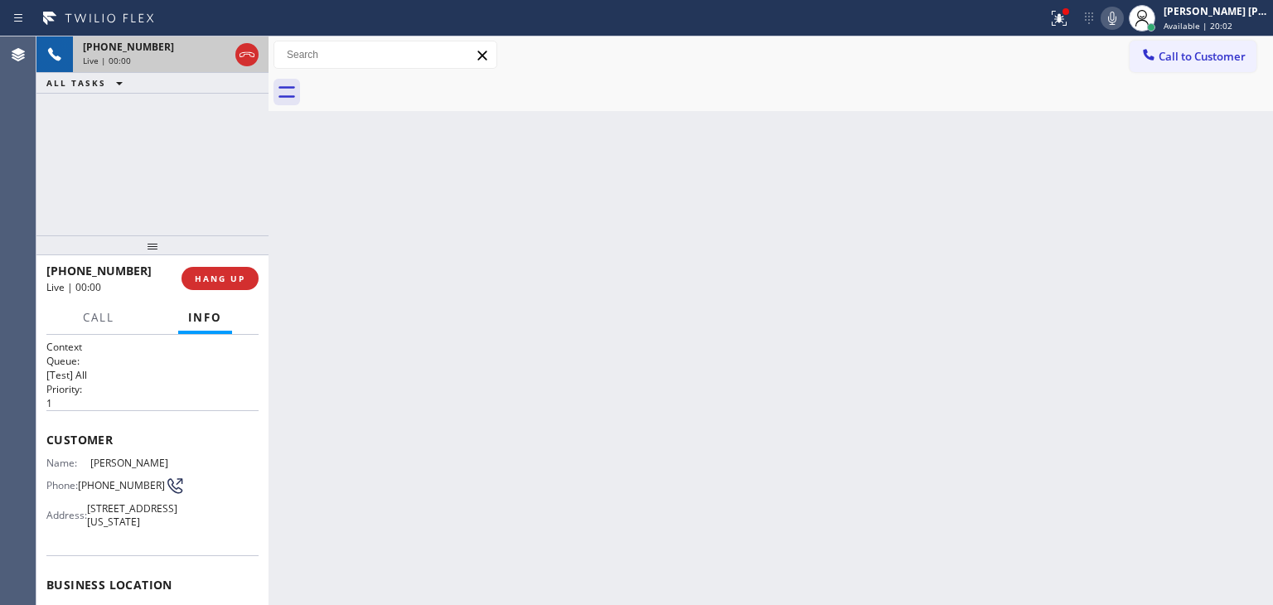
scroll to position [166, 0]
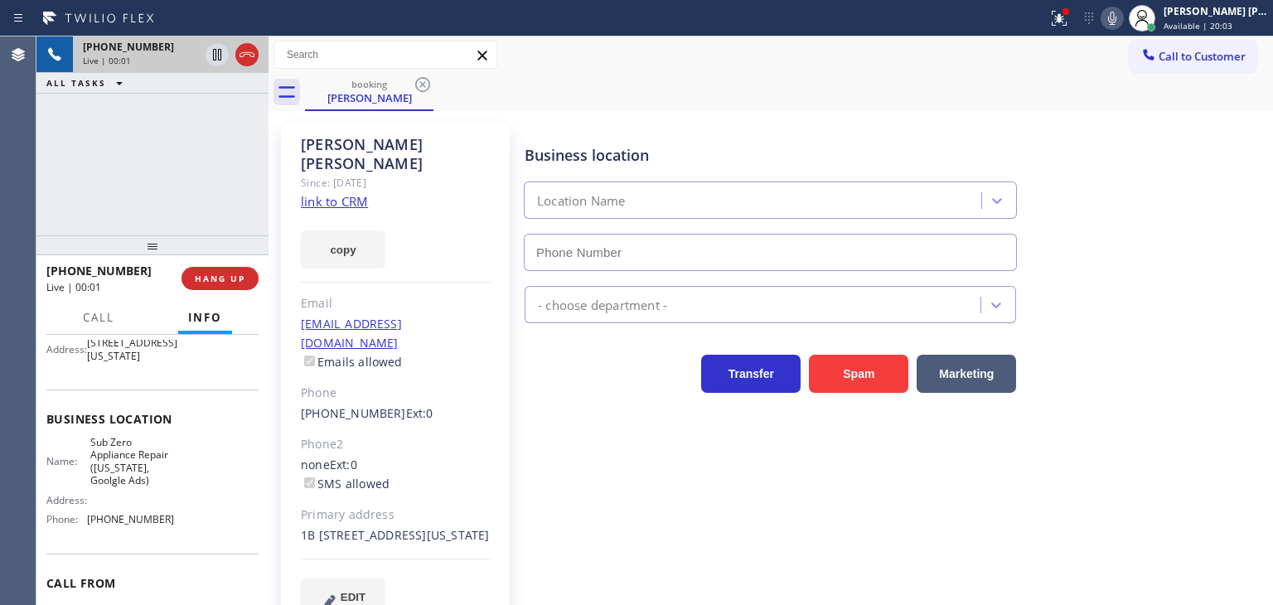
type input "[PHONE_NUMBER]"
click at [351, 193] on link "link to CRM" at bounding box center [334, 201] width 67 height 17
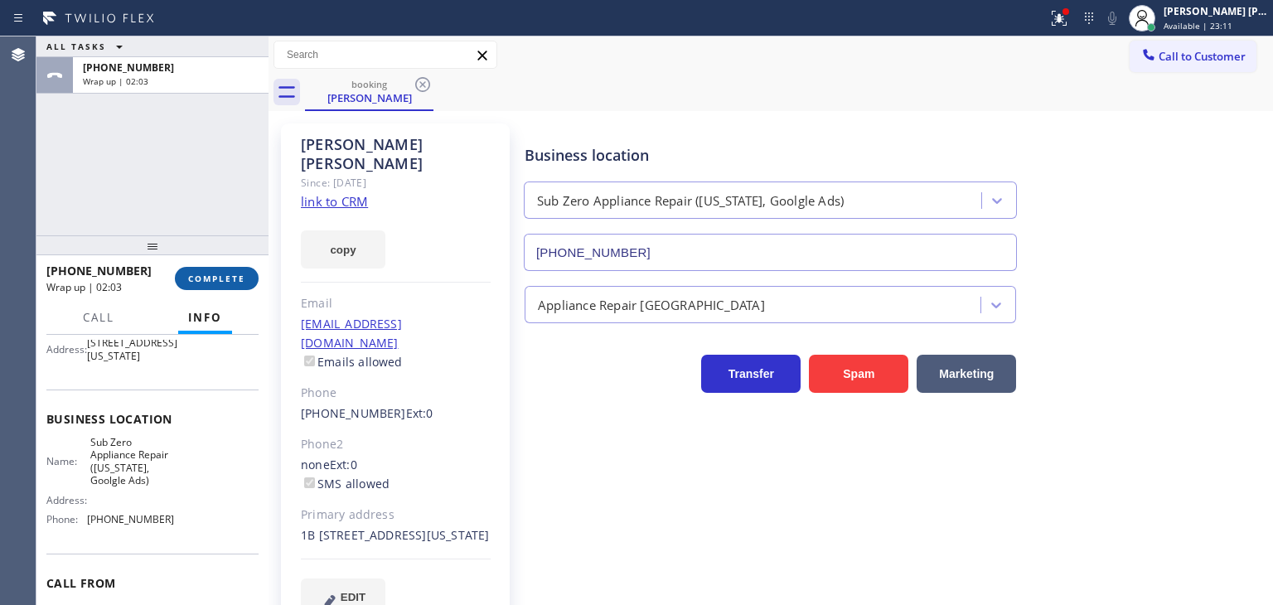
click at [223, 281] on span "COMPLETE" at bounding box center [216, 279] width 57 height 12
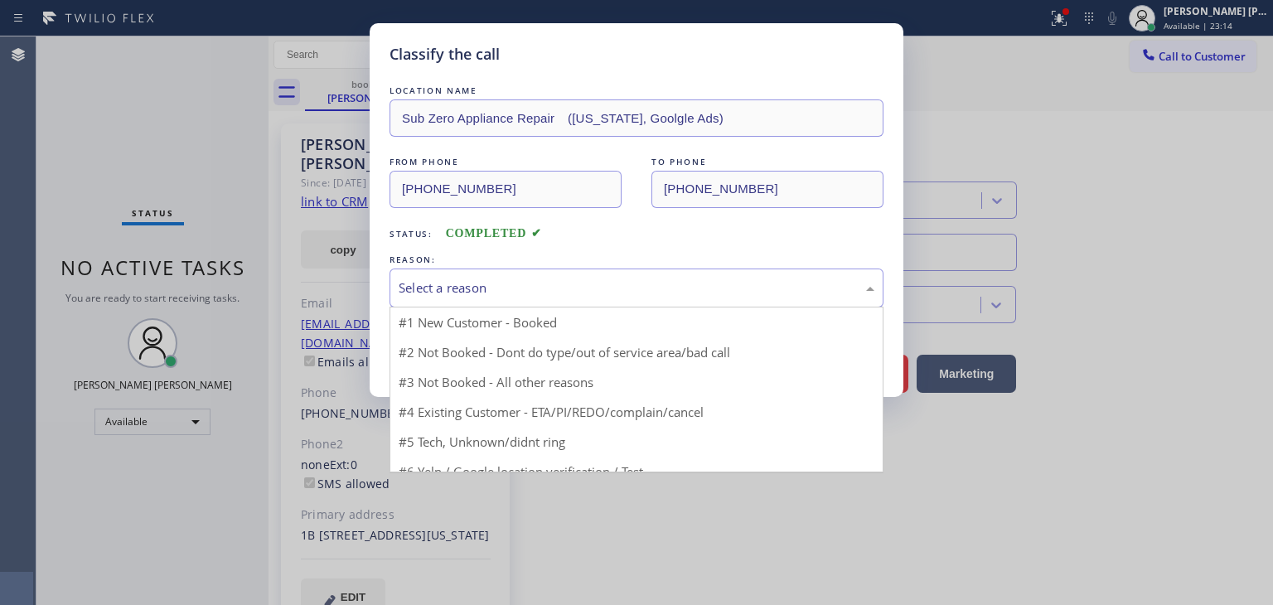
click at [463, 296] on div "Select a reason" at bounding box center [637, 288] width 494 height 39
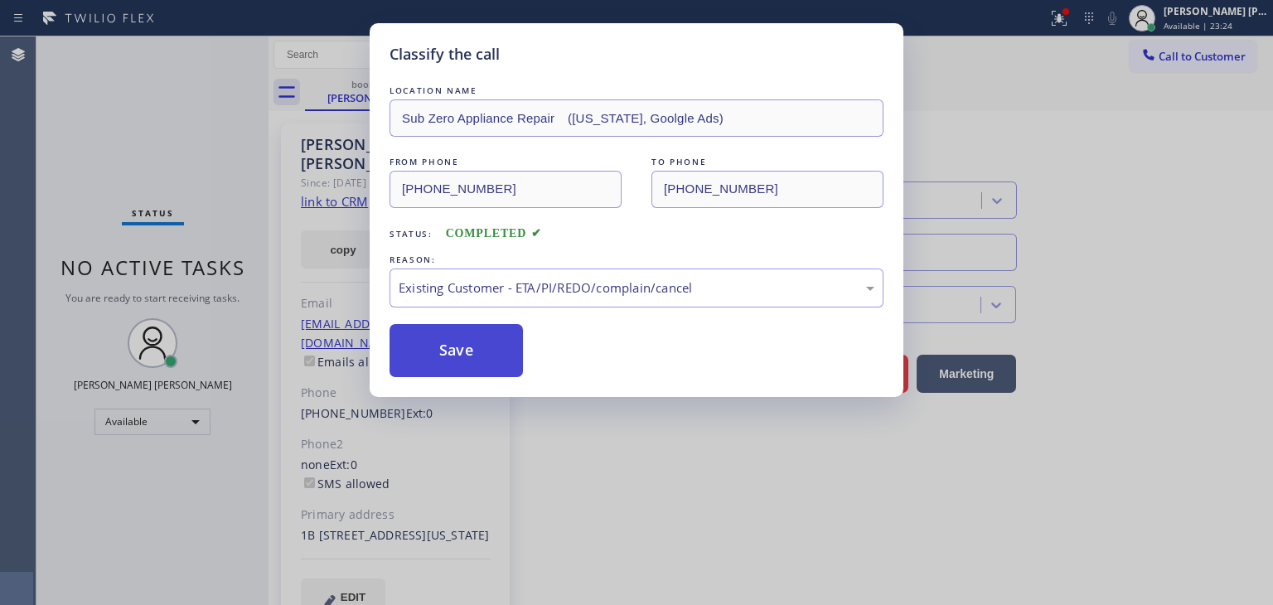
click at [458, 351] on button "Save" at bounding box center [456, 350] width 133 height 53
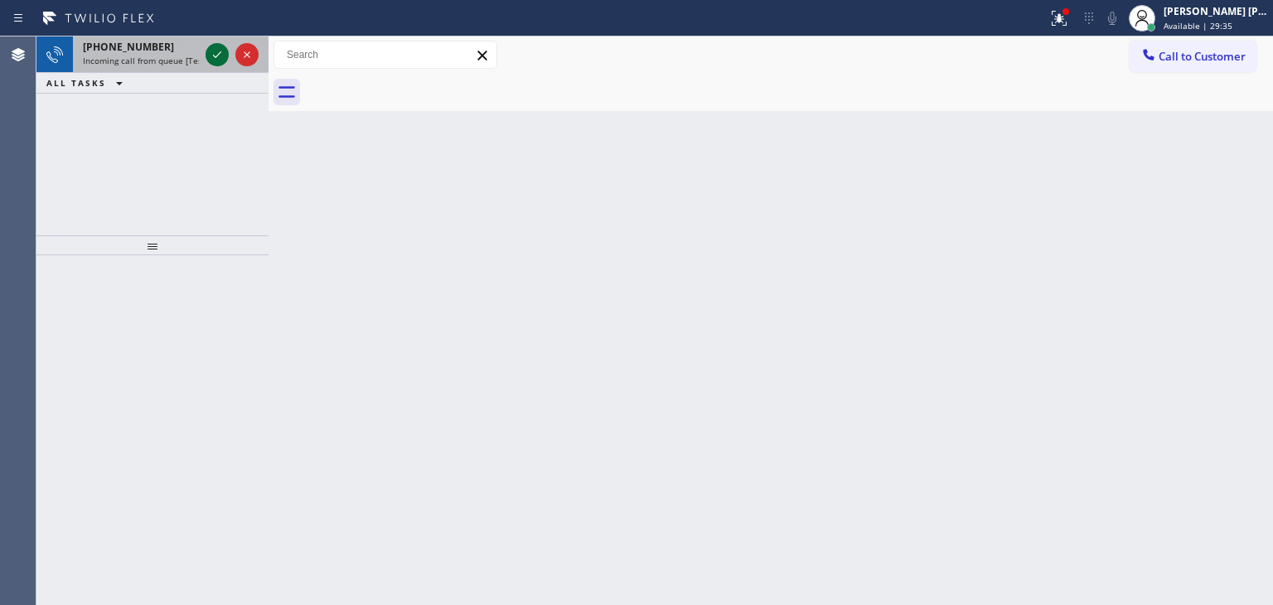
click at [220, 57] on icon at bounding box center [217, 55] width 20 height 20
click at [211, 61] on icon at bounding box center [217, 55] width 20 height 20
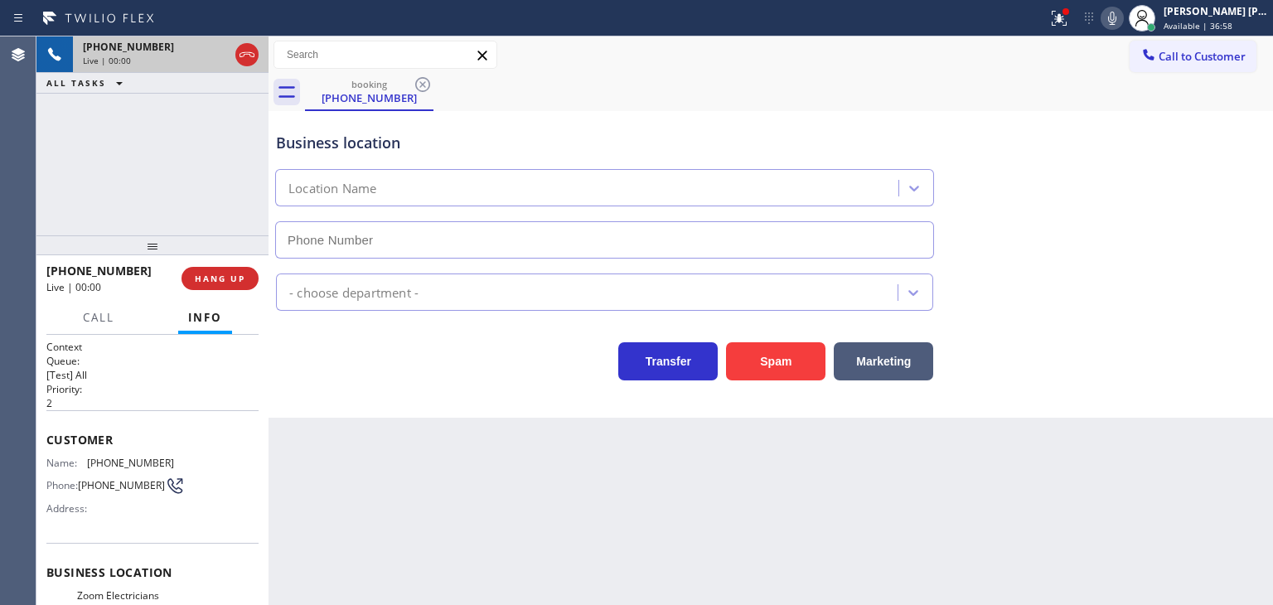
type input "[PHONE_NUMBER]"
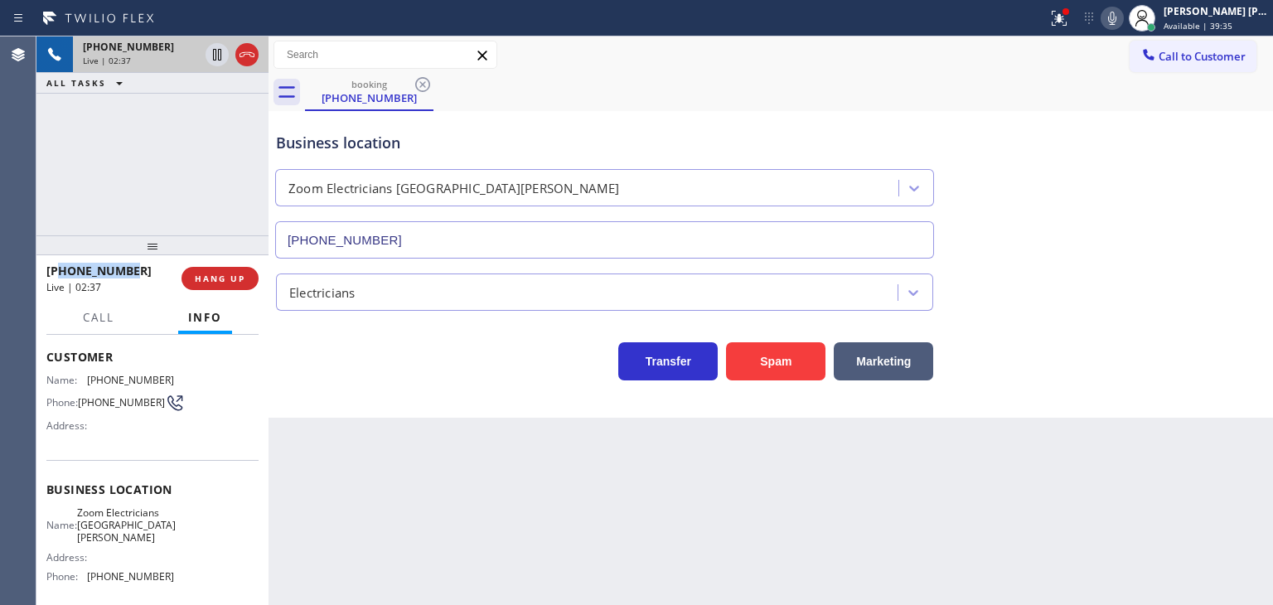
drag, startPoint x: 129, startPoint y: 268, endPoint x: 63, endPoint y: 262, distance: 66.6
click at [63, 262] on div "[PHONE_NUMBER] Live | 02:37" at bounding box center [113, 278] width 135 height 43
drag, startPoint x: 1201, startPoint y: 174, endPoint x: 1119, endPoint y: 56, distance: 144.2
click at [1199, 175] on div "Business location Zoom Electricians [GEOGRAPHIC_DATA][PERSON_NAME] [PHONE_NUMBE…" at bounding box center [771, 184] width 996 height 150
click at [1122, 22] on icon at bounding box center [1112, 18] width 20 height 20
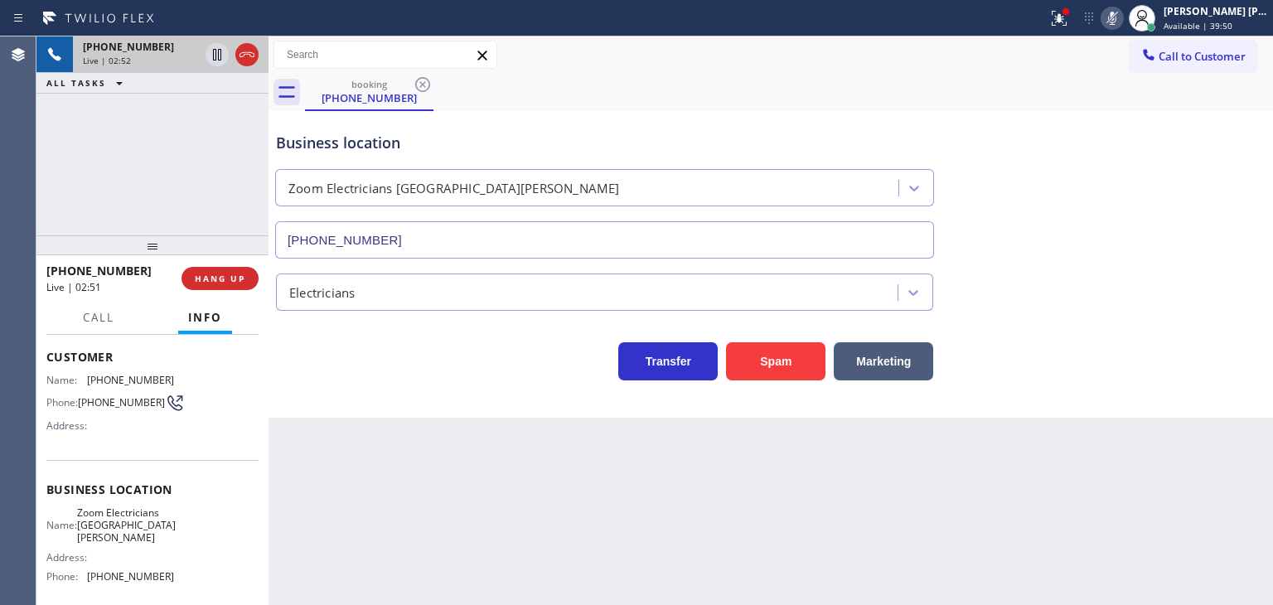
click at [1122, 22] on icon at bounding box center [1112, 18] width 20 height 20
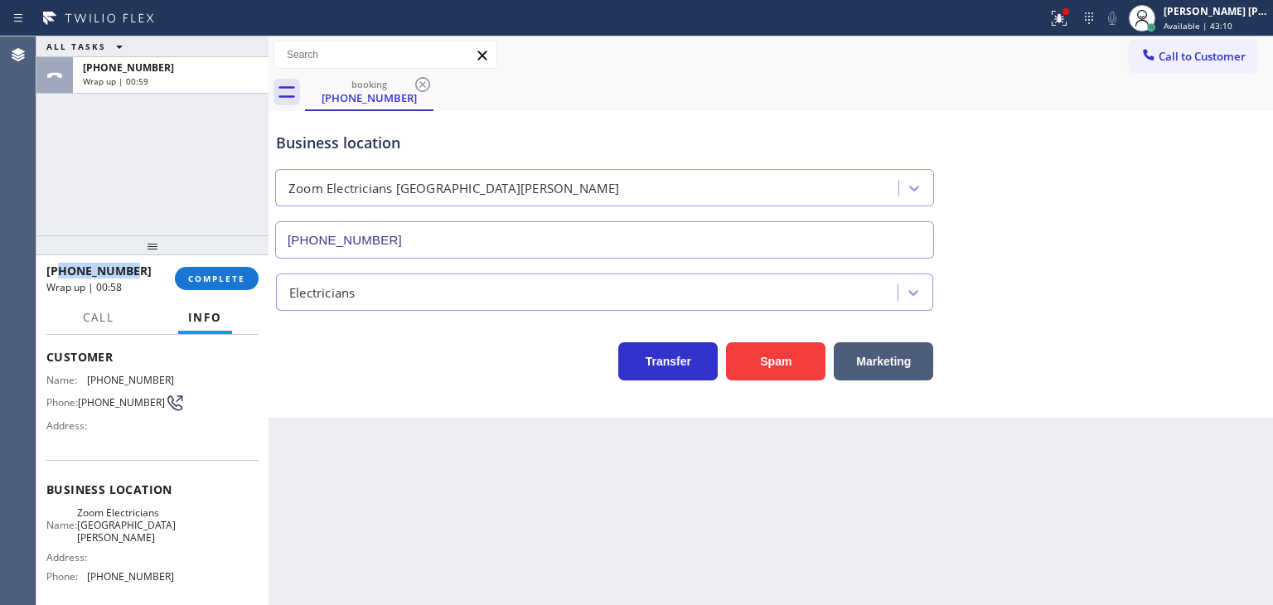
drag, startPoint x: 139, startPoint y: 270, endPoint x: 60, endPoint y: 270, distance: 79.6
click at [60, 270] on div "[PHONE_NUMBER]" at bounding box center [104, 271] width 117 height 16
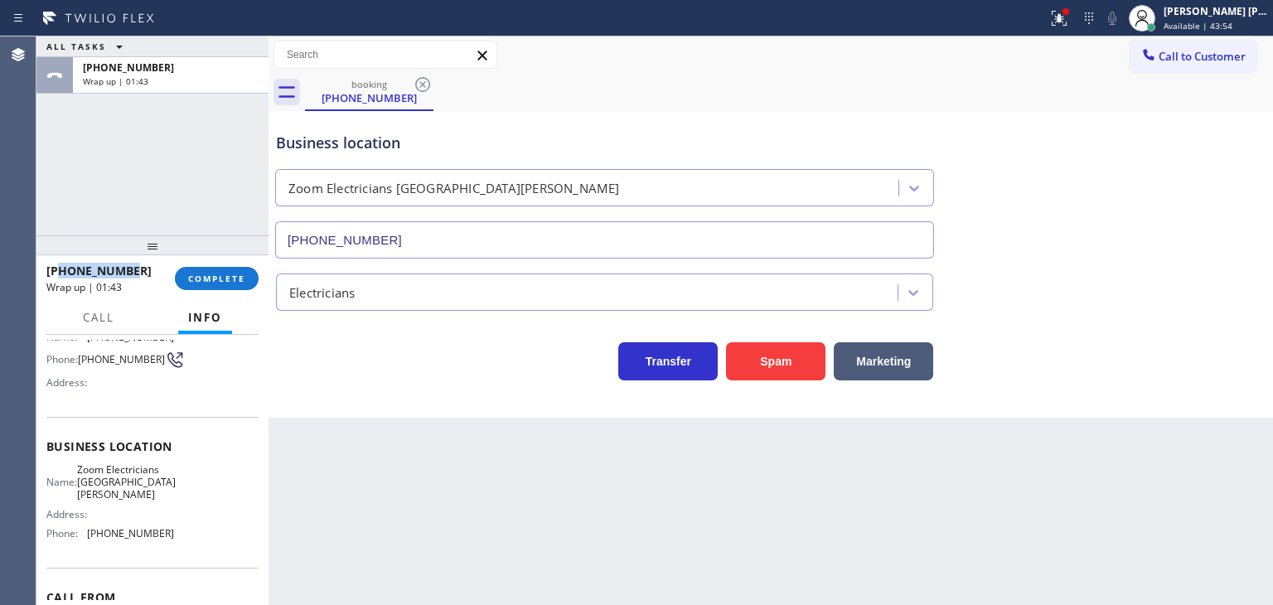
scroll to position [166, 0]
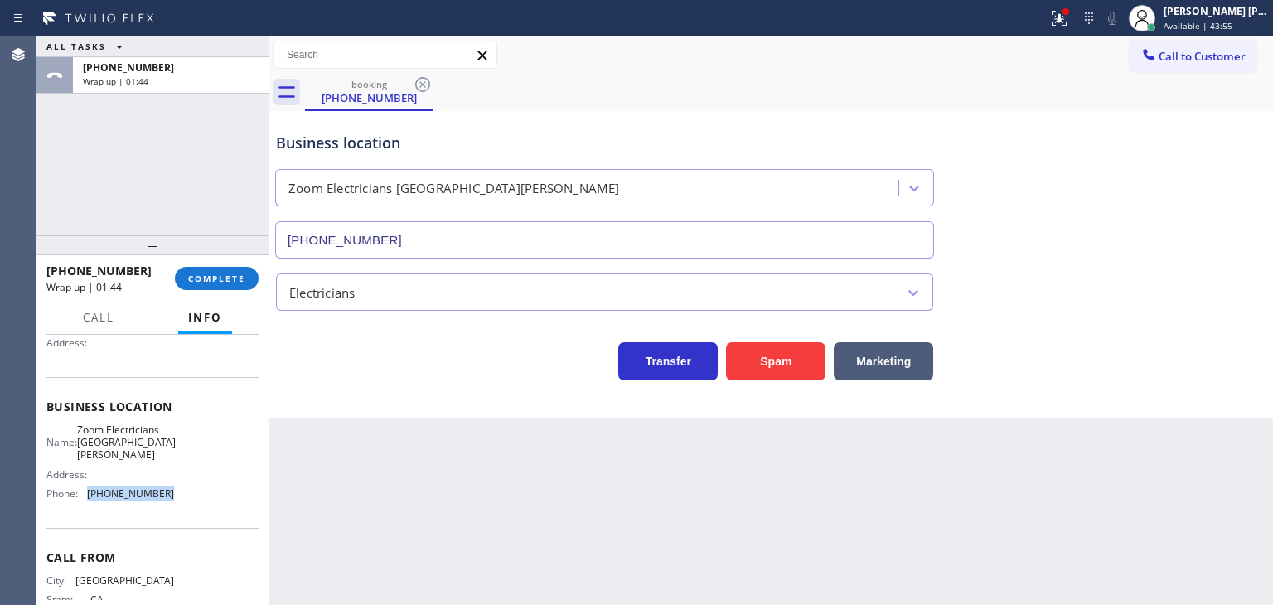
drag, startPoint x: 163, startPoint y: 498, endPoint x: 83, endPoint y: 491, distance: 80.7
click at [83, 491] on div "Phone: [PHONE_NUMBER]" at bounding box center [110, 493] width 128 height 12
click at [199, 277] on span "COMPLETE" at bounding box center [216, 279] width 57 height 12
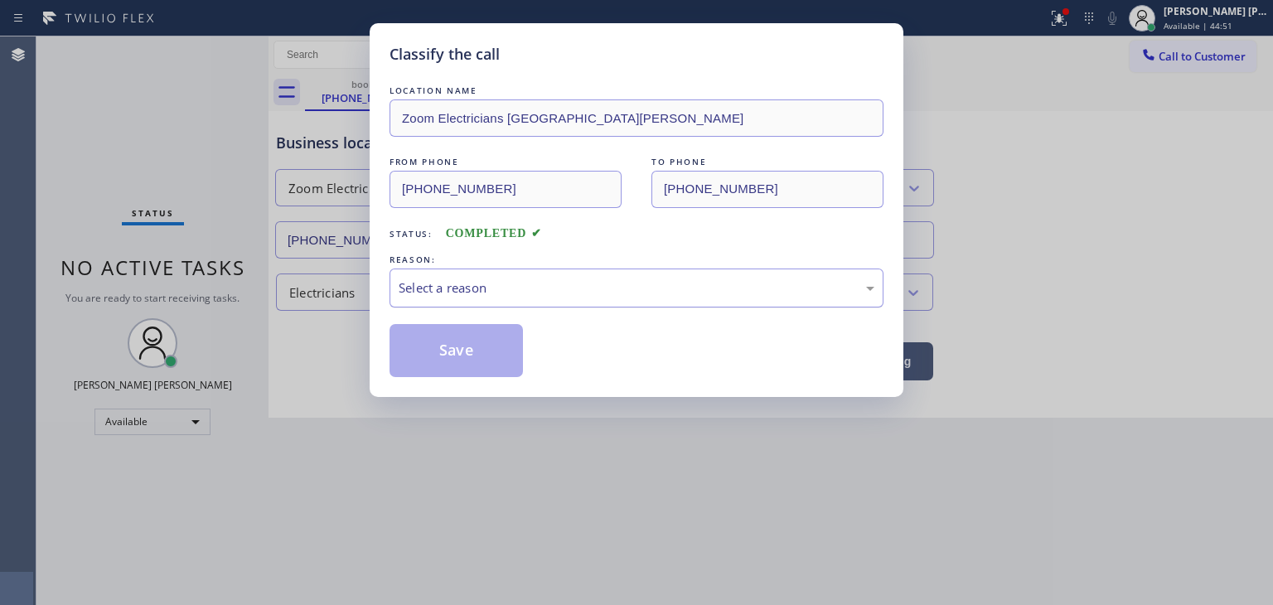
click at [437, 289] on div "Select a reason" at bounding box center [637, 288] width 476 height 19
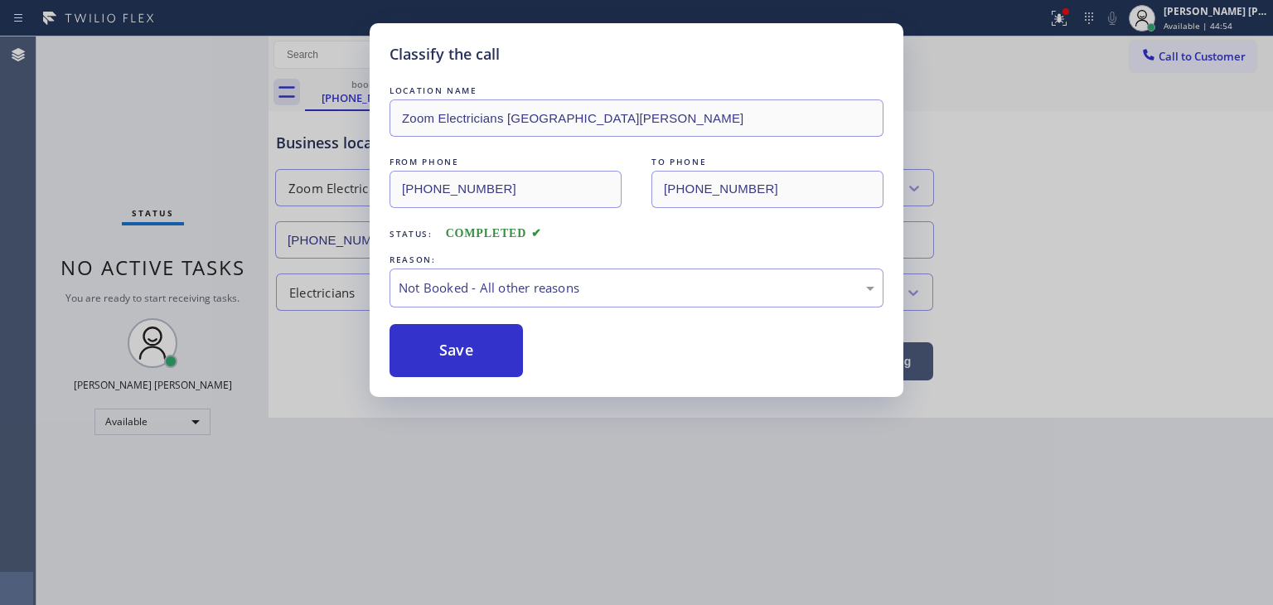
click at [471, 358] on button "Save" at bounding box center [456, 350] width 133 height 53
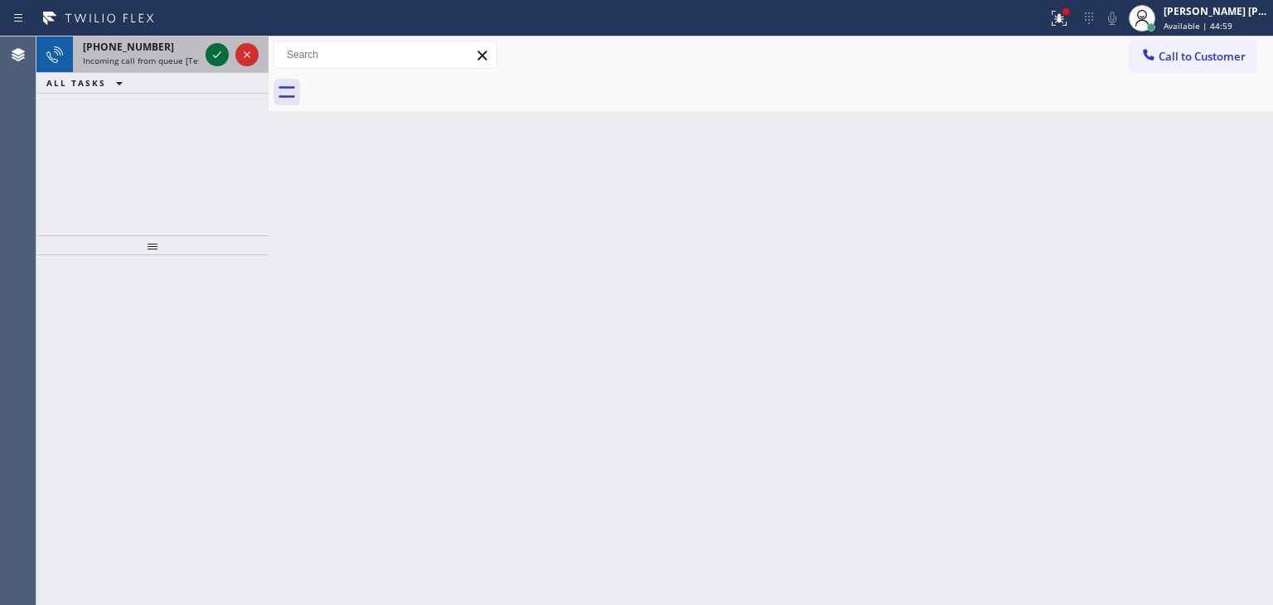
click at [216, 51] on icon at bounding box center [217, 55] width 20 height 20
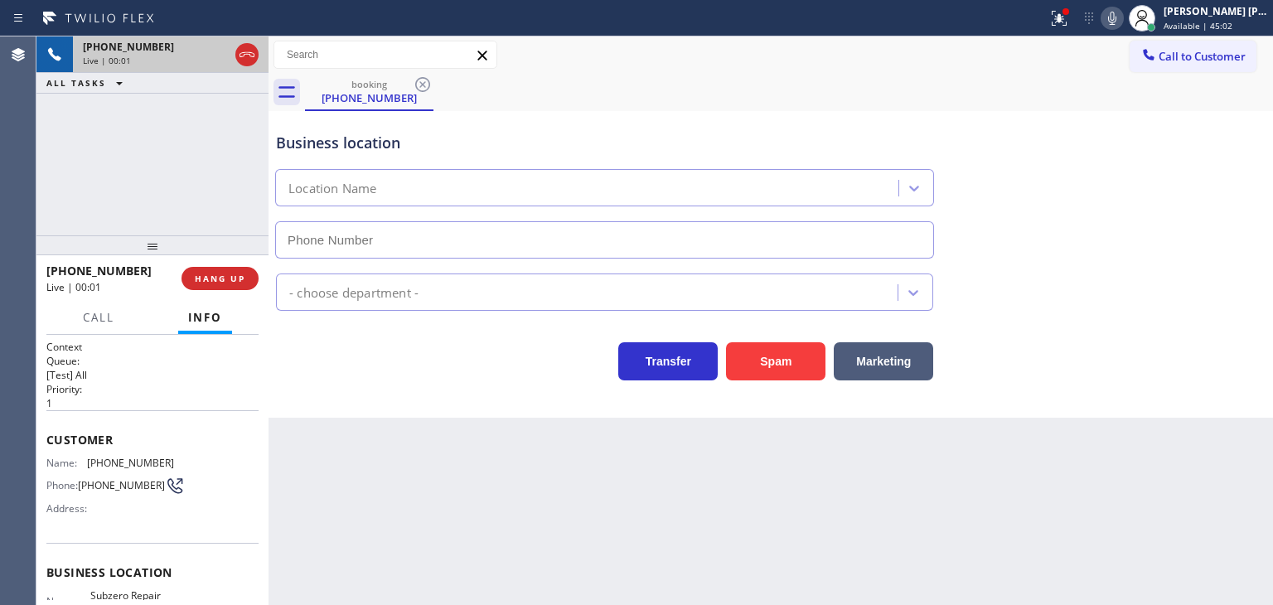
type input "[PHONE_NUMBER]"
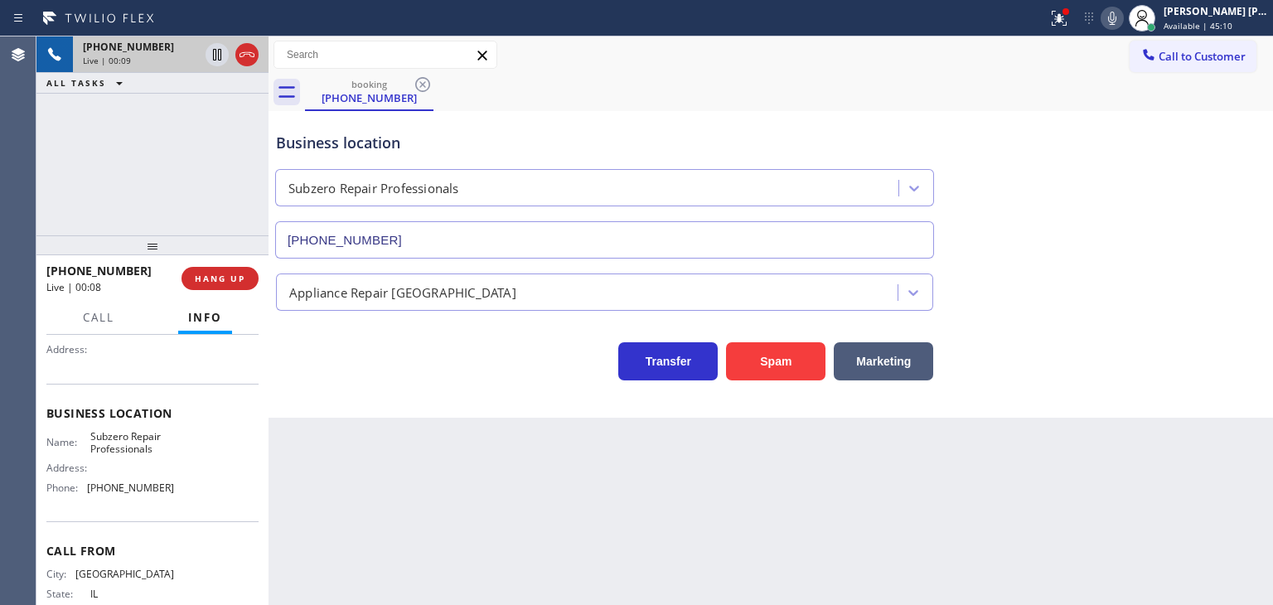
scroll to position [166, 0]
drag, startPoint x: 169, startPoint y: 482, endPoint x: 78, endPoint y: 488, distance: 91.4
click at [78, 488] on div "Name: Subzero Repair Professionals Address: Phone: [PHONE_NUMBER]" at bounding box center [152, 459] width 212 height 71
click at [1214, 53] on span "Call to Customer" at bounding box center [1202, 56] width 87 height 15
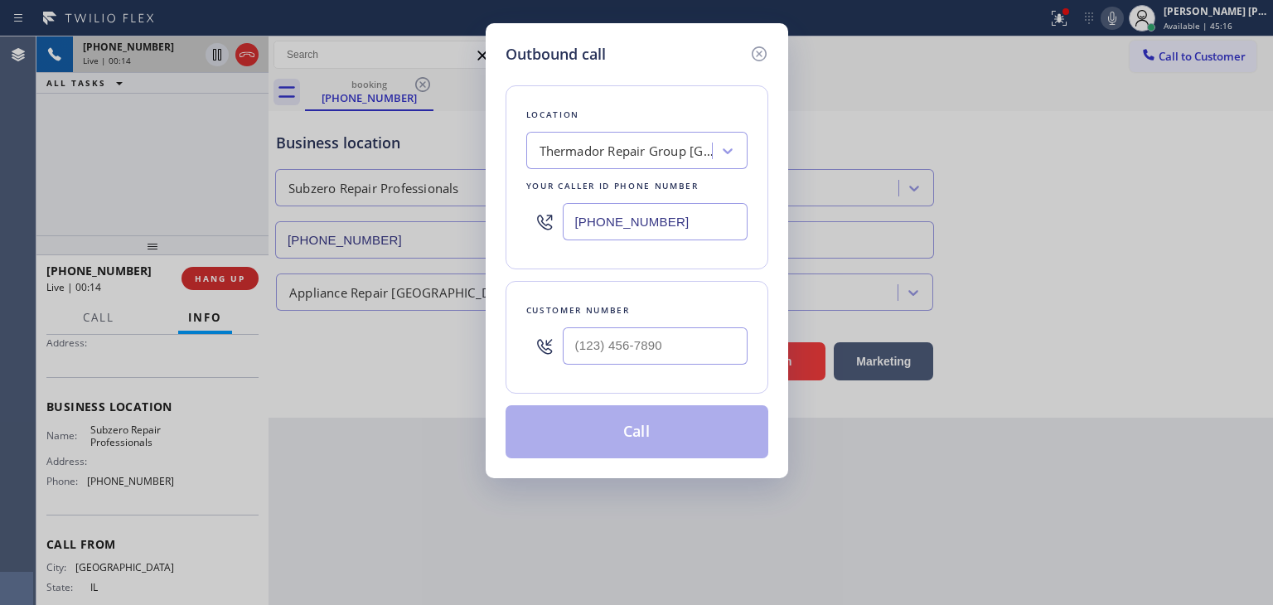
drag, startPoint x: 686, startPoint y: 220, endPoint x: 502, endPoint y: 216, distance: 184.1
click at [503, 217] on div "Outbound call Location Thermador Repair Group [GEOGRAPHIC_DATA] Your caller id …" at bounding box center [637, 250] width 303 height 455
paste input "602) 691-7988"
type input "[PHONE_NUMBER]"
click at [763, 54] on icon at bounding box center [759, 54] width 20 height 20
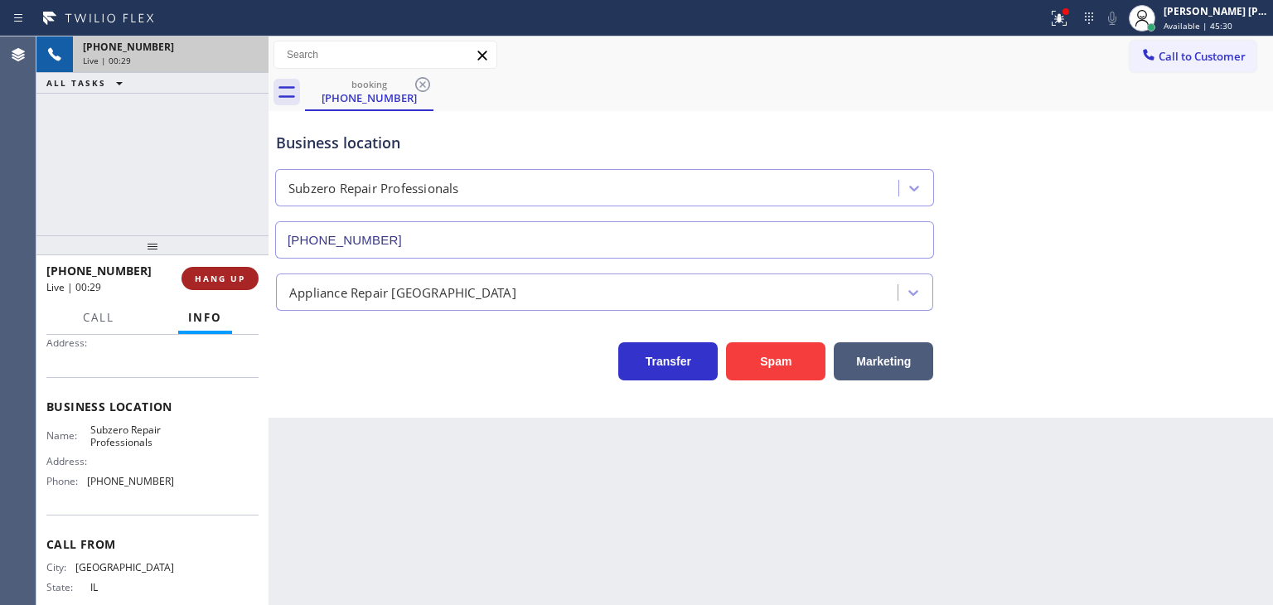
click at [242, 282] on span "HANG UP" at bounding box center [220, 279] width 51 height 12
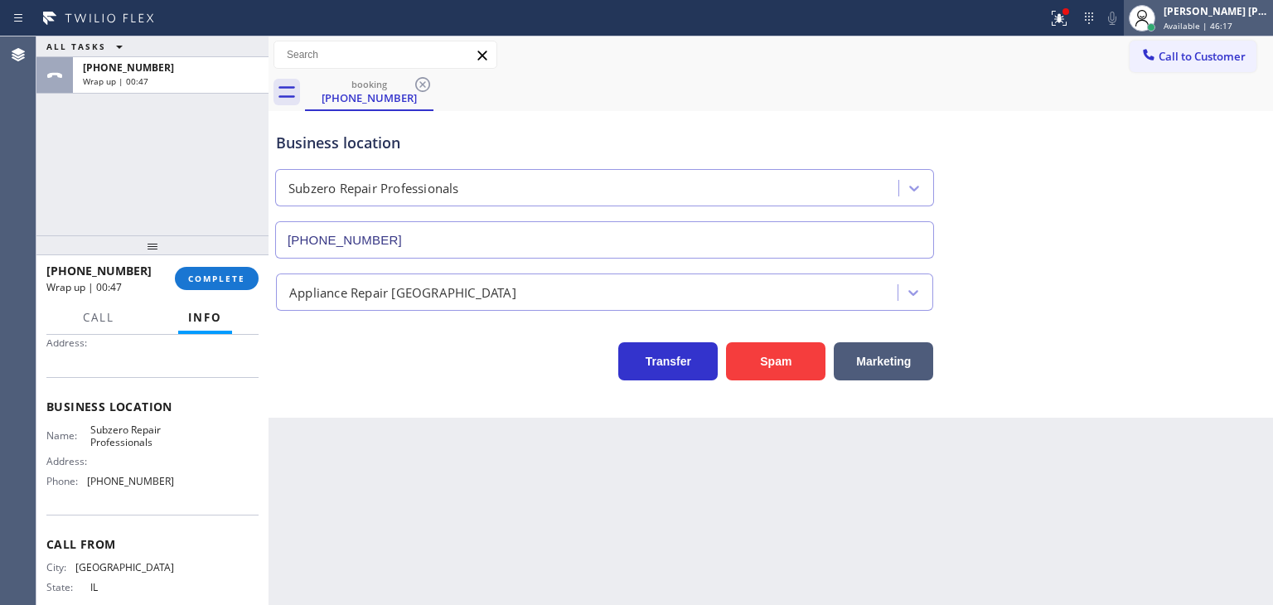
click at [1228, 29] on span "Available | 46:17" at bounding box center [1198, 26] width 69 height 12
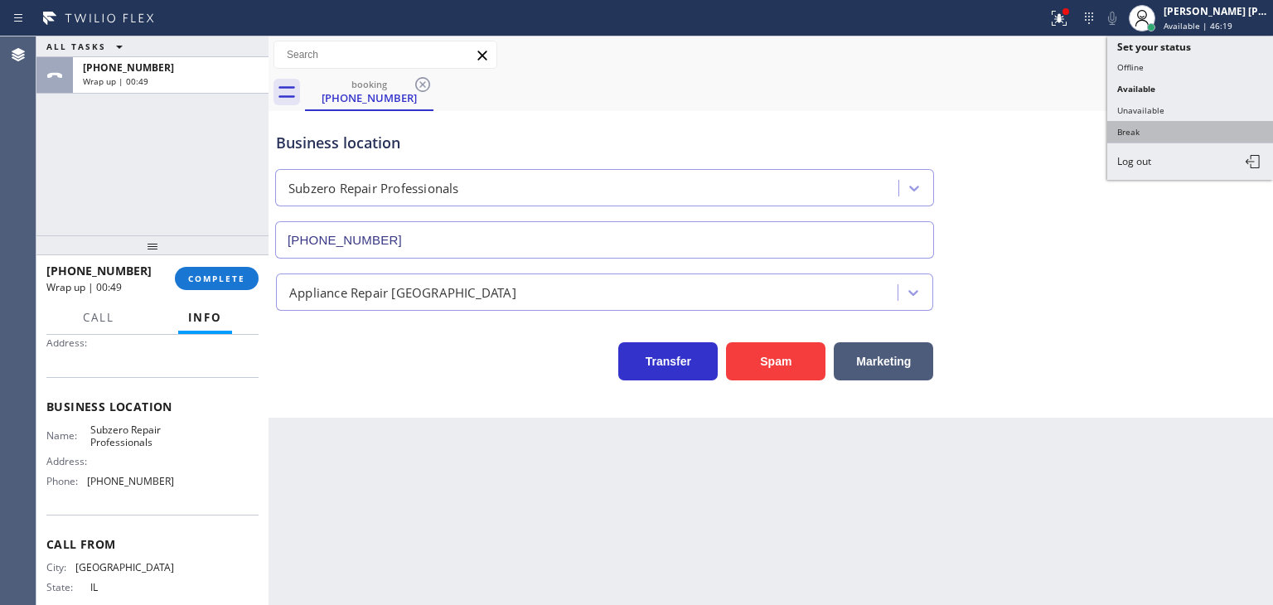
click at [1170, 125] on button "Break" at bounding box center [1190, 132] width 166 height 22
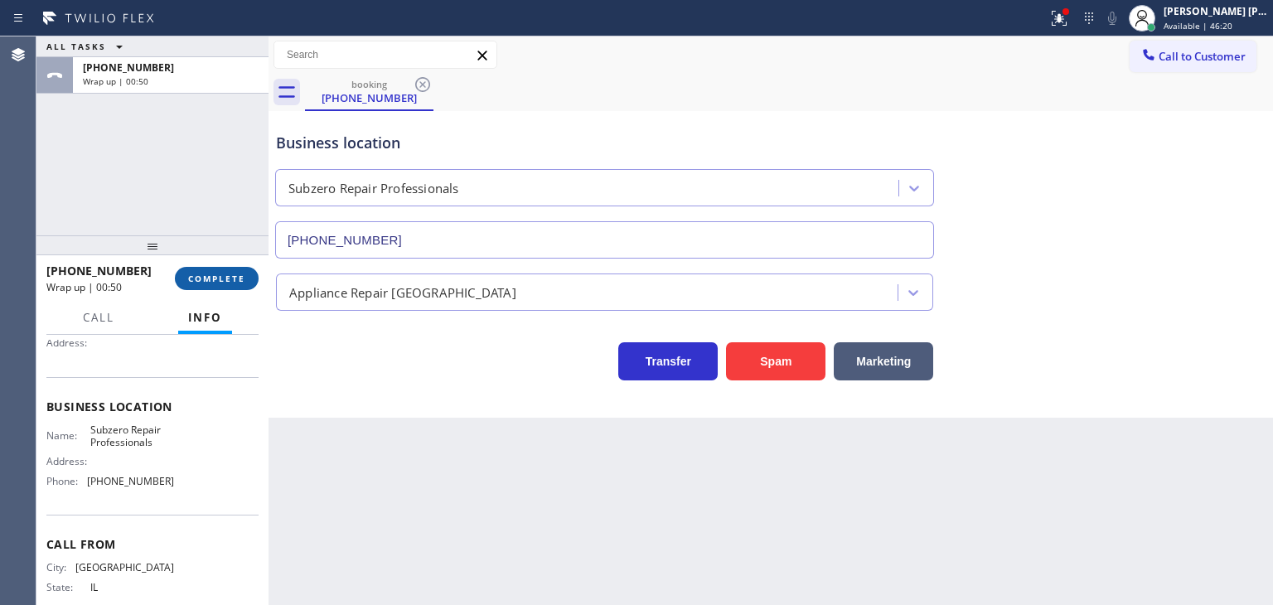
click at [215, 289] on button "COMPLETE" at bounding box center [217, 278] width 84 height 23
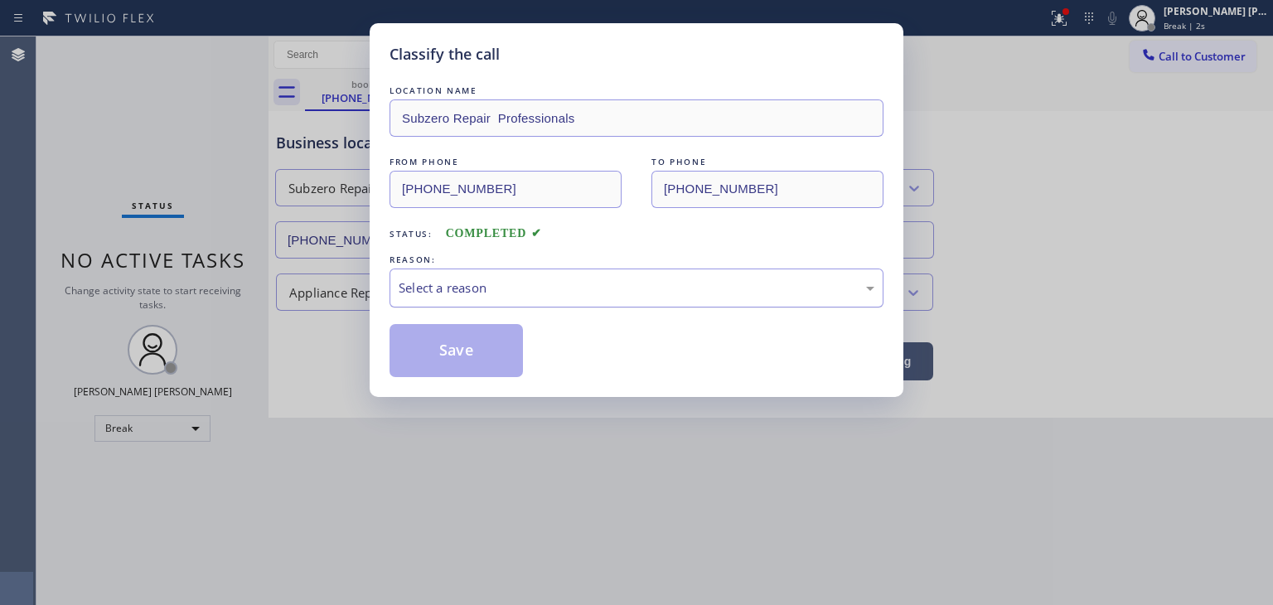
click at [411, 289] on div "Select a reason" at bounding box center [637, 288] width 476 height 19
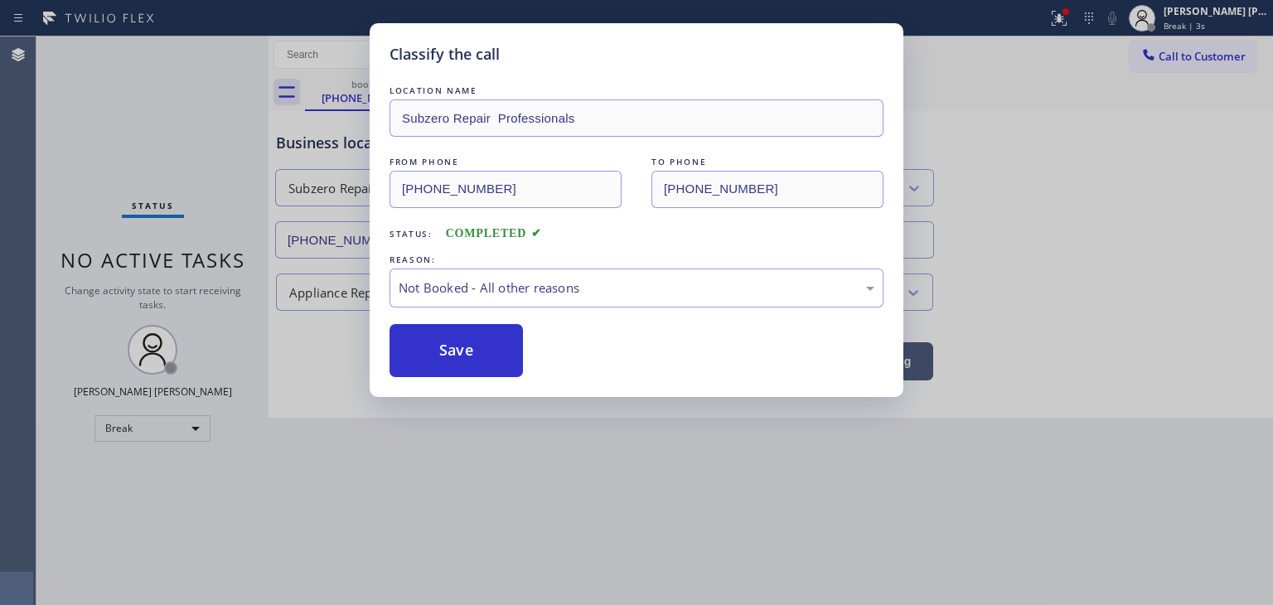
click at [449, 342] on button "Save" at bounding box center [456, 350] width 133 height 53
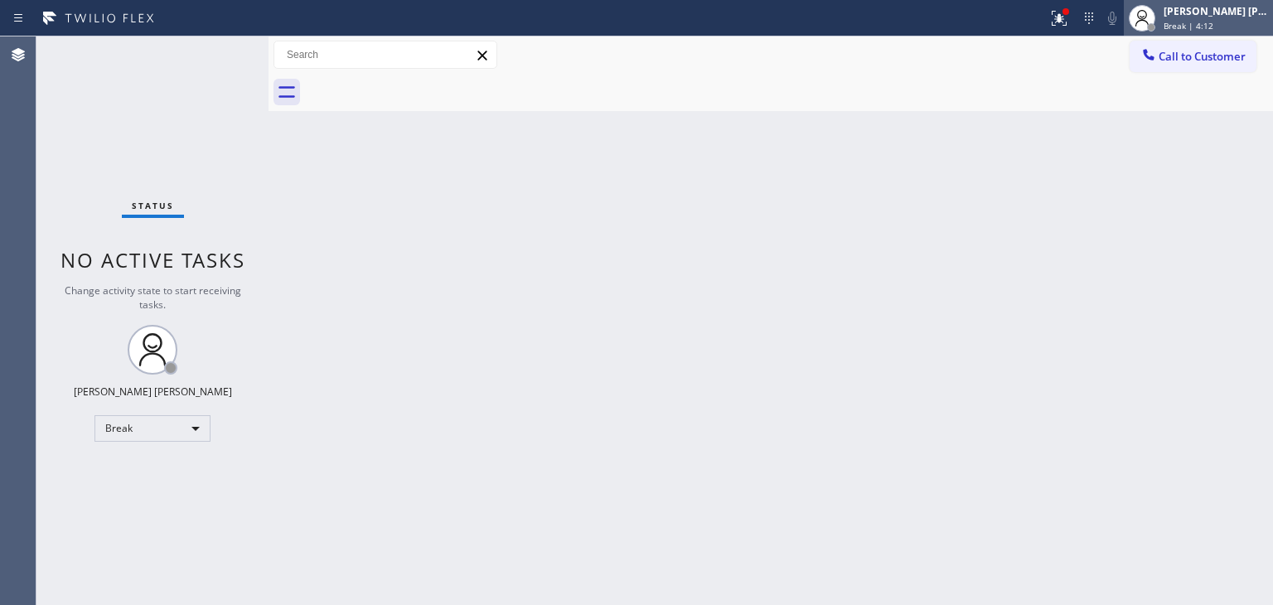
click at [1211, 21] on span "Break | 4:12" at bounding box center [1189, 26] width 50 height 12
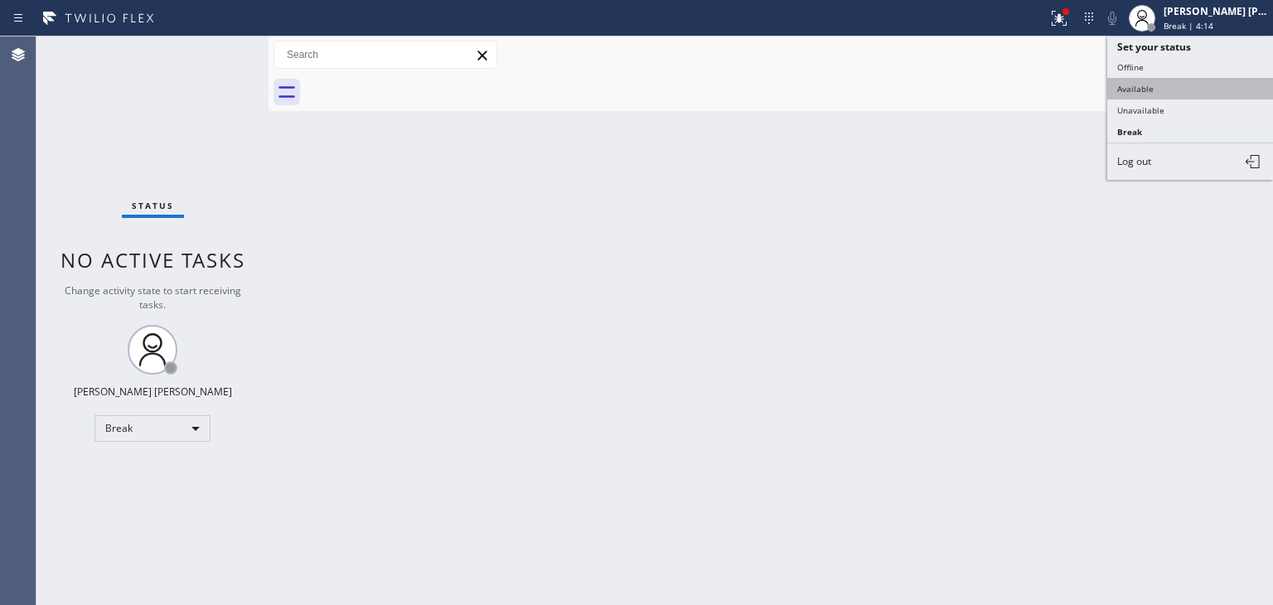
click at [1148, 80] on button "Available" at bounding box center [1190, 89] width 166 height 22
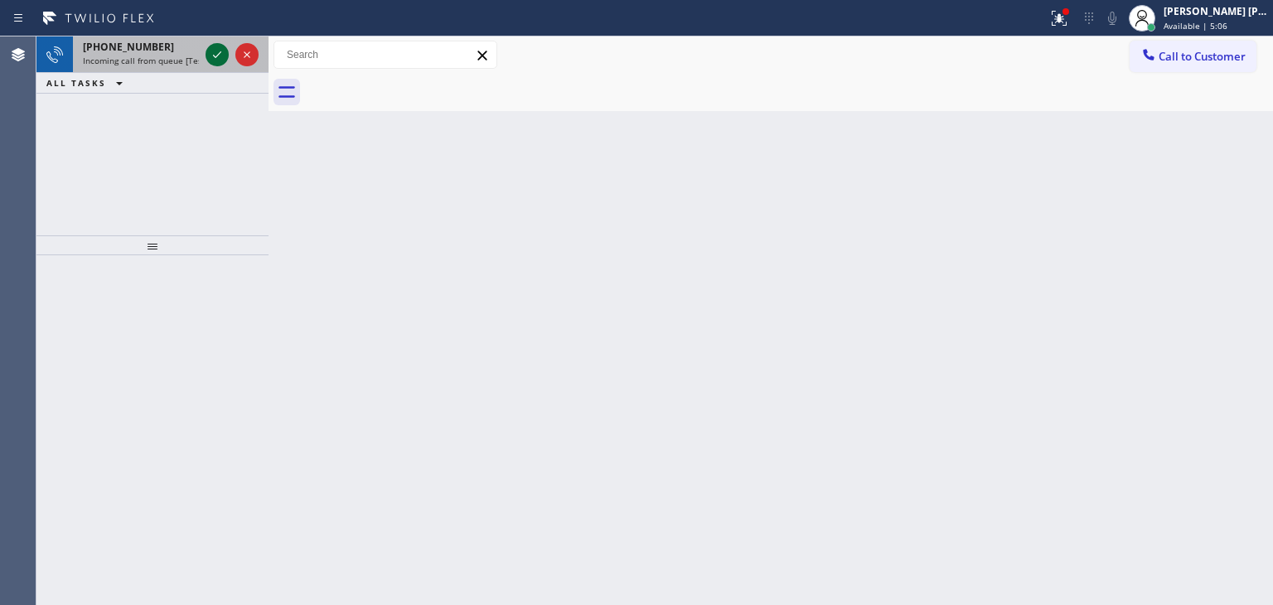
click at [222, 57] on icon at bounding box center [217, 55] width 20 height 20
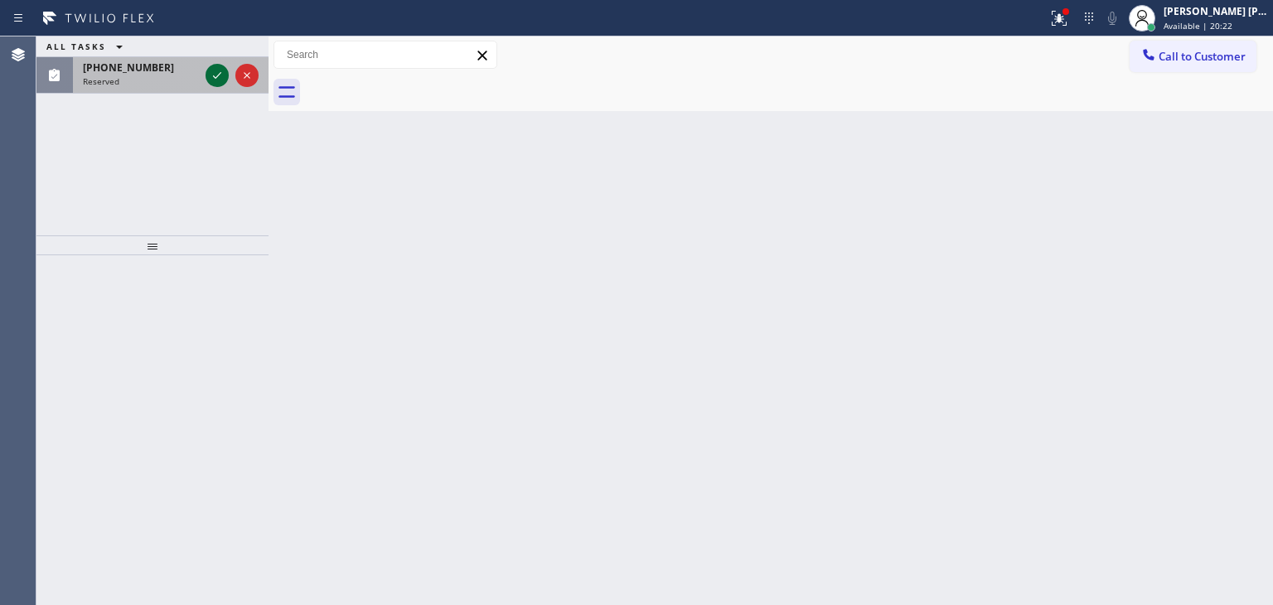
click at [219, 70] on icon at bounding box center [217, 75] width 20 height 20
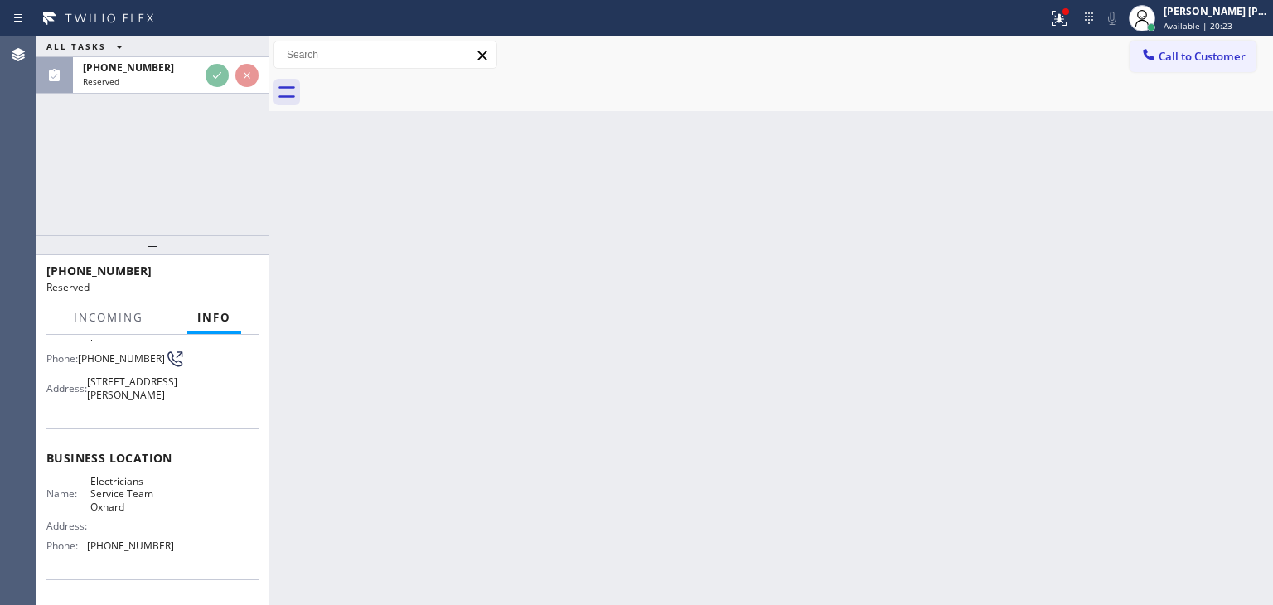
scroll to position [166, 0]
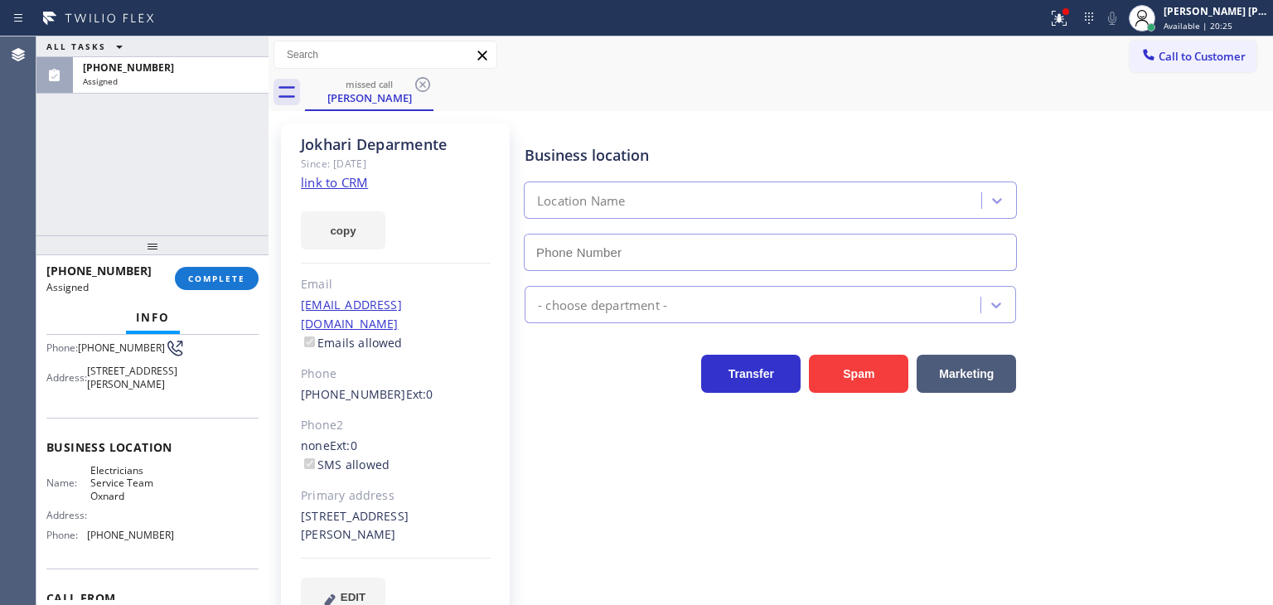
type input "[PHONE_NUMBER]"
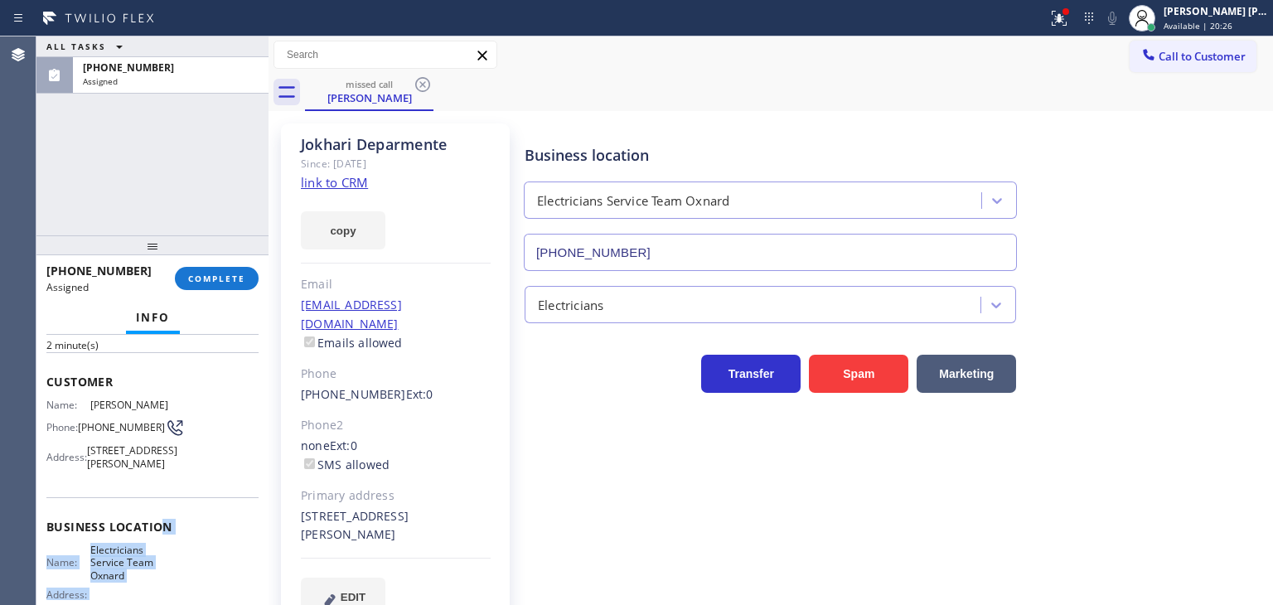
scroll to position [83, 0]
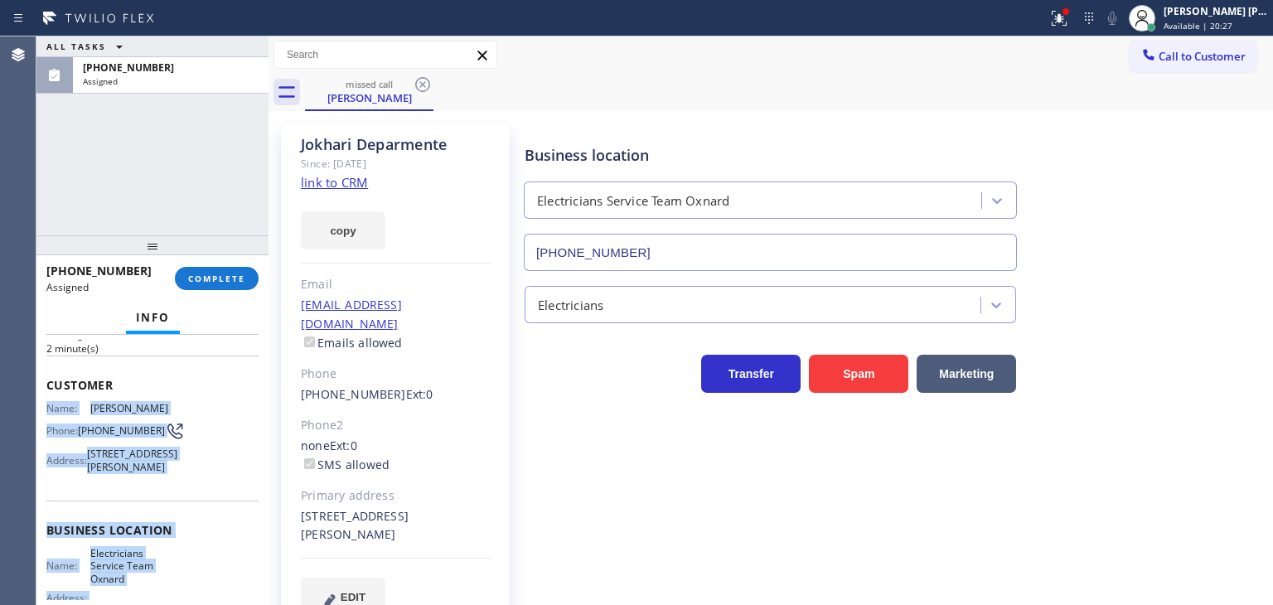
drag, startPoint x: 189, startPoint y: 568, endPoint x: 45, endPoint y: 407, distance: 216.0
click at [45, 407] on div "Context Queue: Electrical Priority: 0 Task Age: [DEMOGRAPHIC_DATA] minute(s) Cu…" at bounding box center [152, 470] width 232 height 270
click at [225, 281] on span "COMPLETE" at bounding box center [216, 279] width 57 height 12
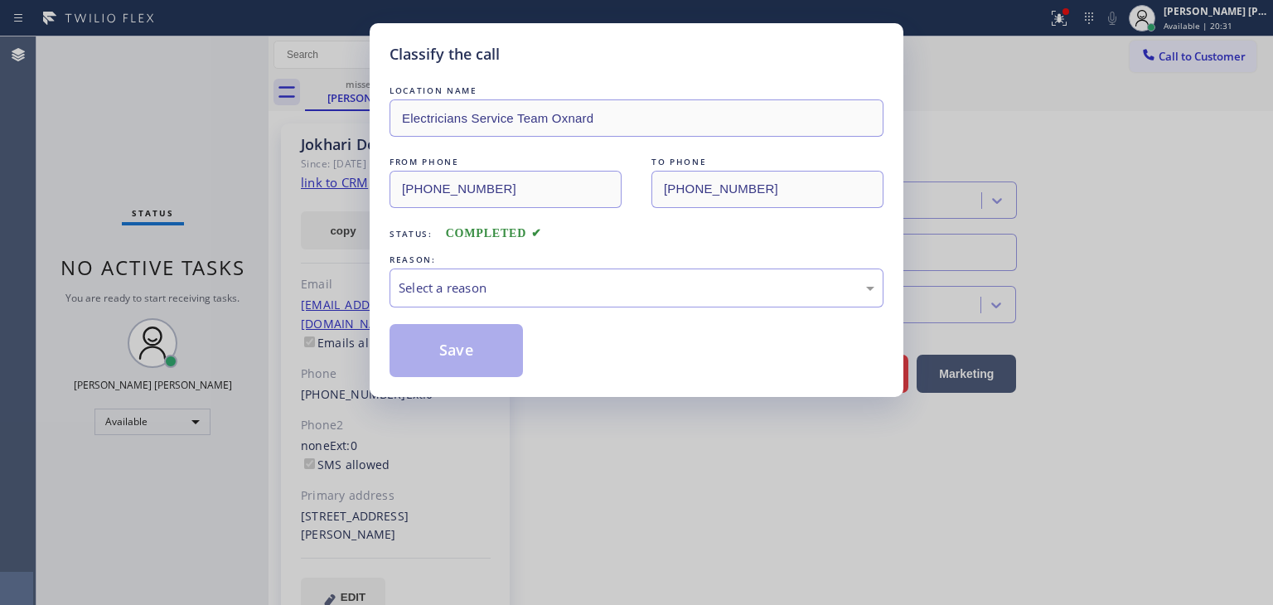
click at [443, 276] on div "Select a reason" at bounding box center [637, 288] width 494 height 39
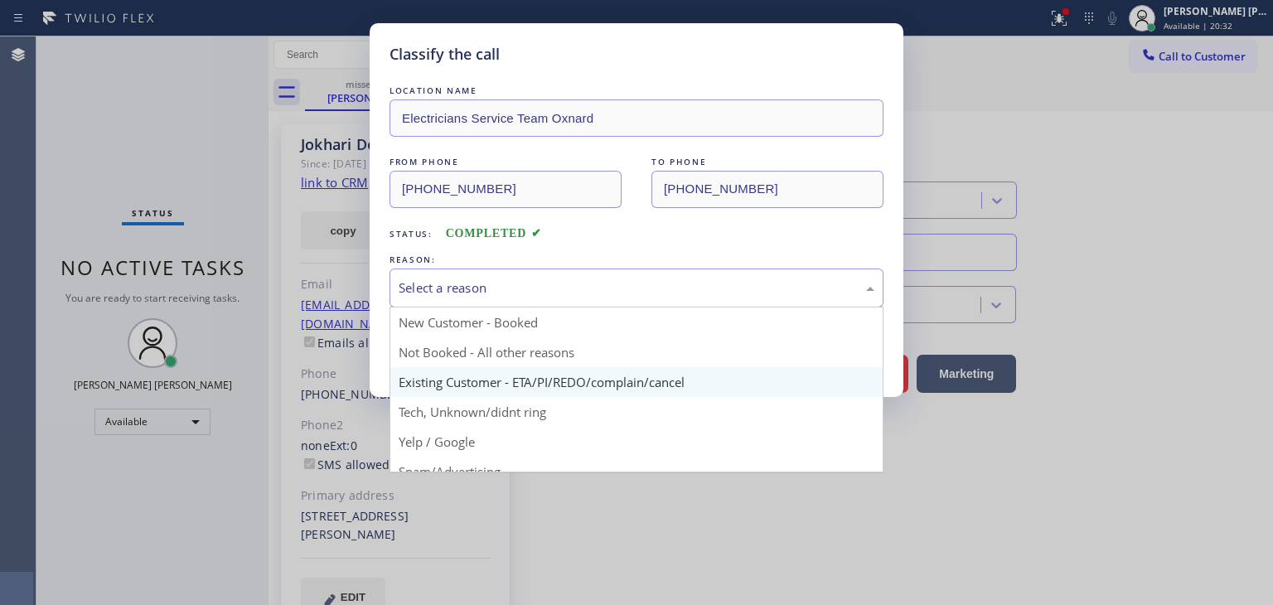
scroll to position [14, 0]
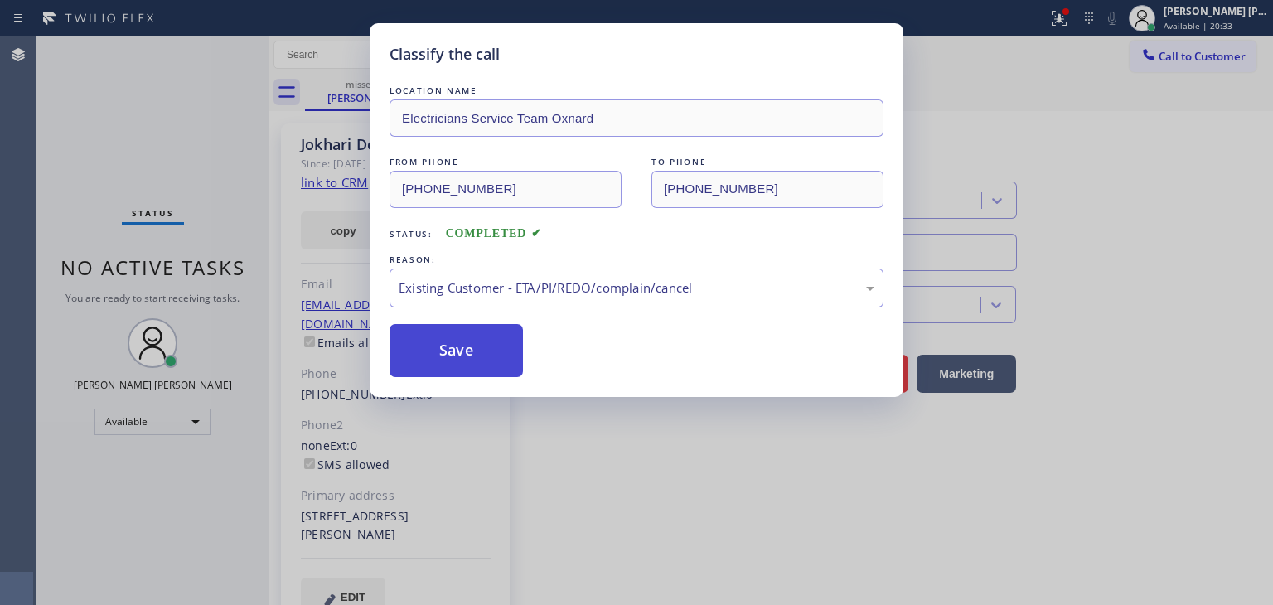
click at [447, 356] on button "Save" at bounding box center [456, 350] width 133 height 53
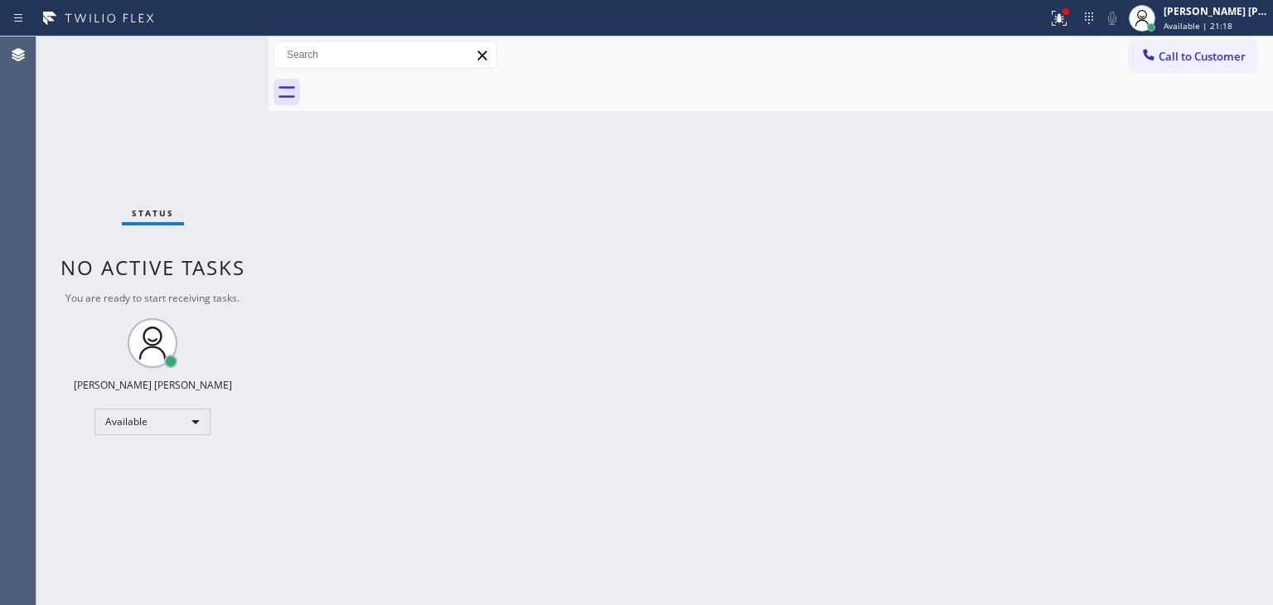
click at [220, 50] on div "Status No active tasks You are ready to start receiving tasks. [PERSON_NAME] [P…" at bounding box center [152, 320] width 232 height 569
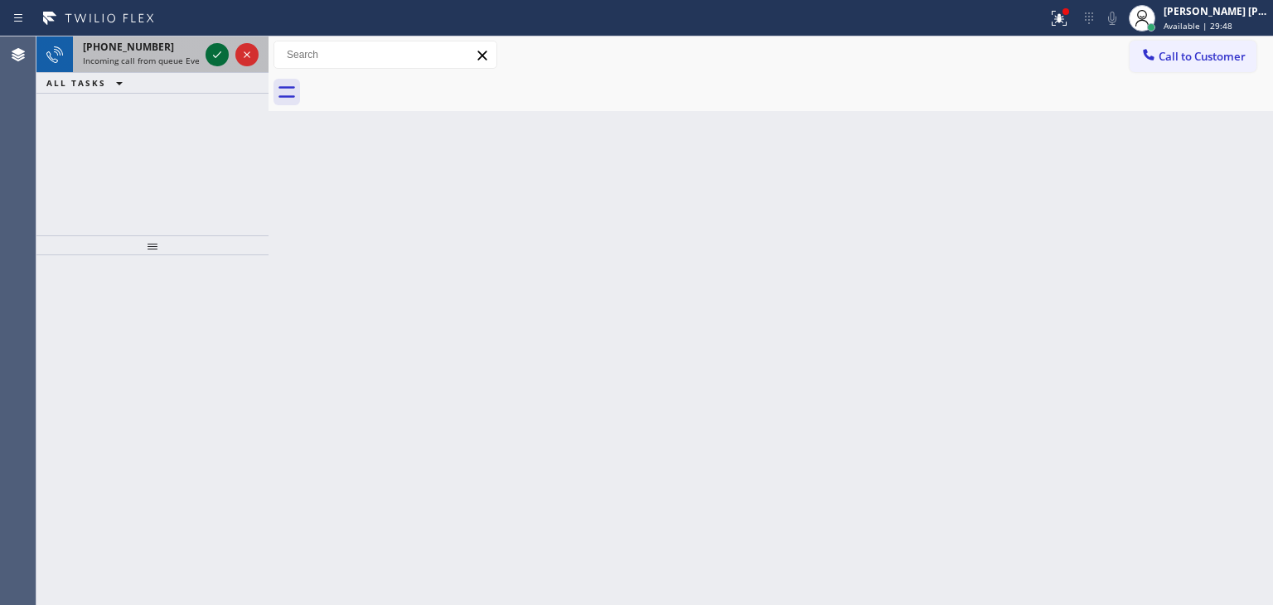
click at [216, 56] on icon at bounding box center [217, 55] width 20 height 20
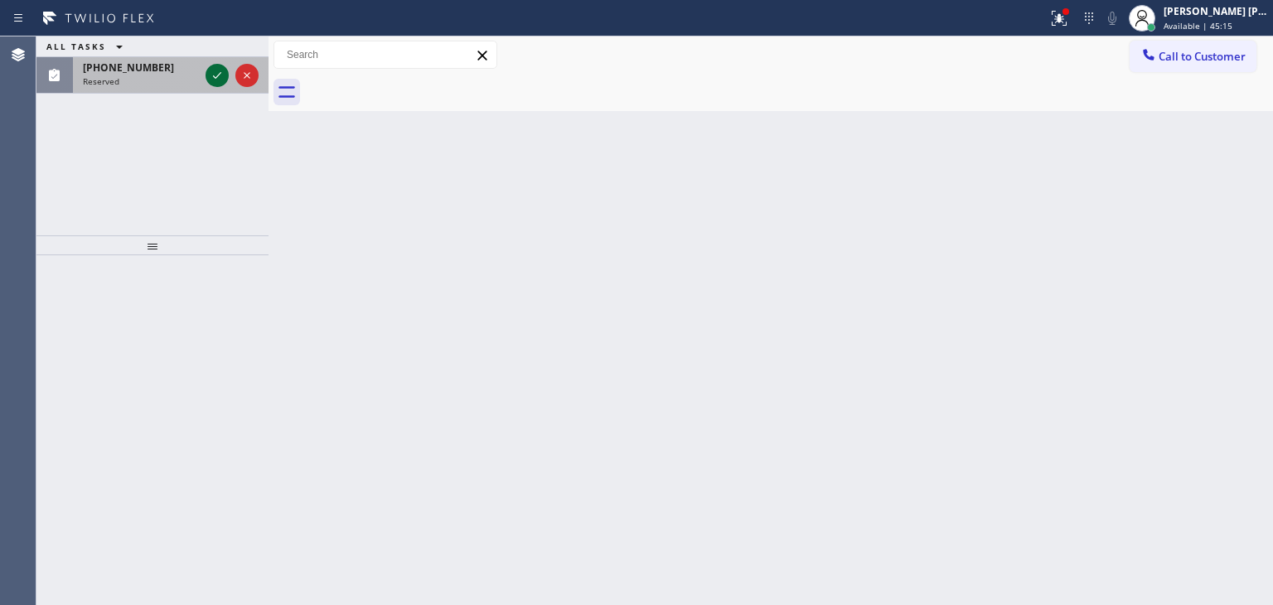
click at [216, 70] on icon at bounding box center [217, 75] width 20 height 20
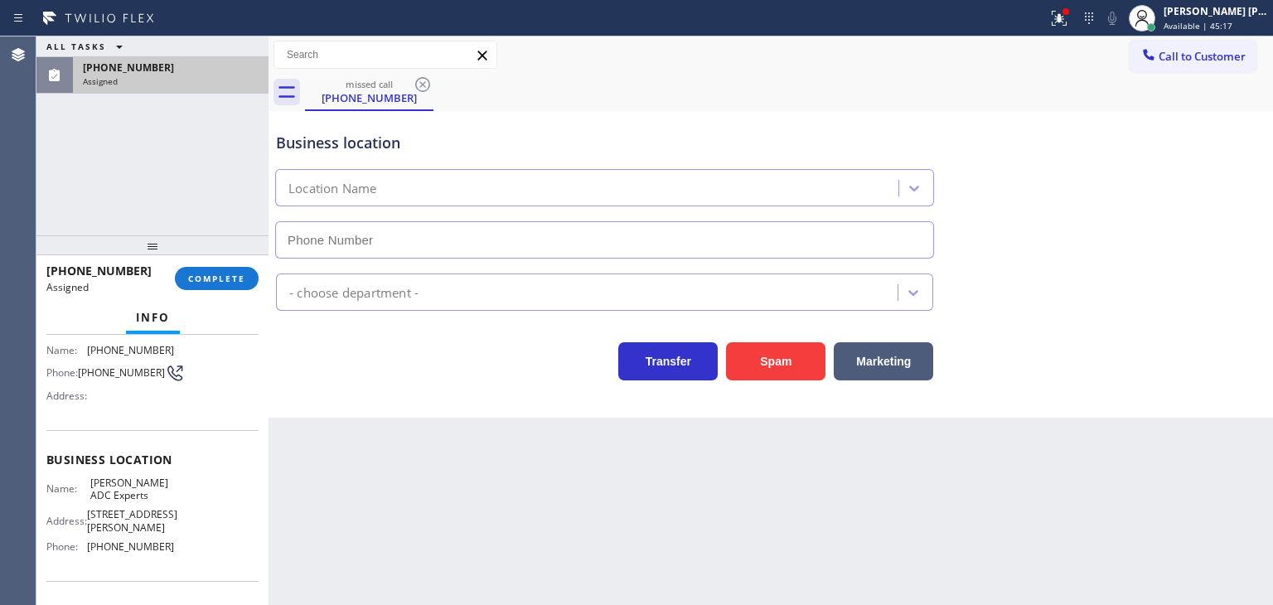
scroll to position [166, 0]
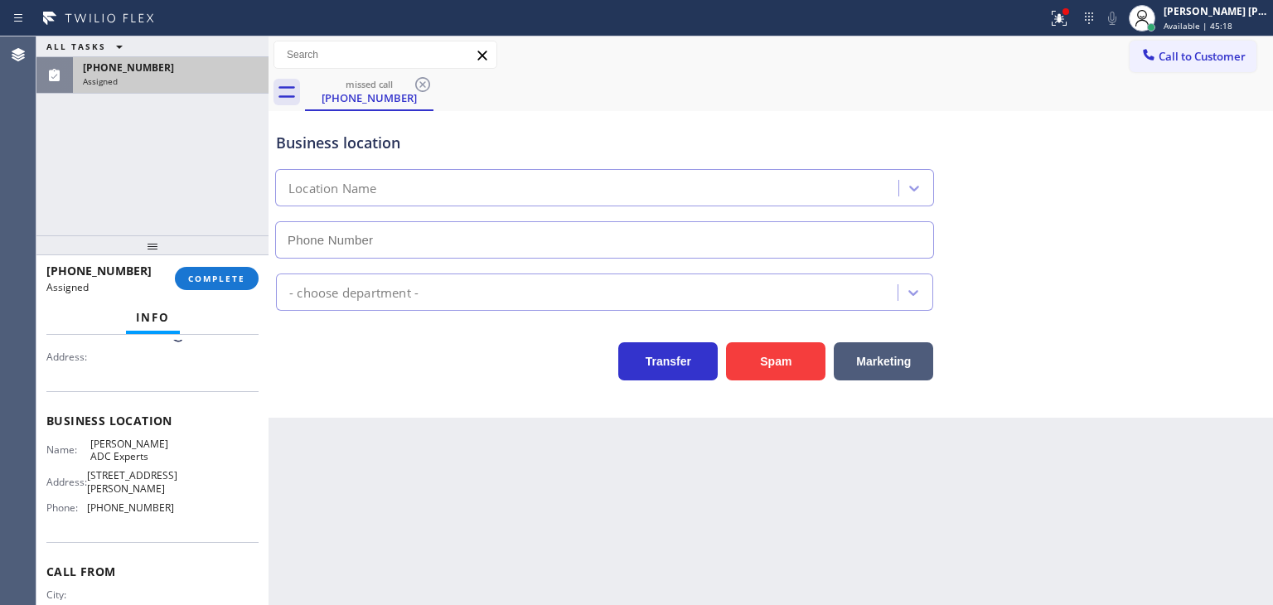
type input "[PHONE_NUMBER]"
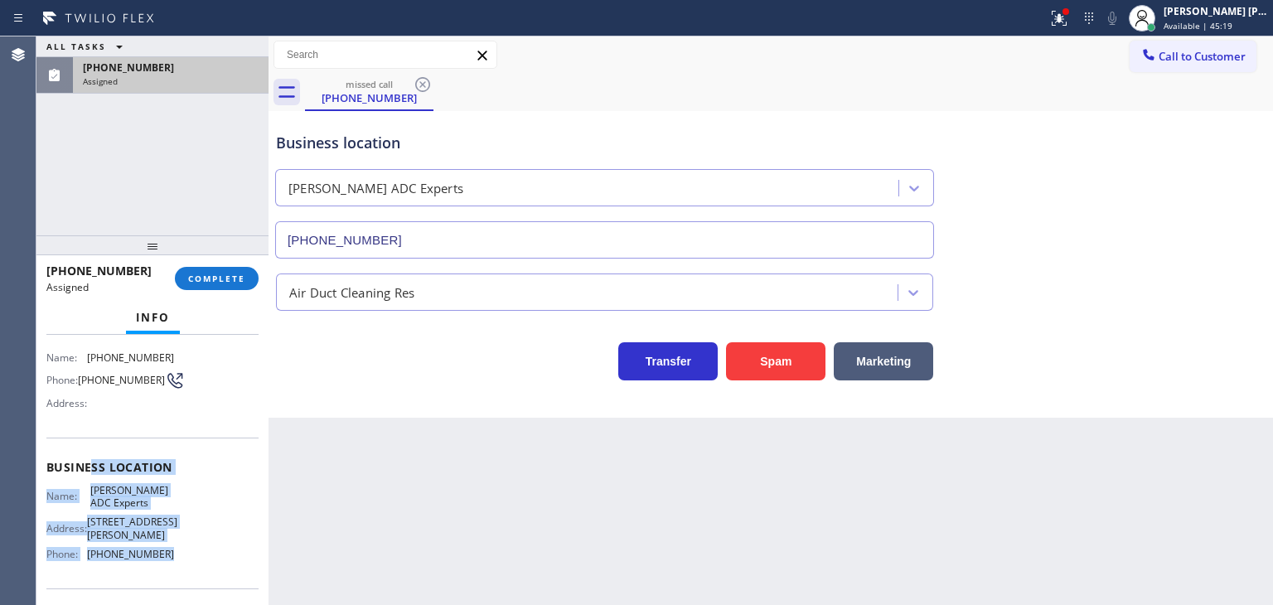
scroll to position [83, 0]
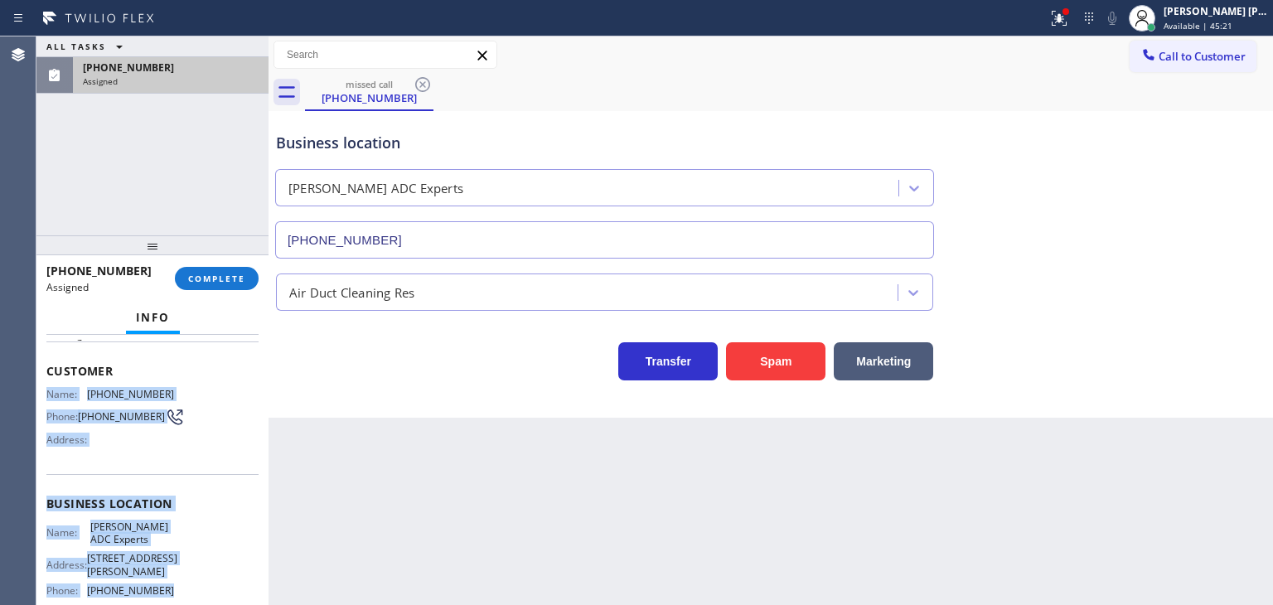
drag, startPoint x: 181, startPoint y: 531, endPoint x: 45, endPoint y: 390, distance: 195.8
click at [45, 390] on div "Context Queue: ADC Priority: 0 Task Age: Customer Name: [PHONE_NUMBER] Phone: […" at bounding box center [152, 470] width 232 height 270
click at [224, 272] on button "COMPLETE" at bounding box center [217, 278] width 84 height 23
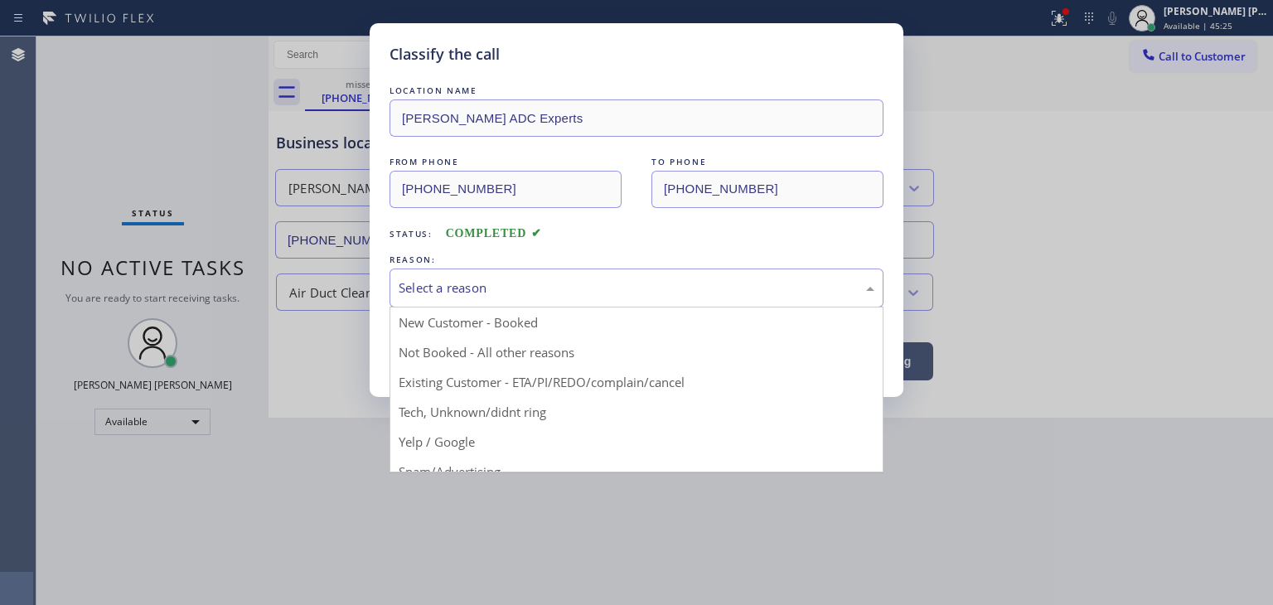
click at [516, 280] on div "Select a reason" at bounding box center [637, 288] width 476 height 19
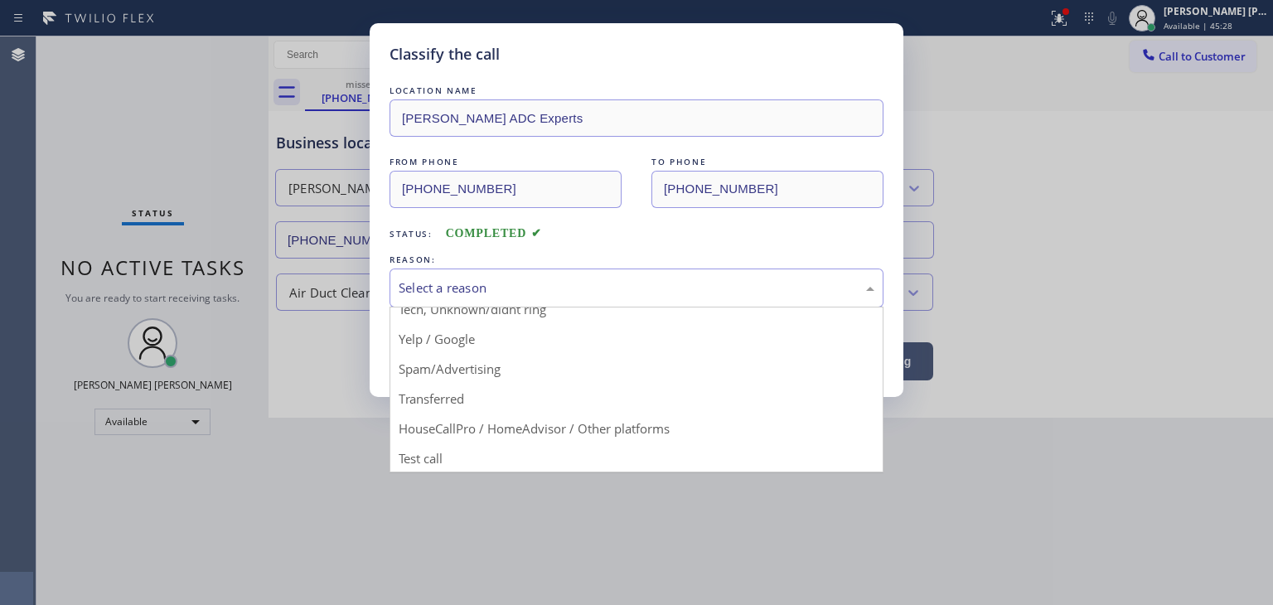
scroll to position [104, 0]
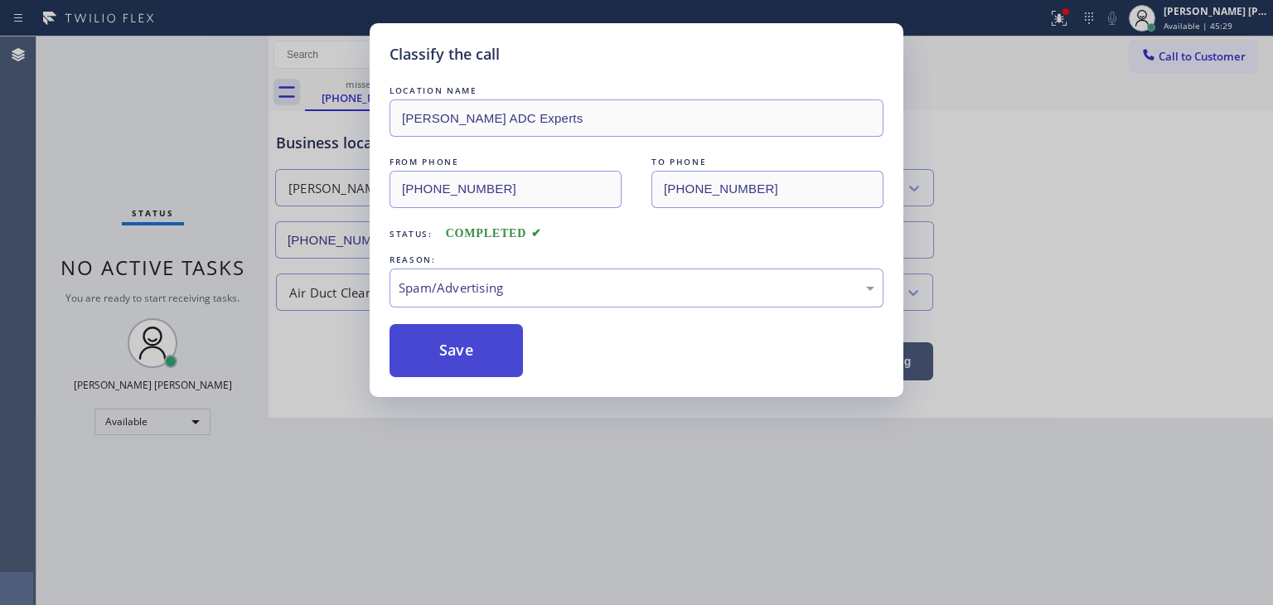
click at [468, 349] on button "Save" at bounding box center [456, 350] width 133 height 53
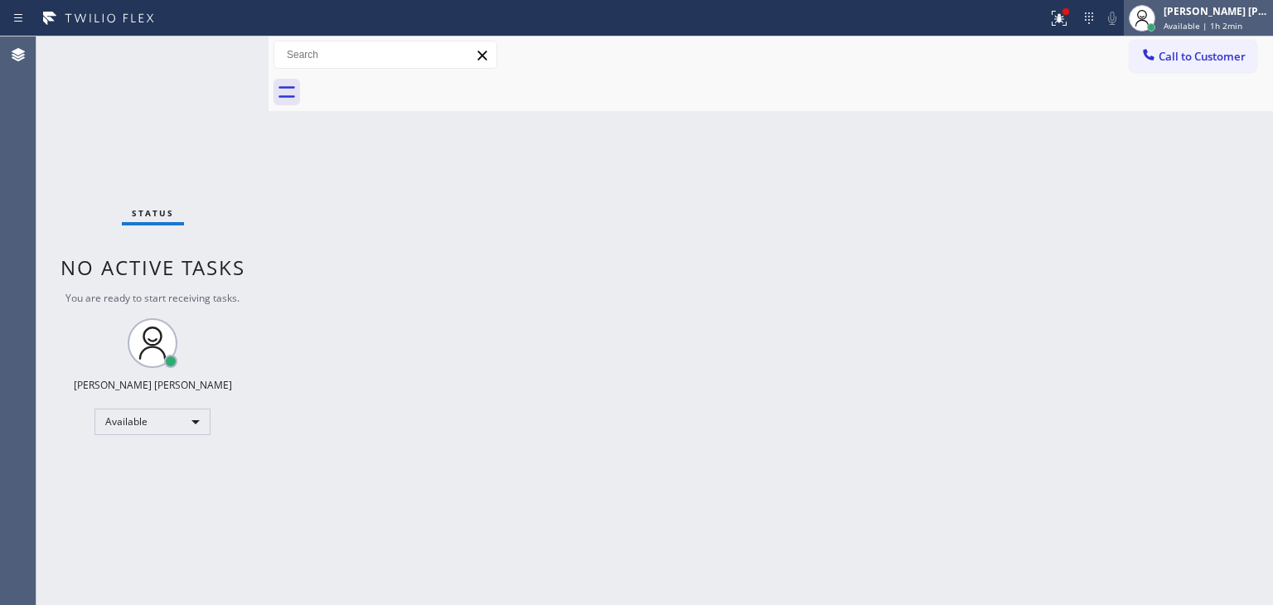
click at [1234, 17] on div "[PERSON_NAME] [PERSON_NAME]" at bounding box center [1216, 11] width 104 height 14
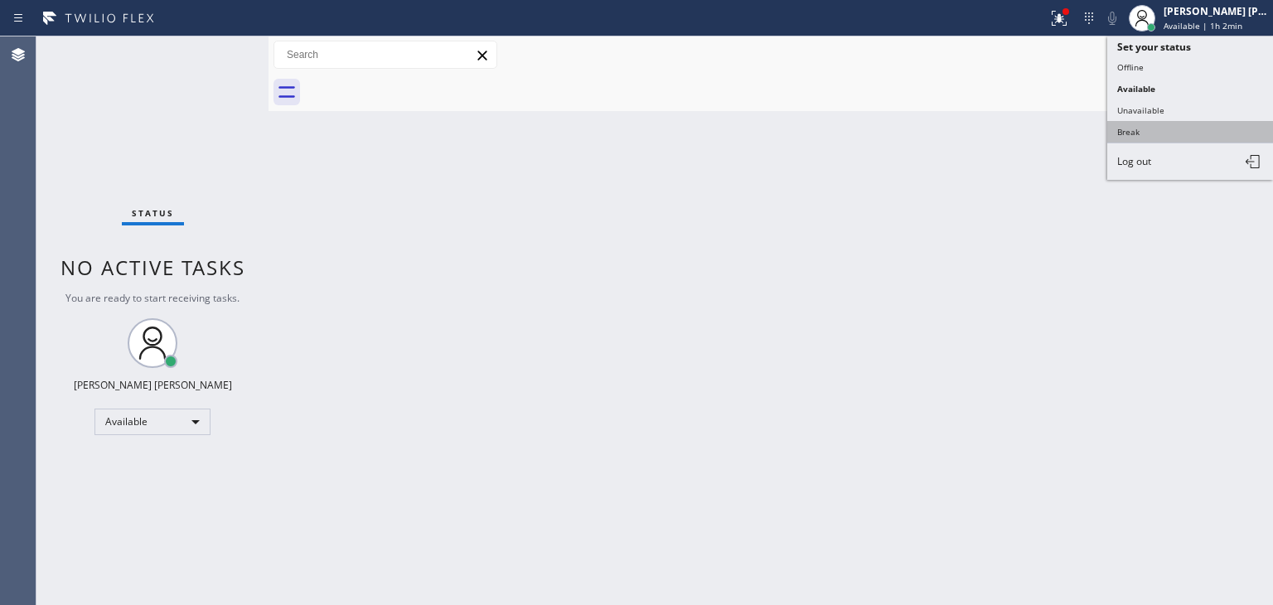
click at [1156, 128] on button "Break" at bounding box center [1190, 132] width 166 height 22
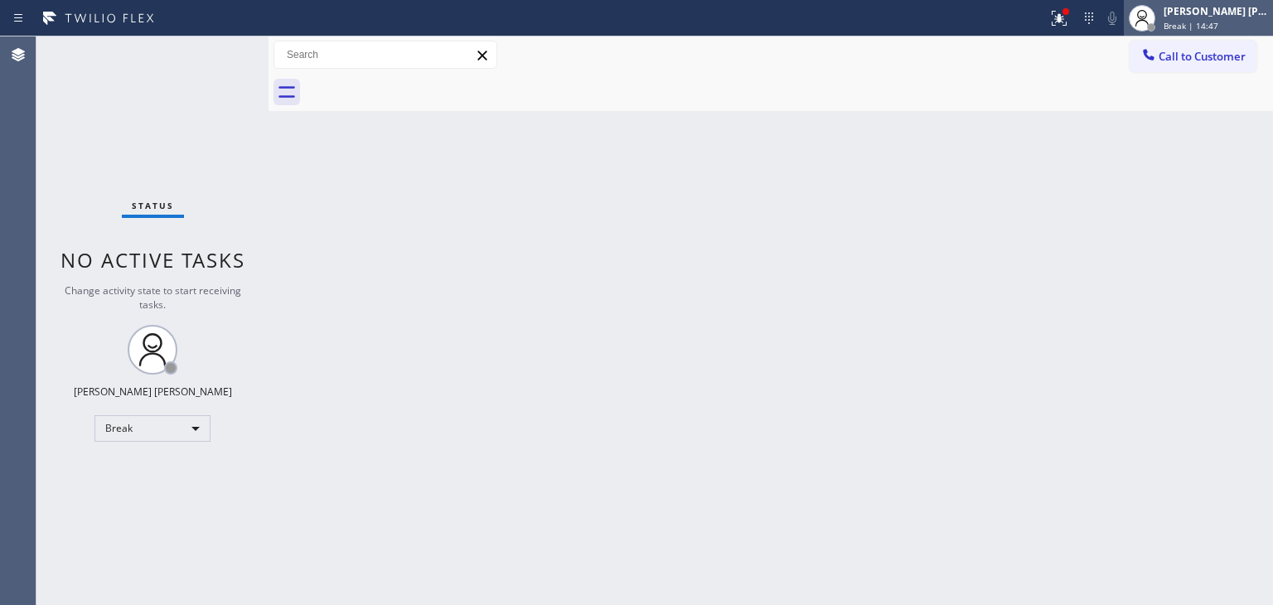
click at [1218, 24] on span "Break | 14:47" at bounding box center [1191, 26] width 55 height 12
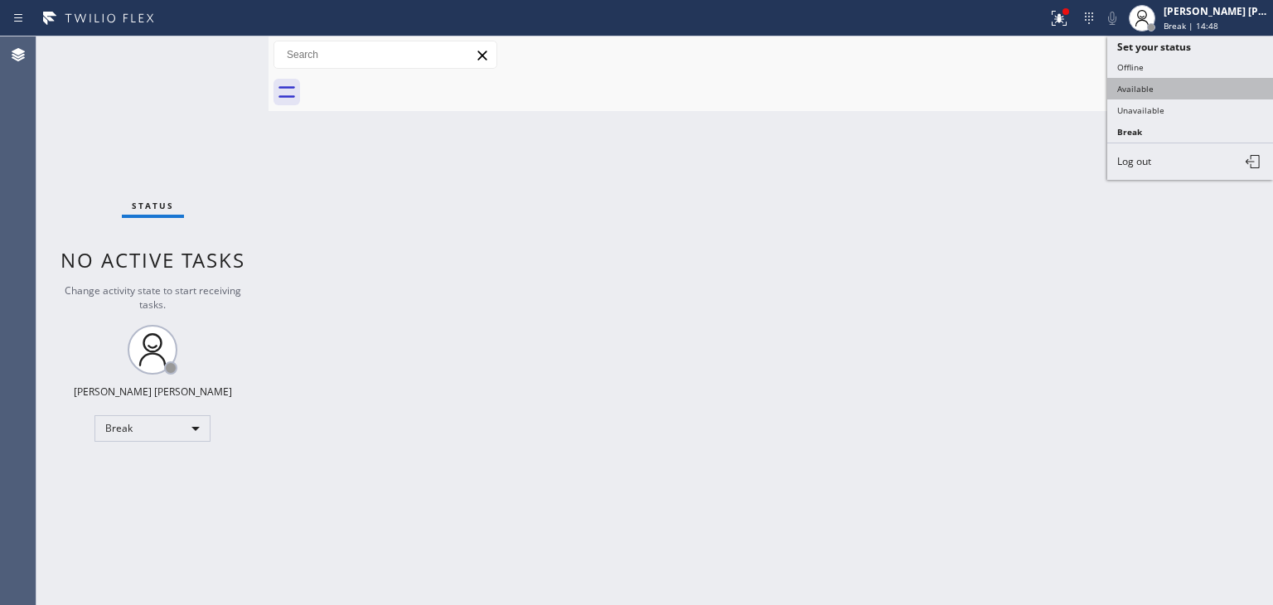
click at [1186, 80] on button "Available" at bounding box center [1190, 89] width 166 height 22
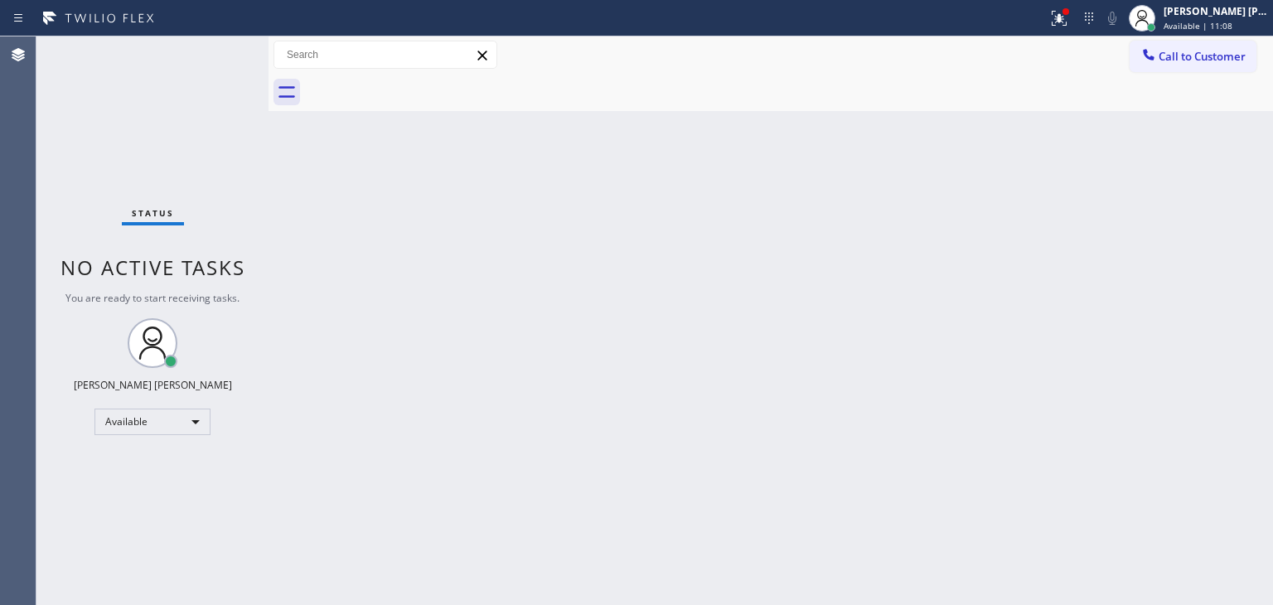
click at [1220, 417] on div "Back to Dashboard Change Sender ID Customers Technicians Select a contact Outbo…" at bounding box center [771, 320] width 1005 height 569
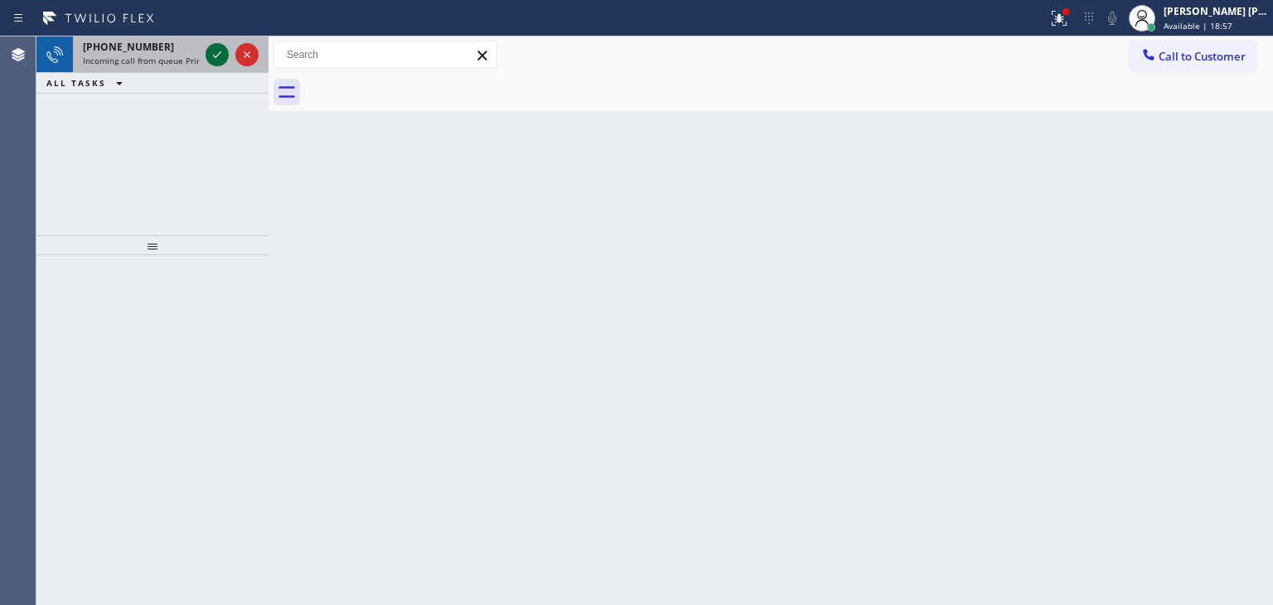
click at [225, 54] on icon at bounding box center [217, 55] width 20 height 20
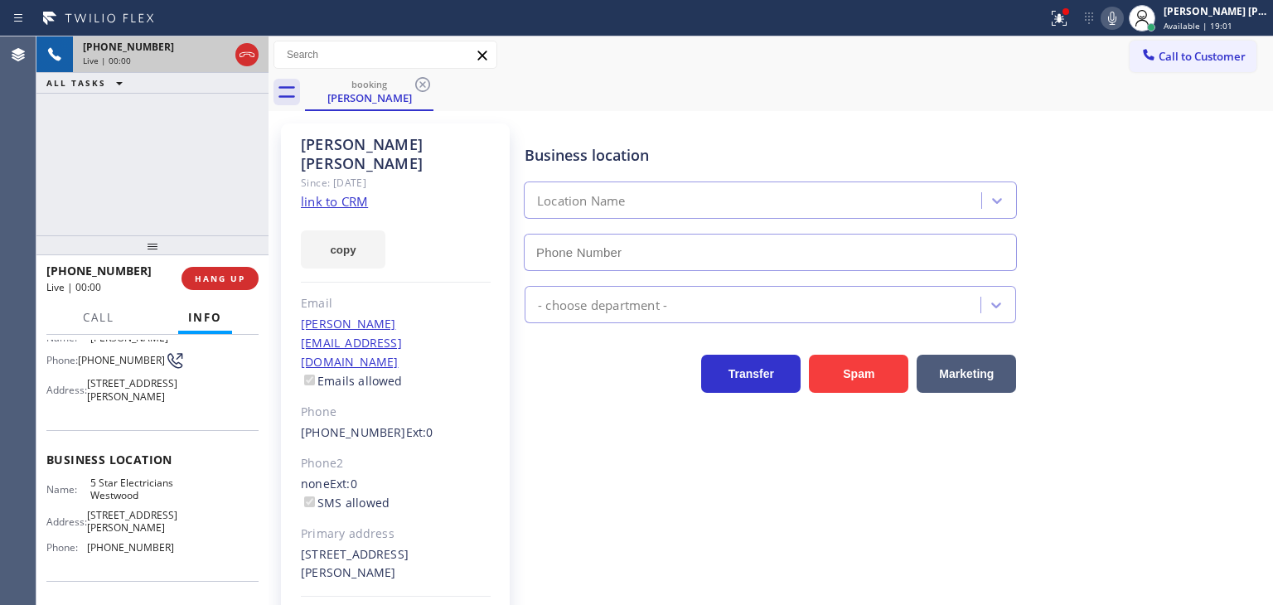
scroll to position [83, 0]
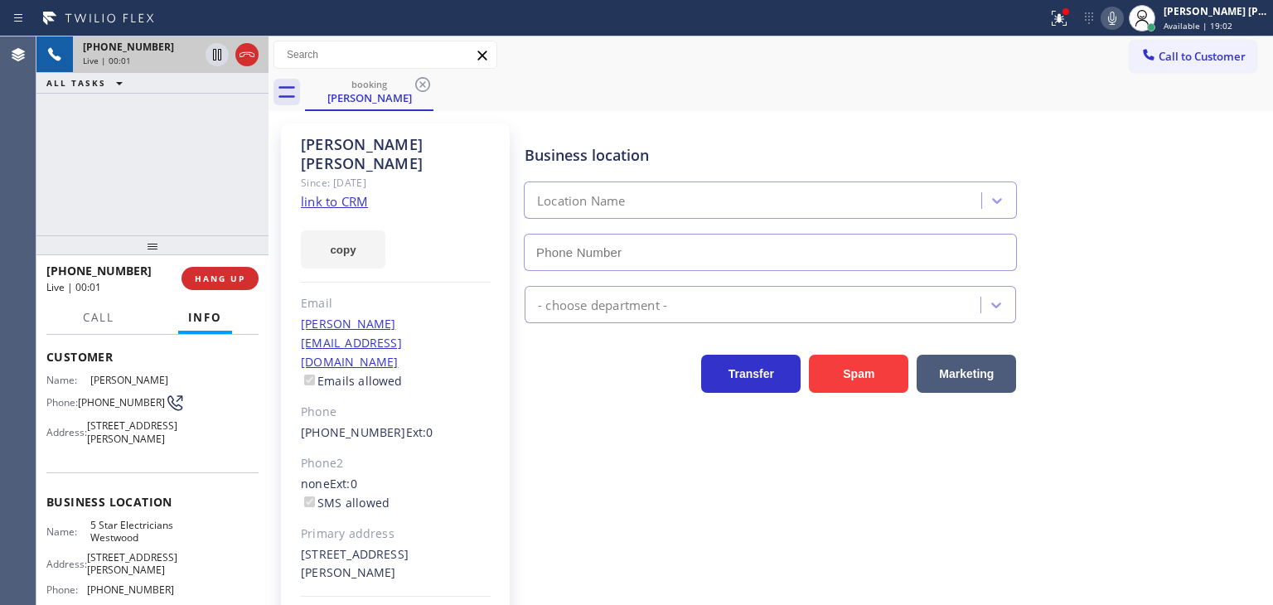
type input "[PHONE_NUMBER]"
click at [339, 193] on link "link to CRM" at bounding box center [334, 201] width 67 height 17
click at [1057, 455] on div "Business location 5 Star Electricians Westwood [PHONE_NUMBER] Electricians Tran…" at bounding box center [895, 388] width 748 height 521
click at [162, 216] on div "[PHONE_NUMBER] Live | 05:00 ALL TASKS ALL TASKS ACTIVE TASKS TASKS IN WRAP UP" at bounding box center [152, 135] width 232 height 199
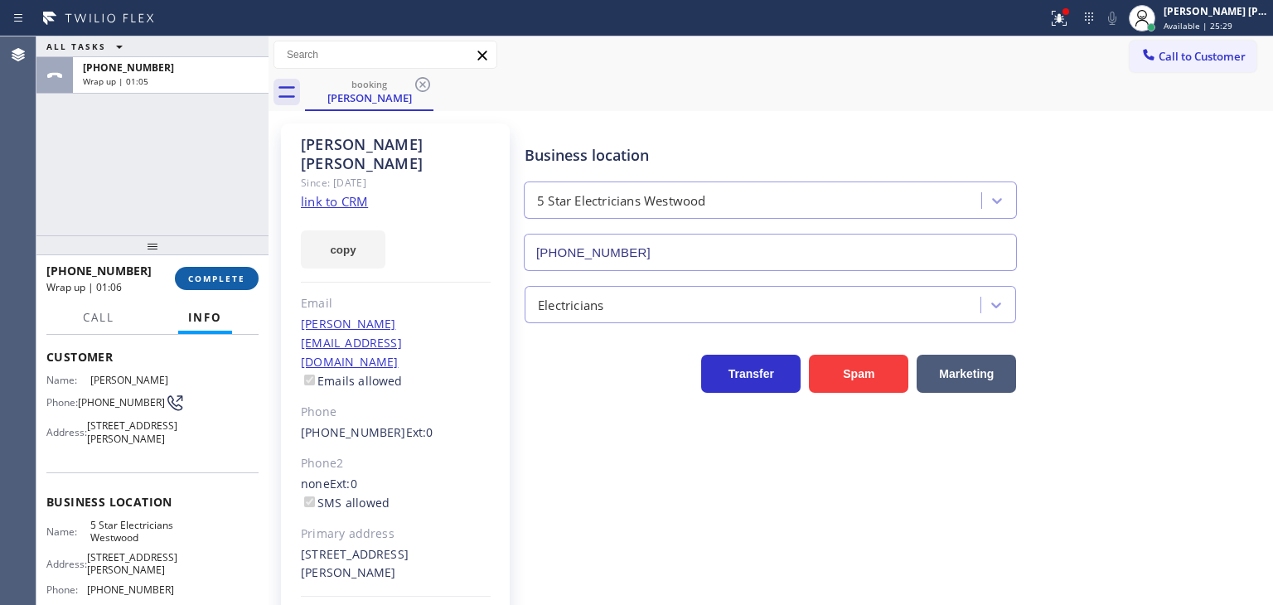
click at [223, 272] on button "COMPLETE" at bounding box center [217, 278] width 84 height 23
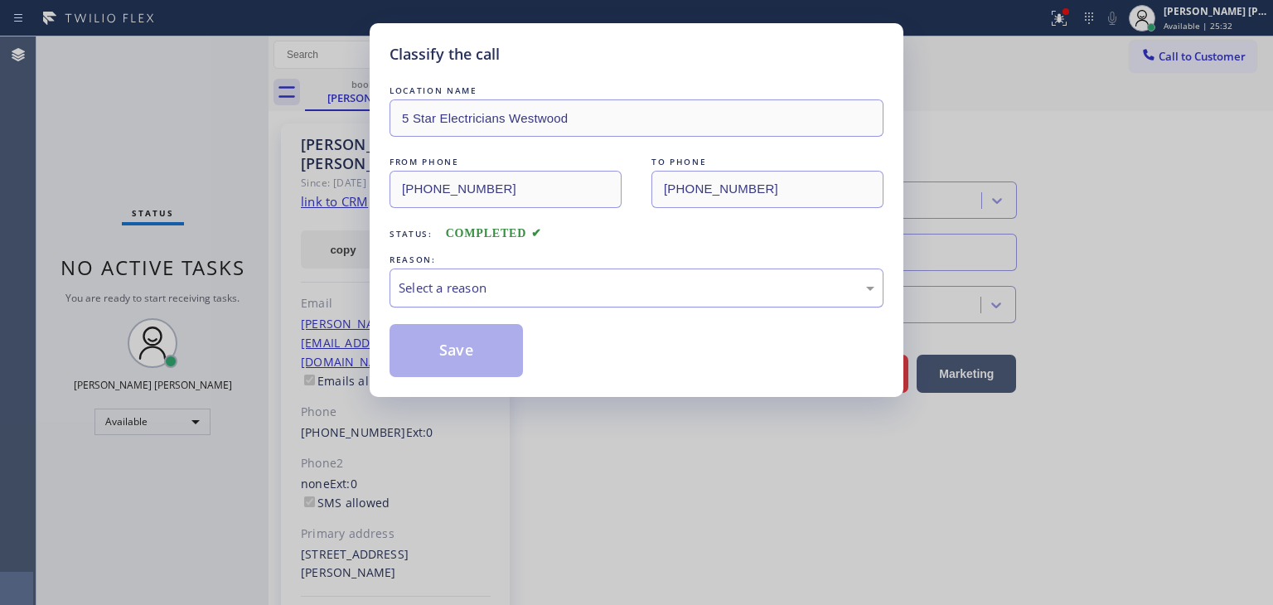
click at [517, 272] on div "Select a reason" at bounding box center [637, 288] width 494 height 39
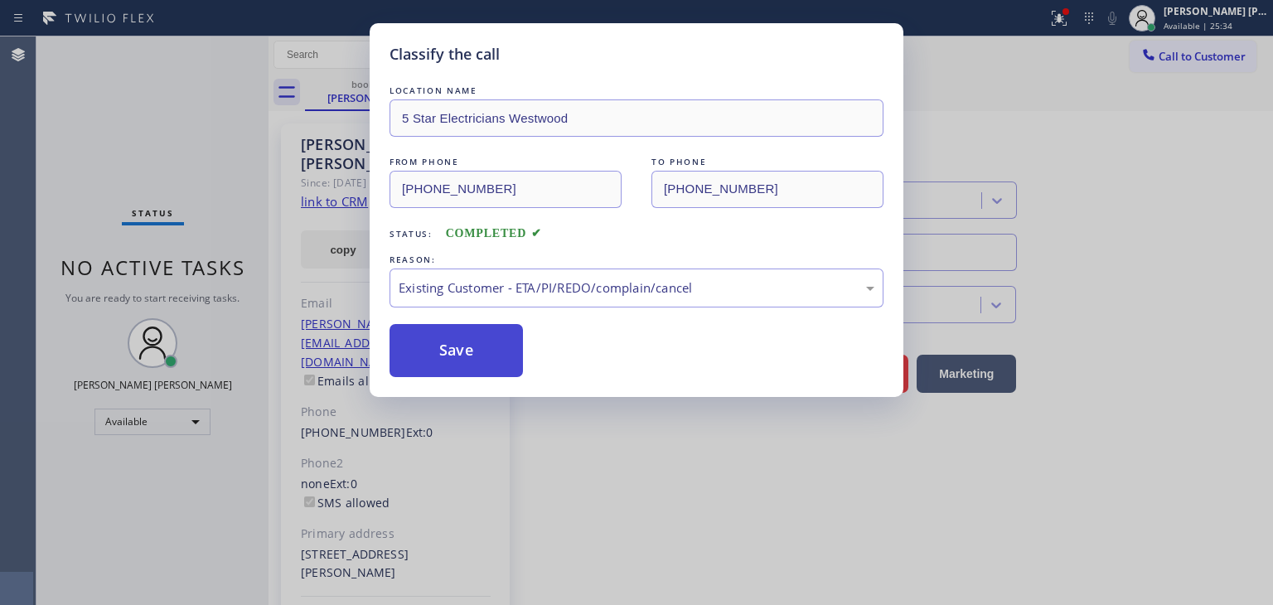
click at [478, 354] on button "Save" at bounding box center [456, 350] width 133 height 53
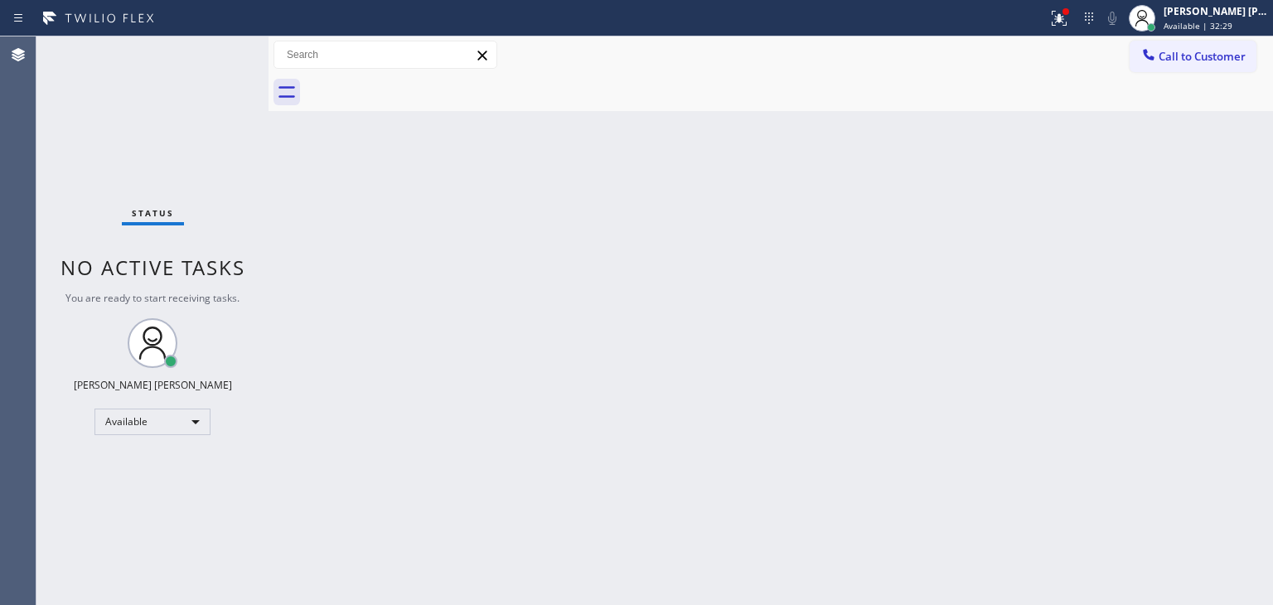
click at [212, 121] on div "Status No active tasks You are ready to start receiving tasks. [PERSON_NAME] [P…" at bounding box center [152, 320] width 232 height 569
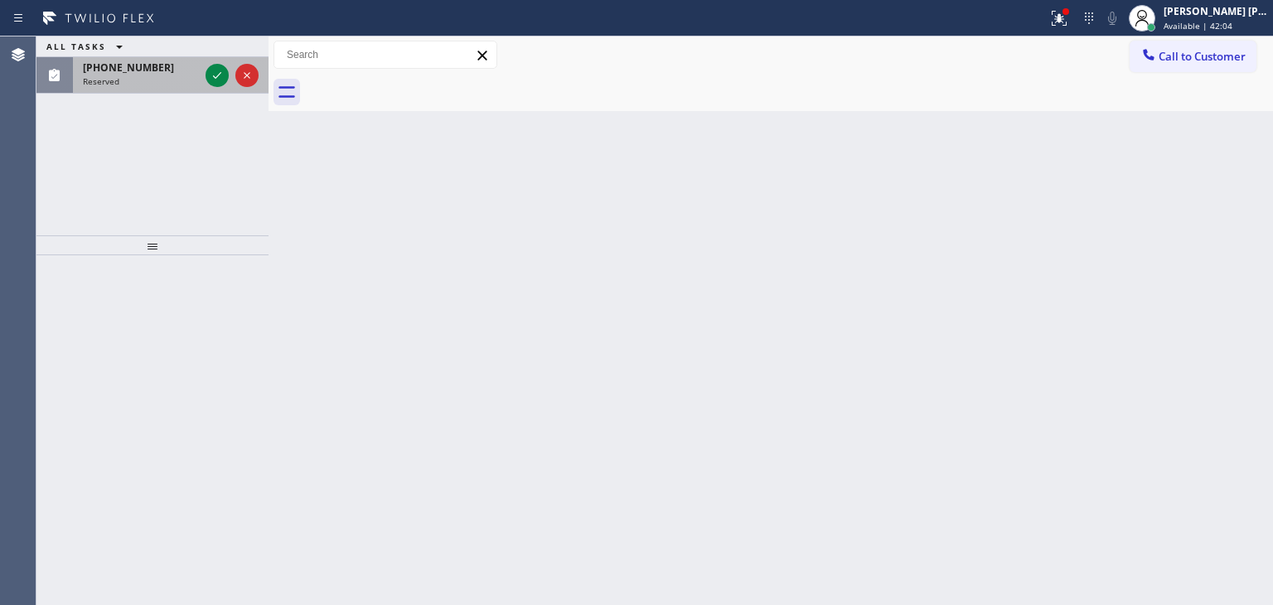
click at [217, 59] on div at bounding box center [232, 75] width 60 height 36
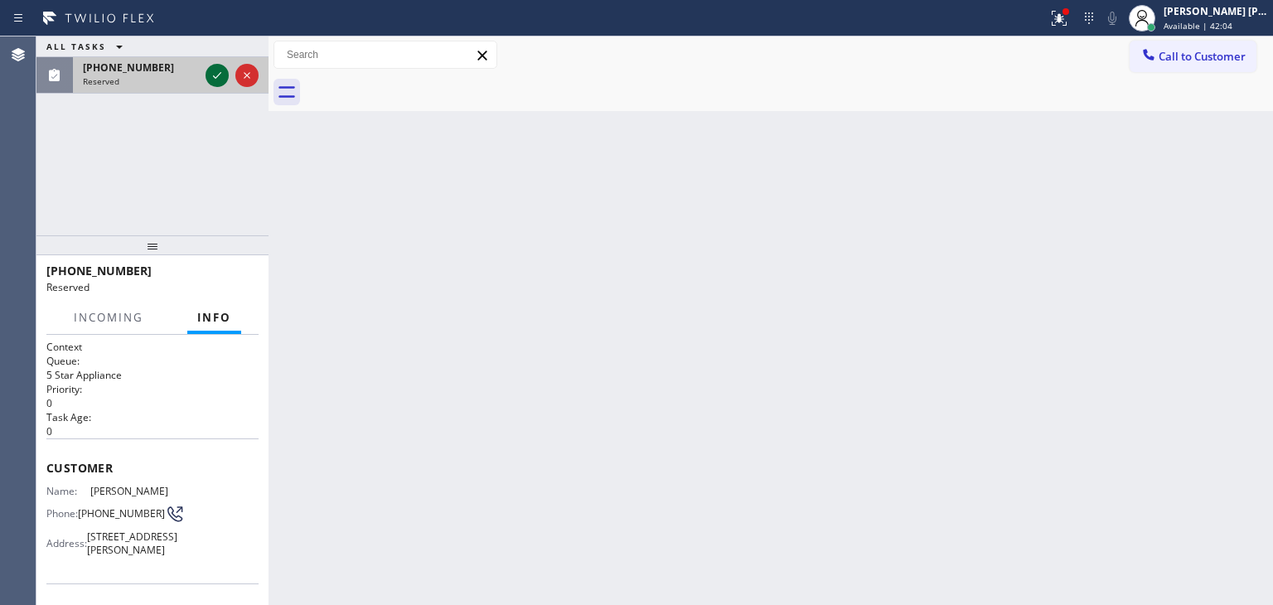
click at [216, 73] on icon at bounding box center [217, 75] width 20 height 20
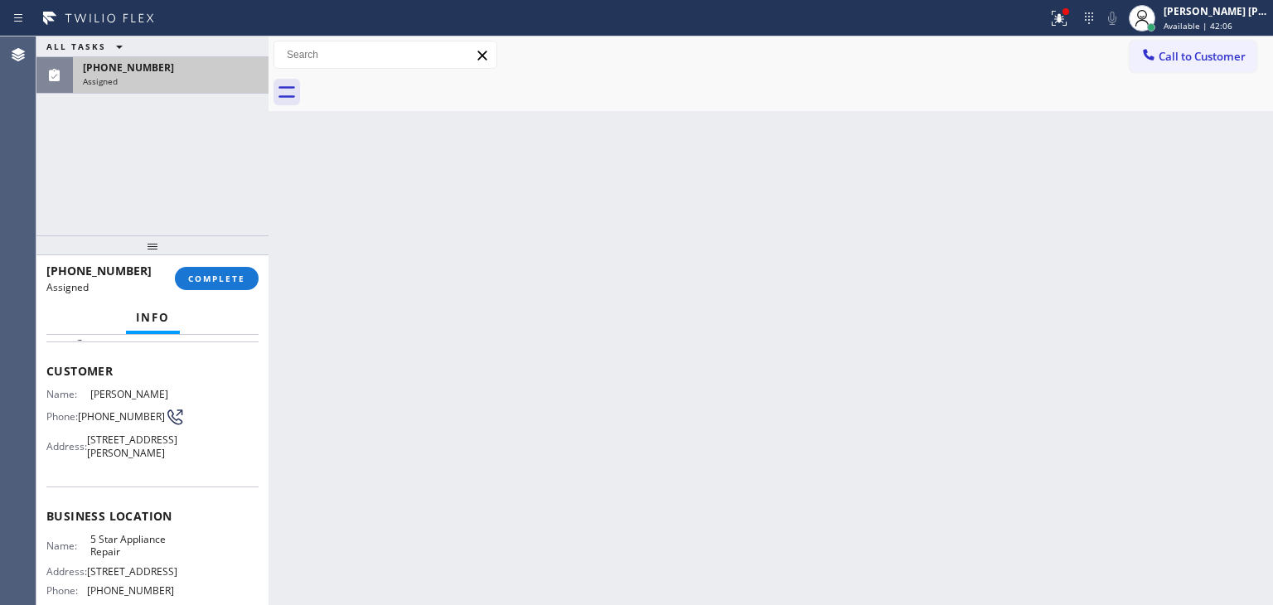
scroll to position [166, 0]
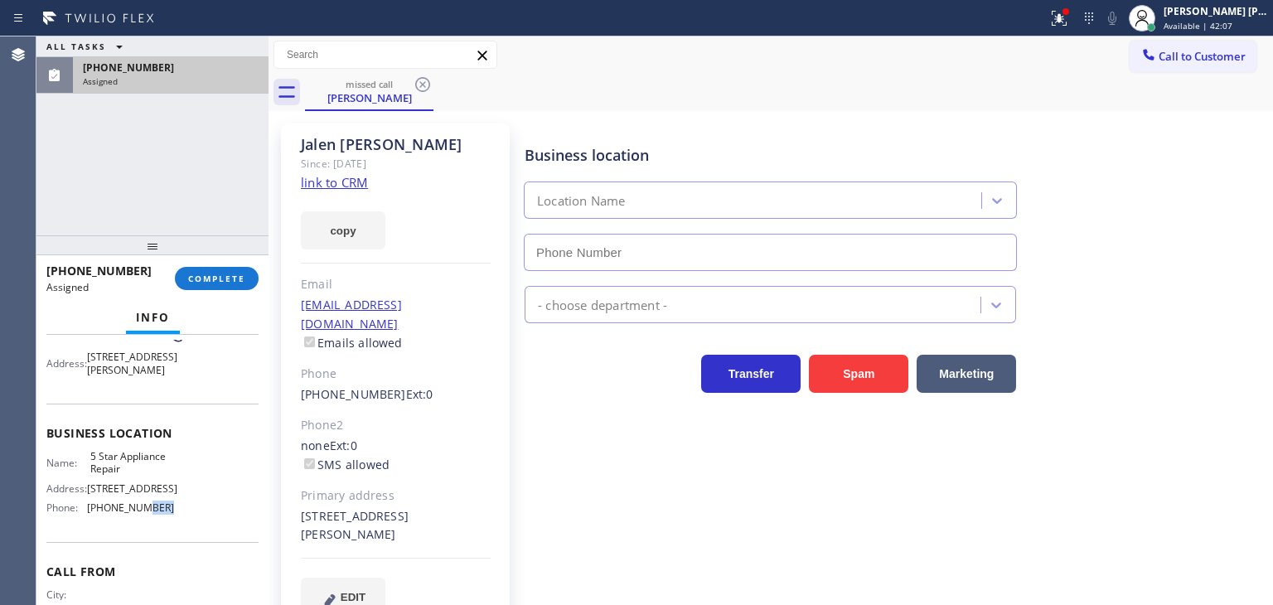
type input "[PHONE_NUMBER]"
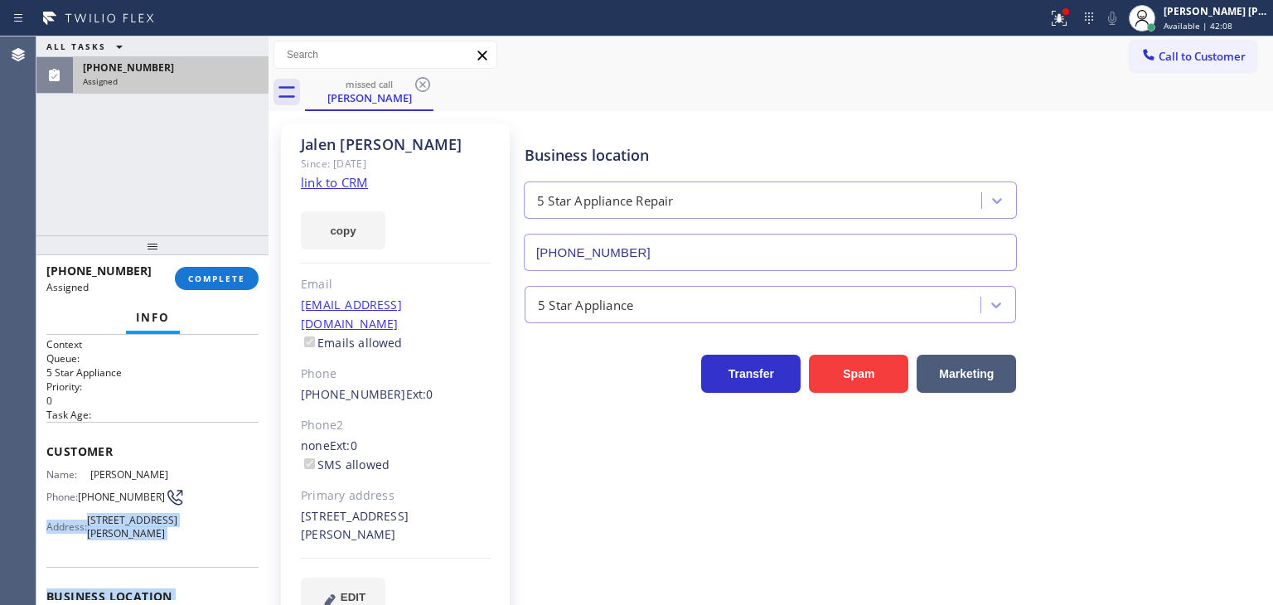
scroll to position [0, 0]
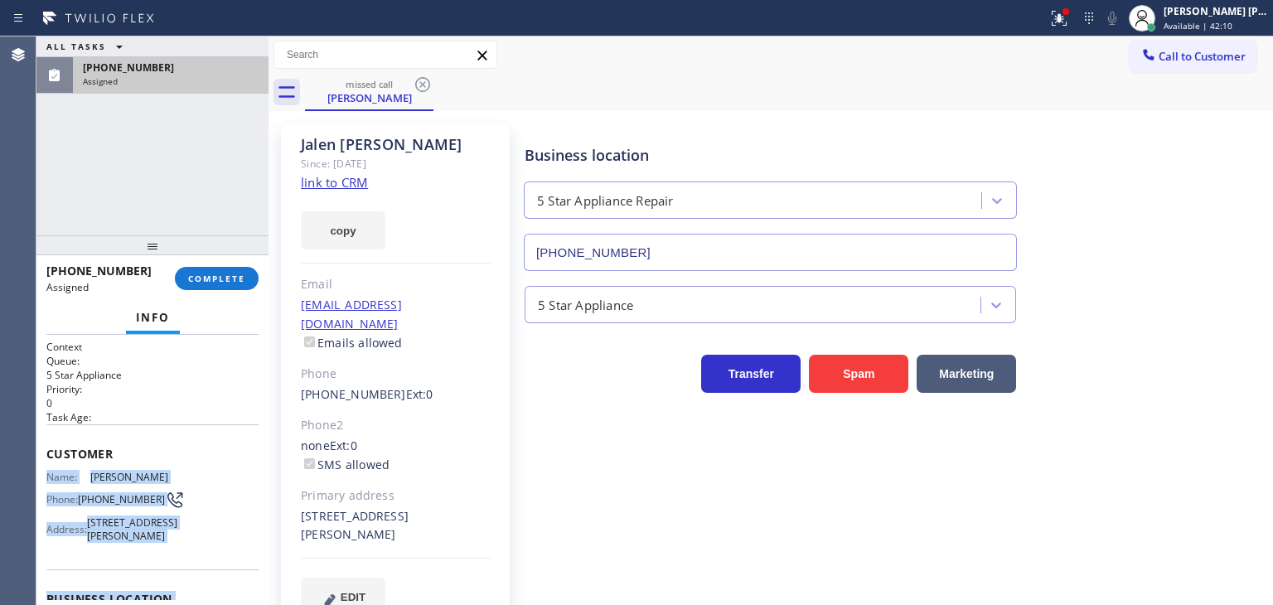
drag, startPoint x: 175, startPoint y: 531, endPoint x: 46, endPoint y: 480, distance: 138.4
click at [46, 480] on div "Context Queue: 5 Star Appliance Priority: 0 Task Age: Customer Name: [PERSON_NA…" at bounding box center [152, 587] width 212 height 494
click at [216, 278] on span "COMPLETE" at bounding box center [216, 279] width 57 height 12
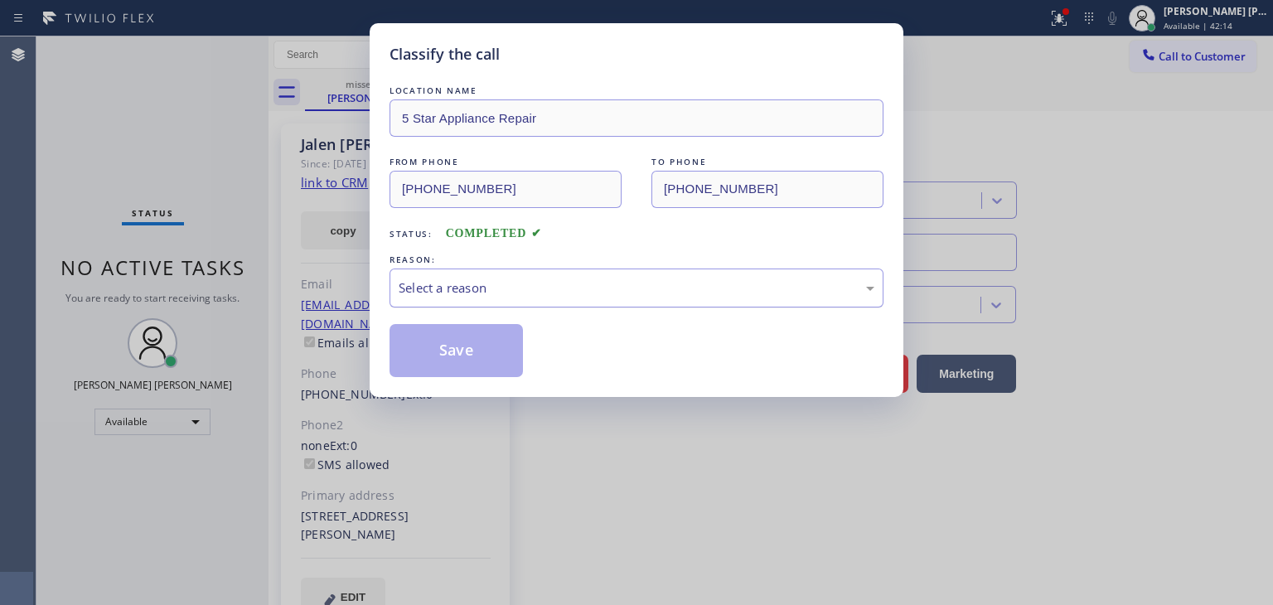
click at [497, 296] on div "Select a reason" at bounding box center [637, 288] width 476 height 19
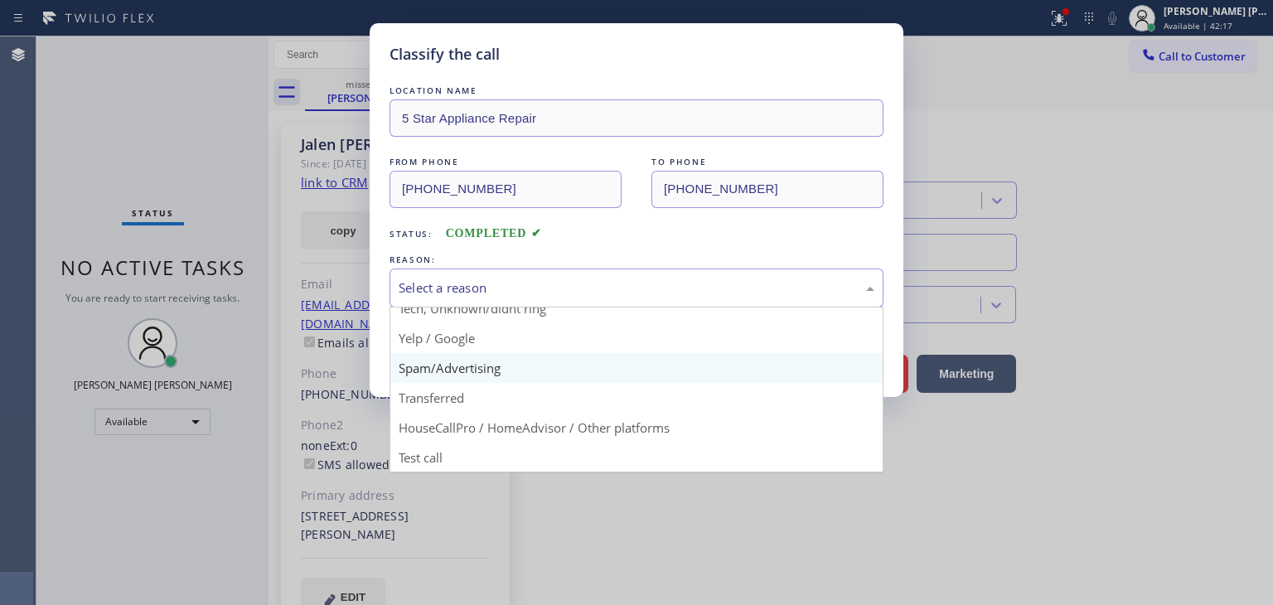
scroll to position [21, 0]
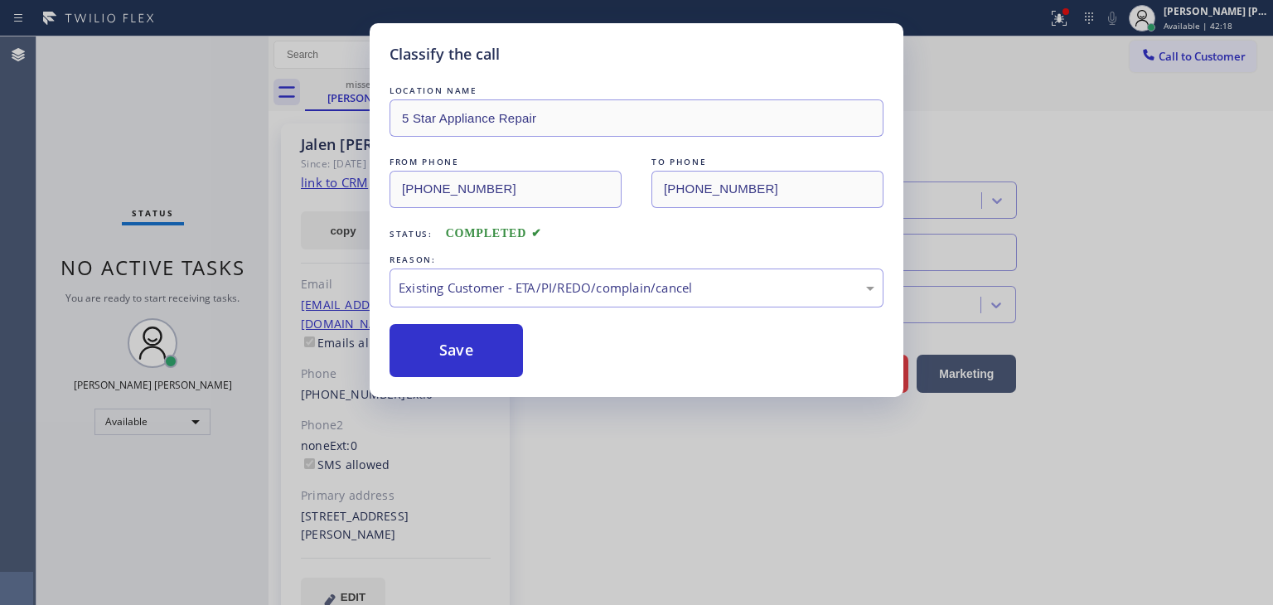
click at [443, 369] on button "Save" at bounding box center [456, 350] width 133 height 53
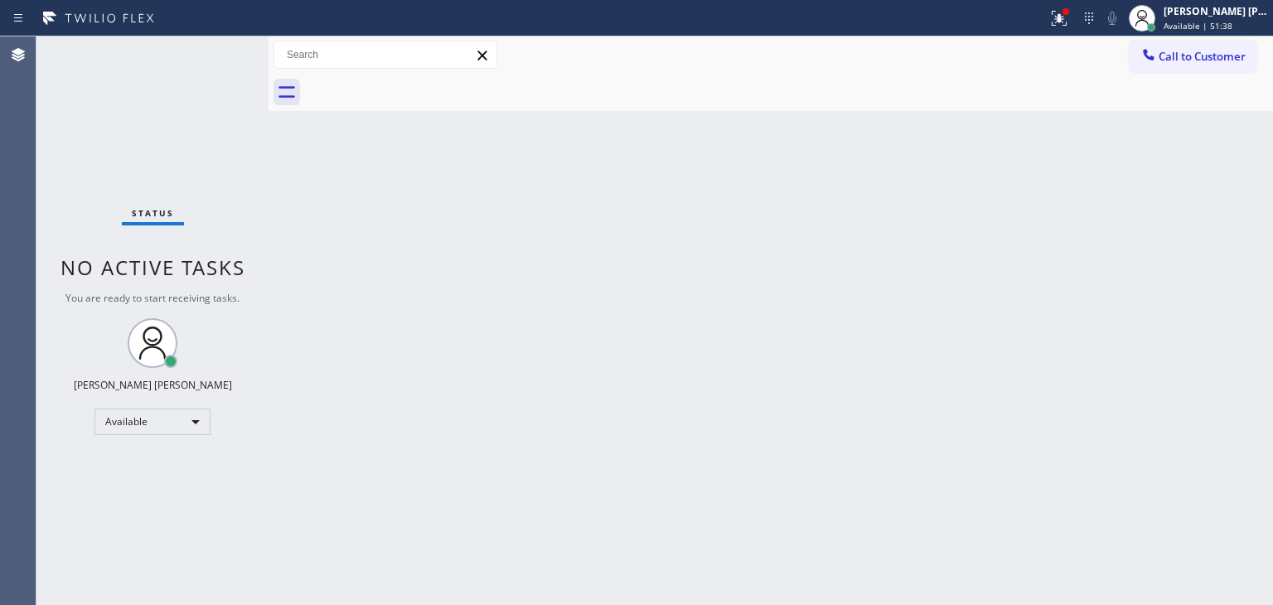
click at [211, 61] on div "Status No active tasks You are ready to start receiving tasks. [PERSON_NAME] [P…" at bounding box center [152, 320] width 232 height 569
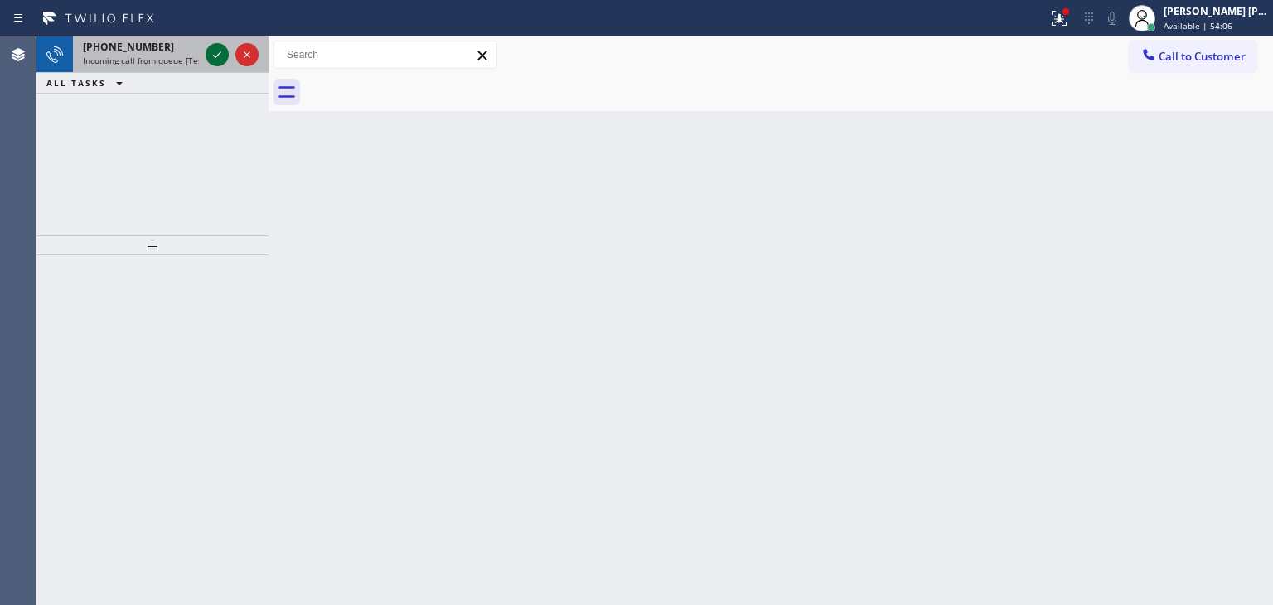
click at [223, 47] on icon at bounding box center [217, 55] width 20 height 20
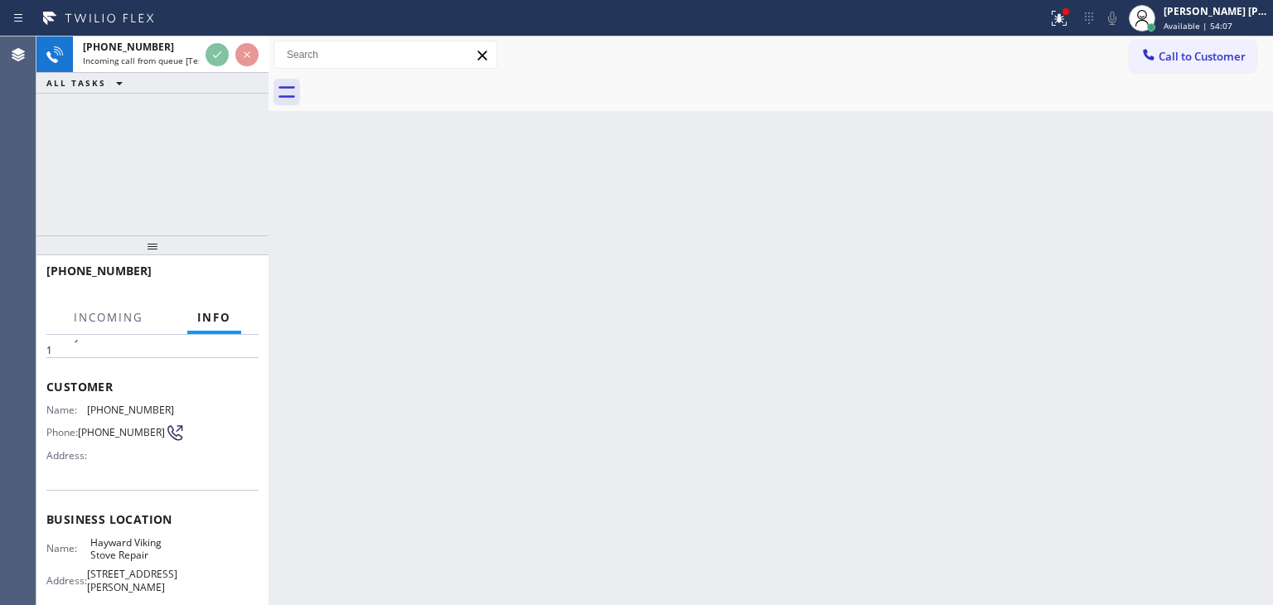
scroll to position [83, 0]
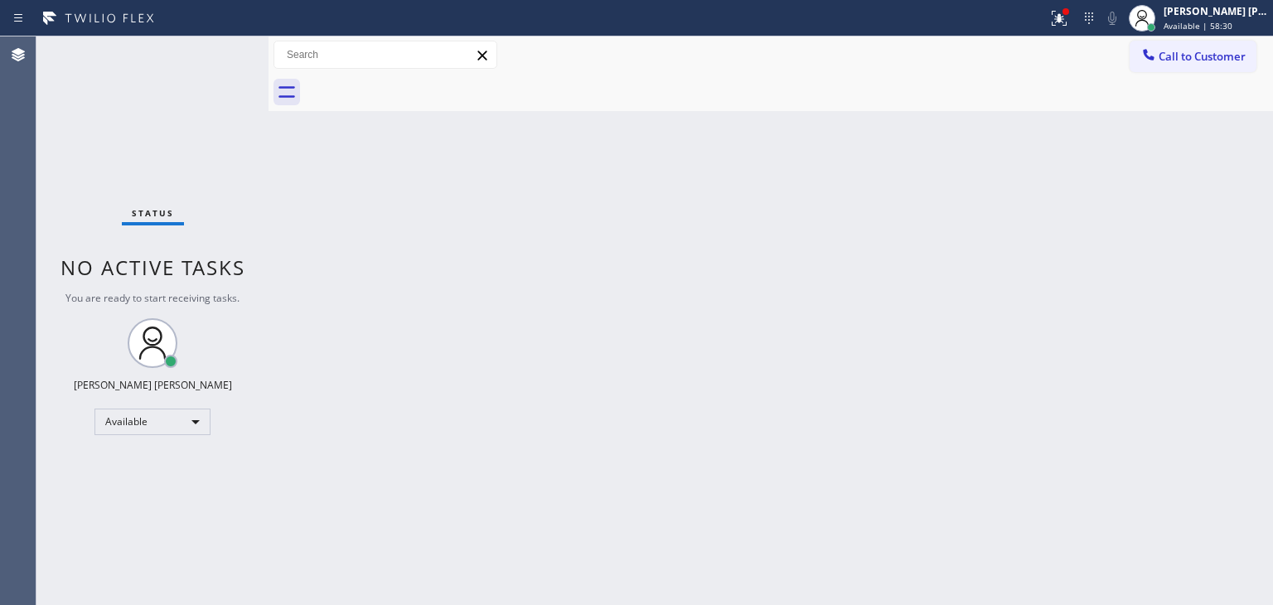
click at [121, 119] on div "Status No active tasks You are ready to start receiving tasks. [PERSON_NAME] [P…" at bounding box center [152, 320] width 232 height 569
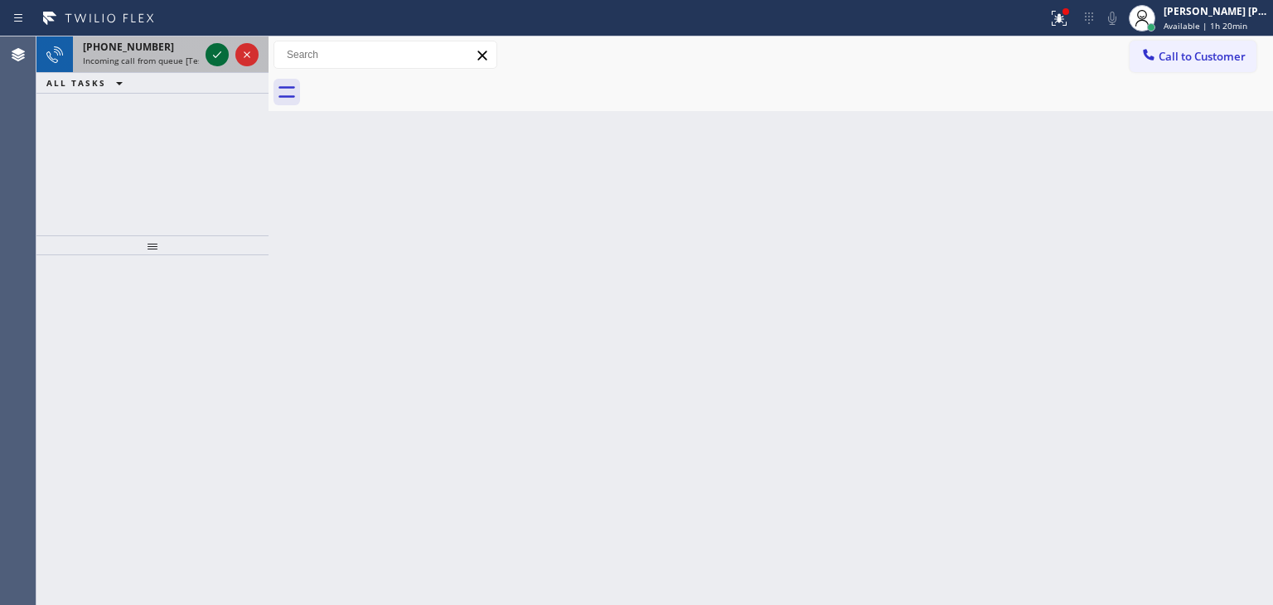
click at [222, 48] on icon at bounding box center [217, 55] width 20 height 20
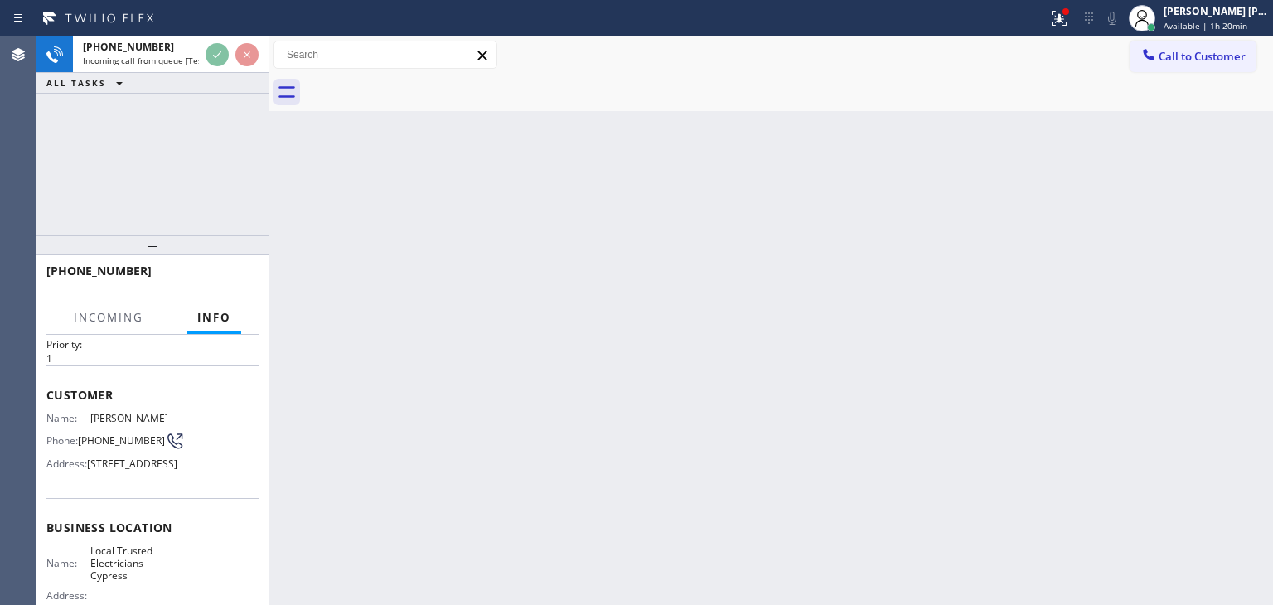
scroll to position [83, 0]
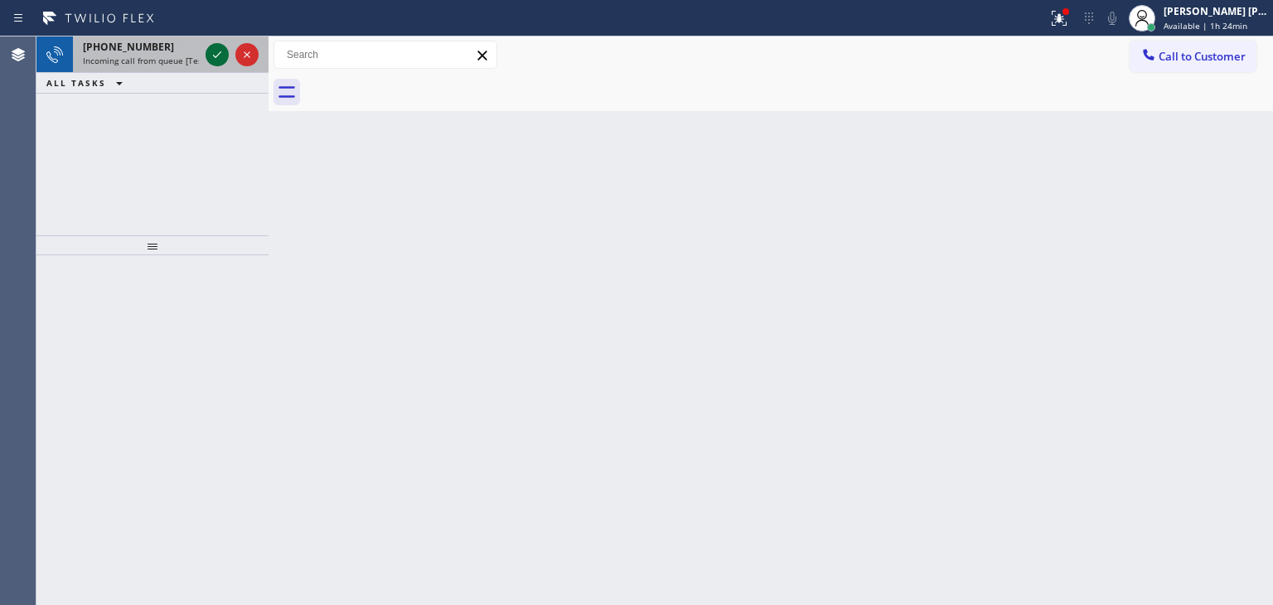
click at [216, 54] on icon at bounding box center [217, 55] width 20 height 20
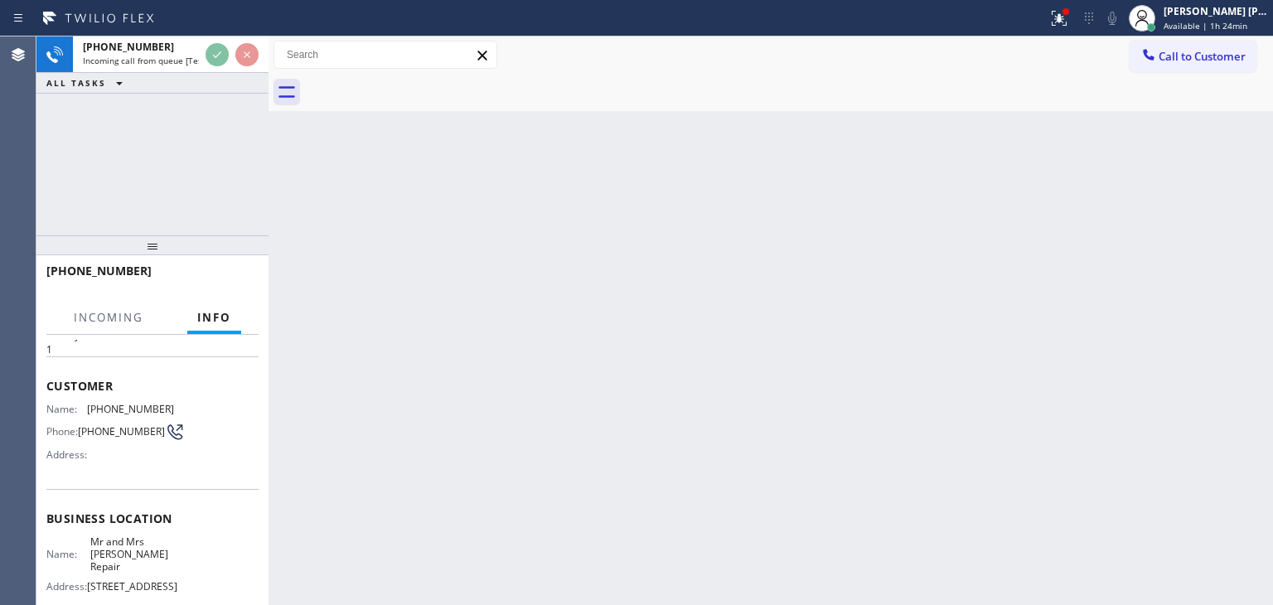
scroll to position [83, 0]
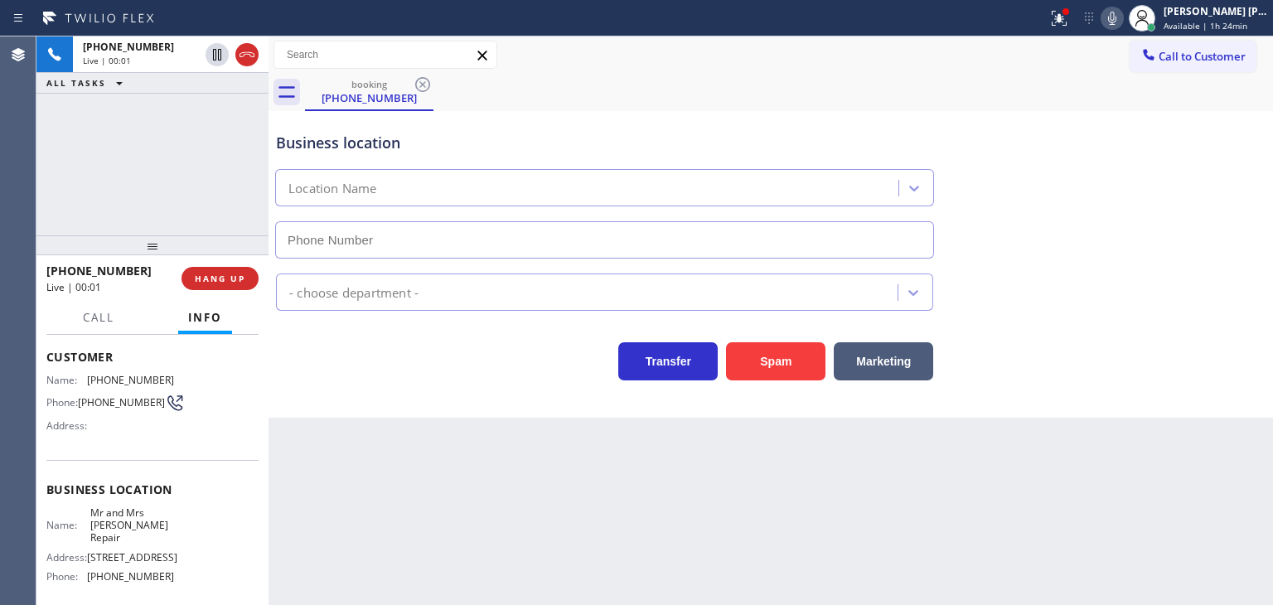
type input "[PHONE_NUMBER]"
click at [1122, 14] on icon at bounding box center [1112, 18] width 20 height 20
drag, startPoint x: 1139, startPoint y: 14, endPoint x: 1003, endPoint y: 195, distance: 226.1
click at [1118, 17] on rect at bounding box center [1113, 17] width 12 height 12
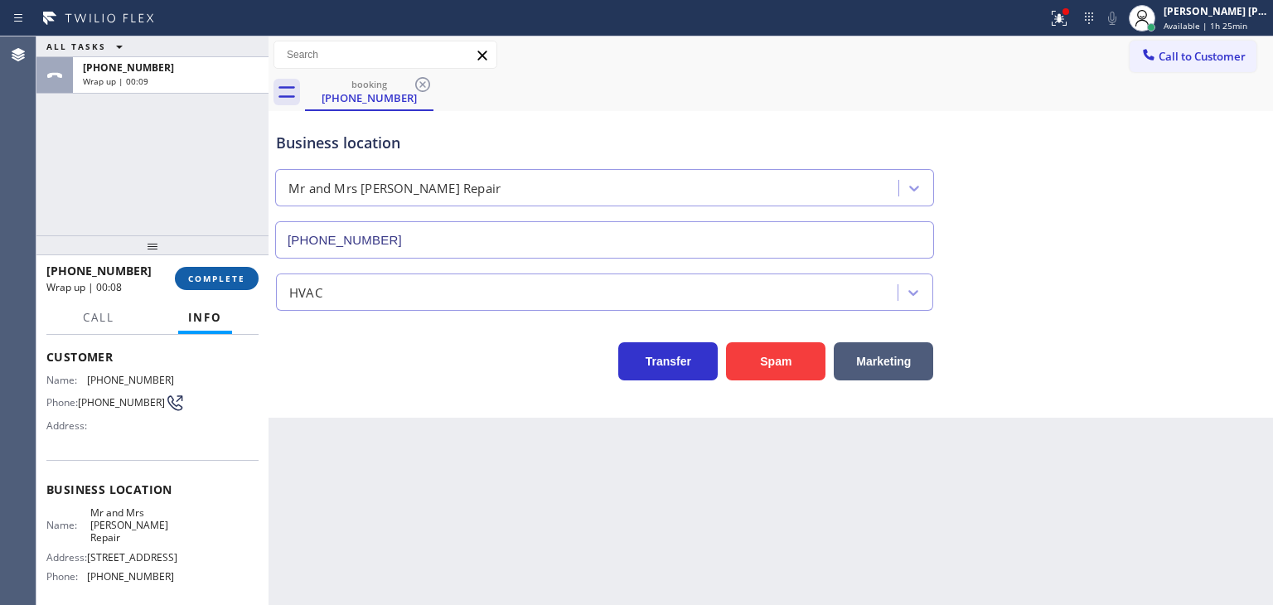
click at [229, 283] on span "COMPLETE" at bounding box center [216, 279] width 57 height 12
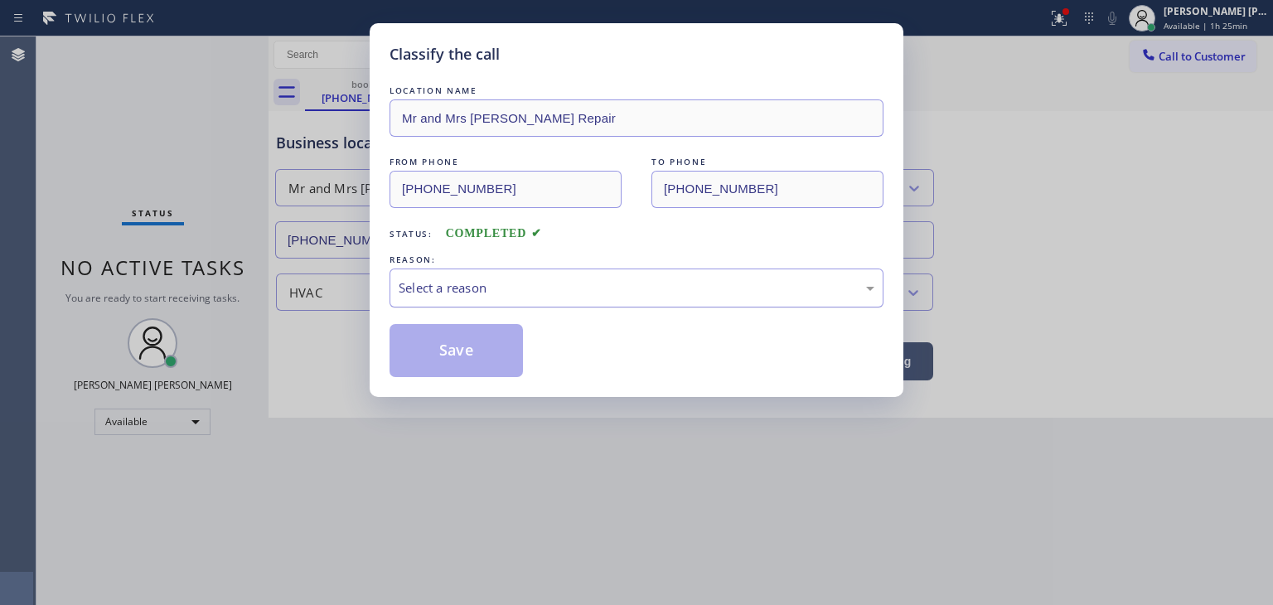
drag, startPoint x: 445, startPoint y: 281, endPoint x: 450, endPoint y: 289, distance: 9.7
click at [444, 282] on div "Select a reason" at bounding box center [637, 288] width 476 height 19
click at [468, 366] on button "Save" at bounding box center [456, 350] width 133 height 53
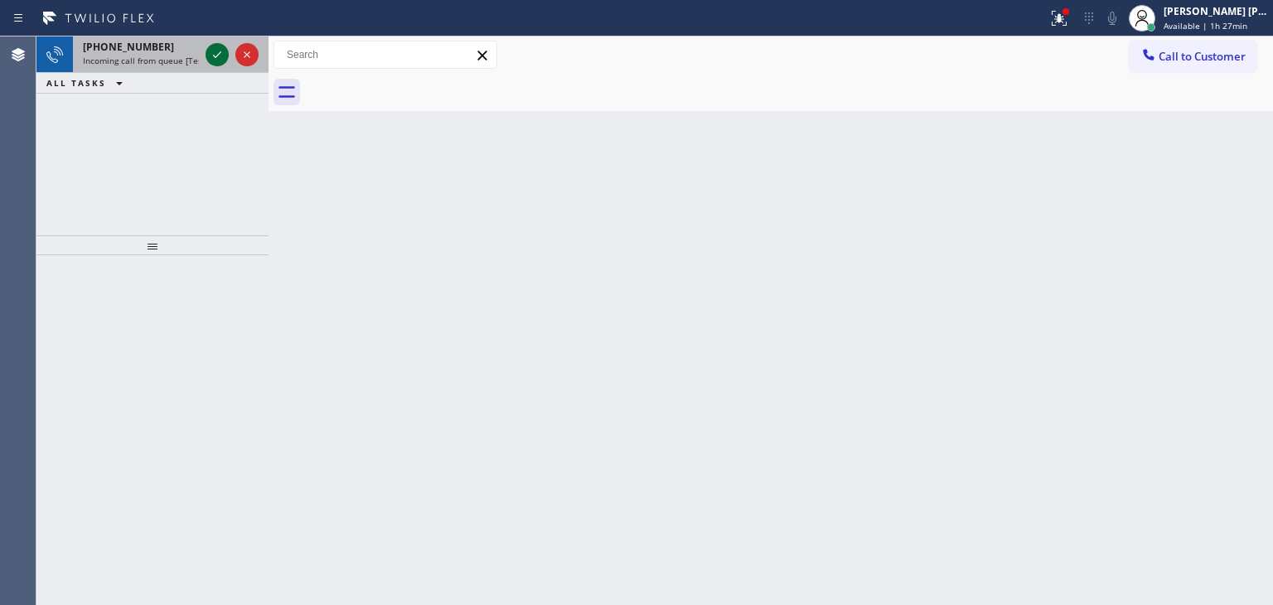
click at [220, 48] on icon at bounding box center [217, 55] width 20 height 20
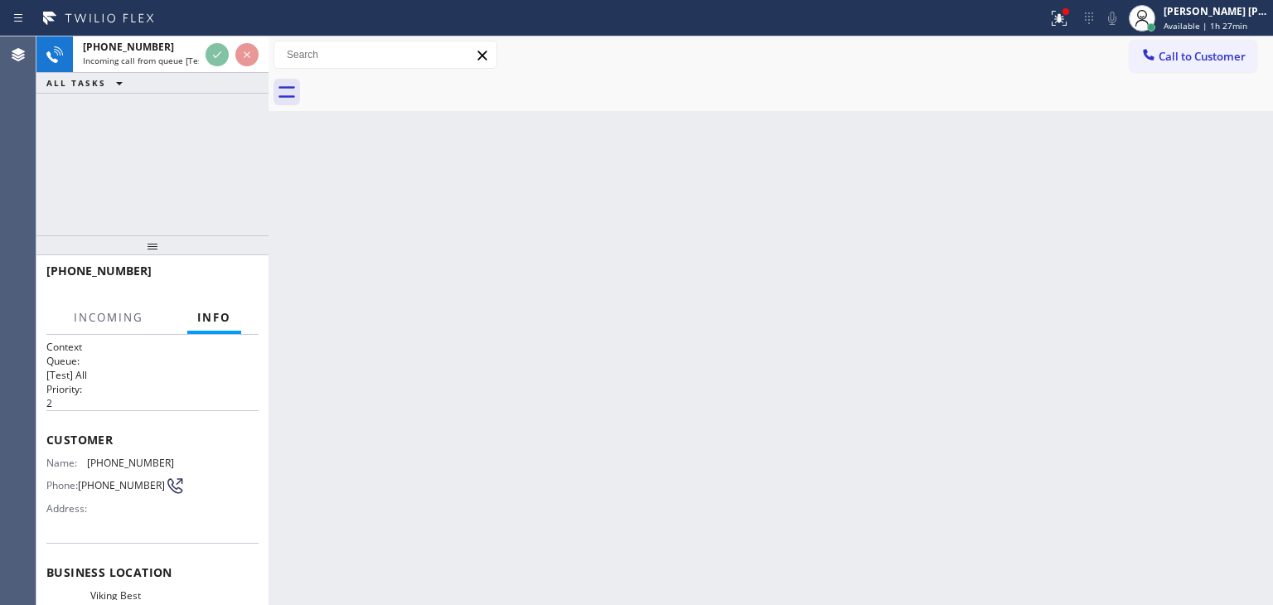
scroll to position [166, 0]
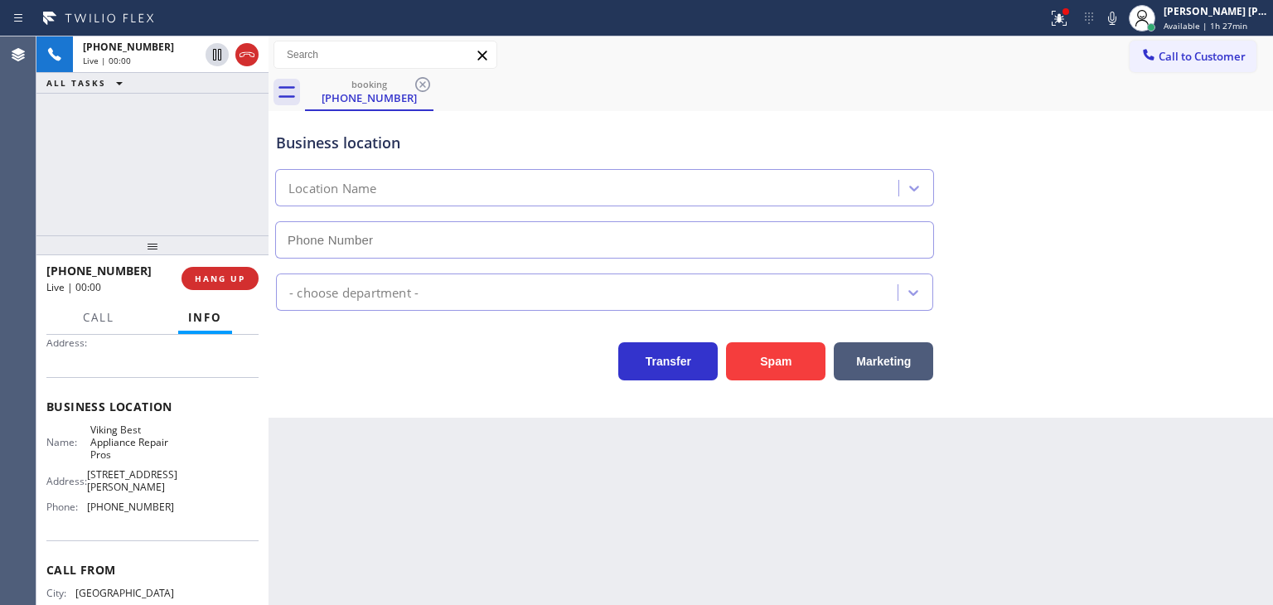
type input "[PHONE_NUMBER]"
click at [103, 317] on span "Call" at bounding box center [98, 317] width 31 height 15
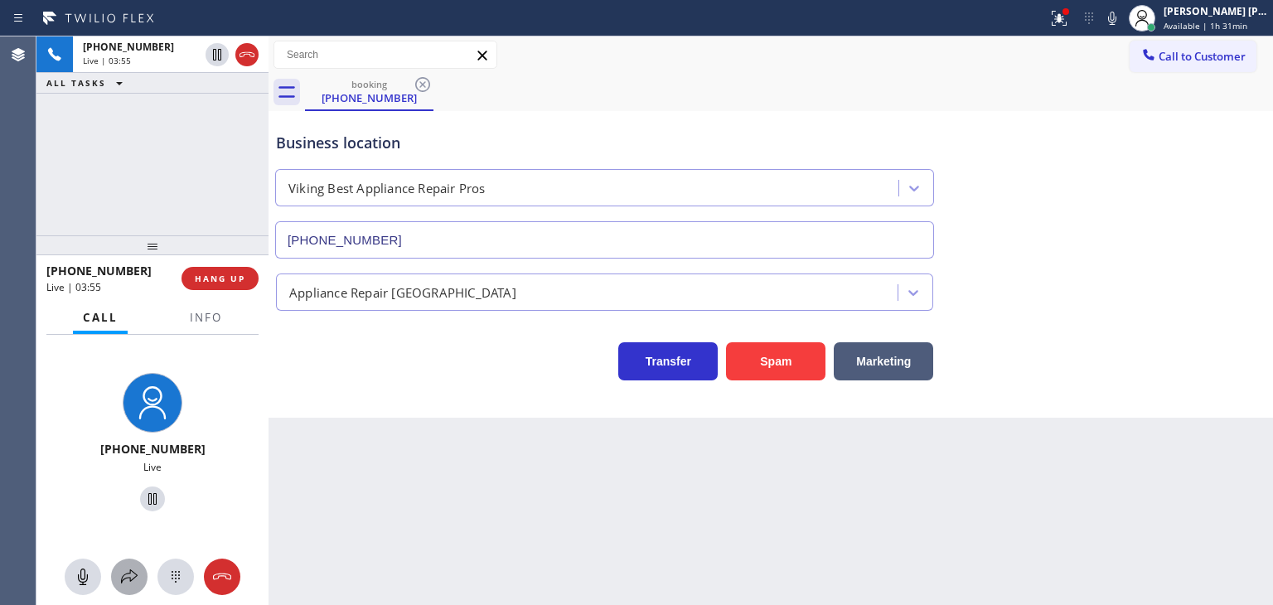
click at [129, 570] on icon at bounding box center [129, 577] width 20 height 20
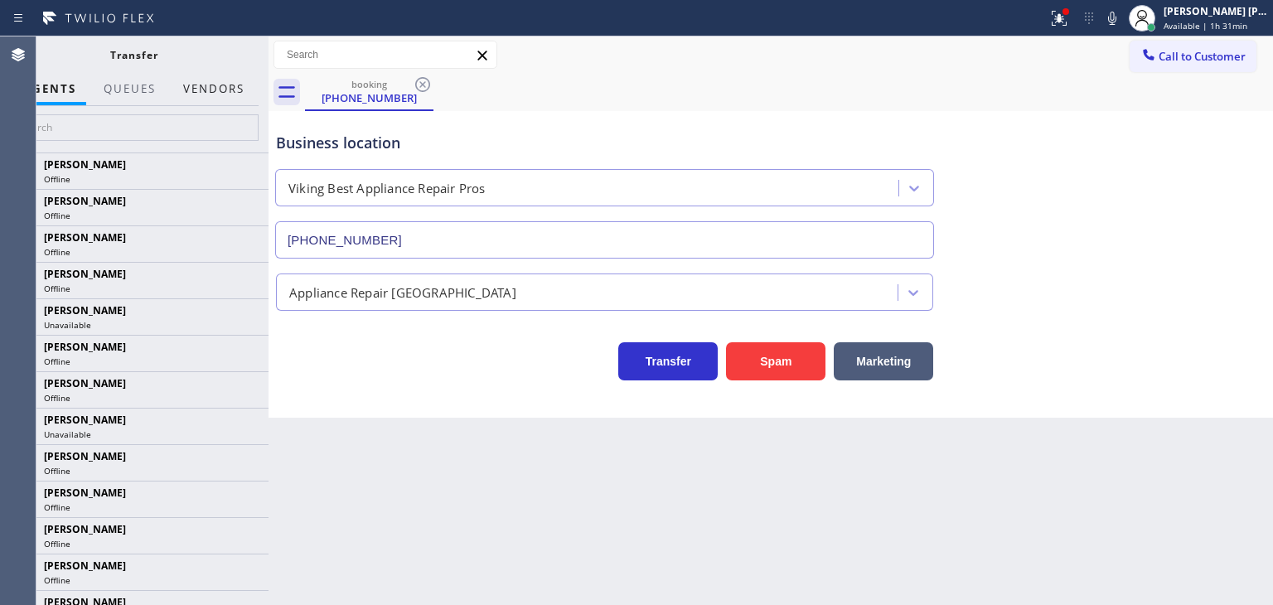
click at [235, 80] on button "Vendors" at bounding box center [213, 89] width 81 height 32
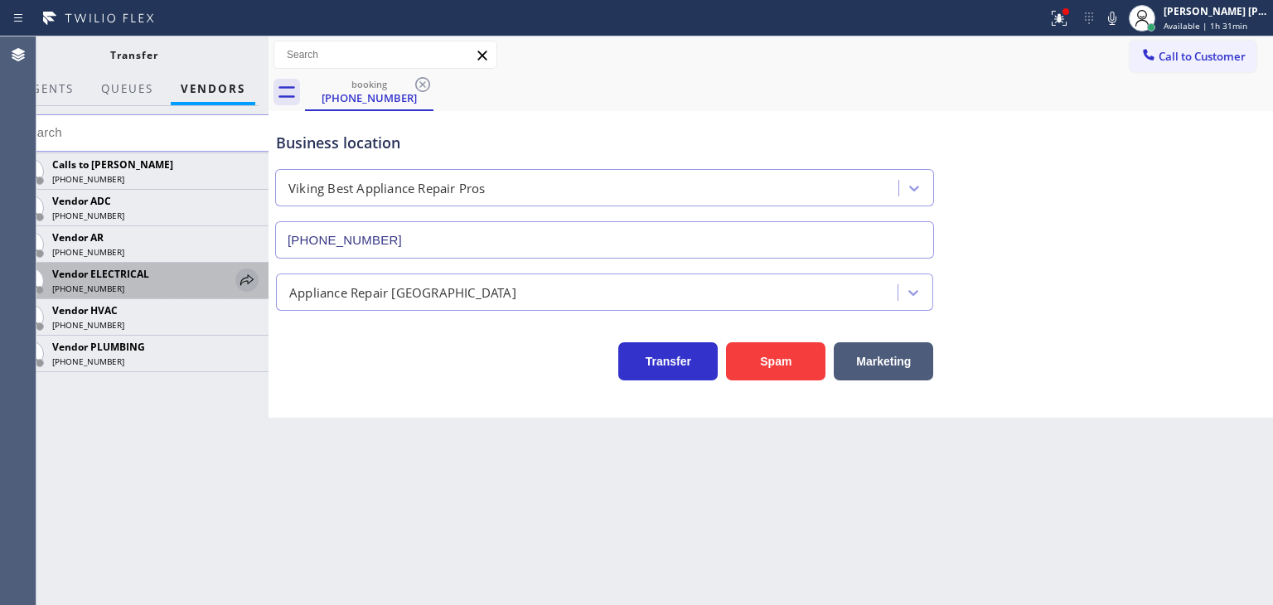
click at [242, 274] on icon at bounding box center [247, 280] width 20 height 20
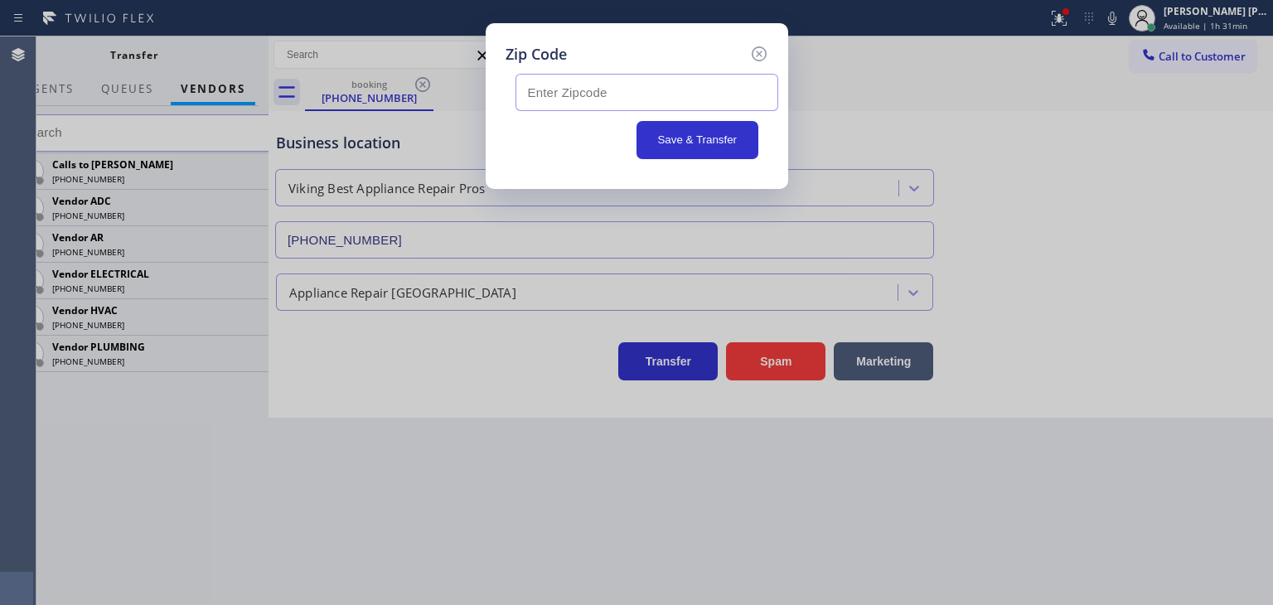
click at [610, 94] on input "text" at bounding box center [647, 92] width 263 height 37
type input "98394"
click at [700, 145] on button "Save & Transfer" at bounding box center [698, 140] width 122 height 38
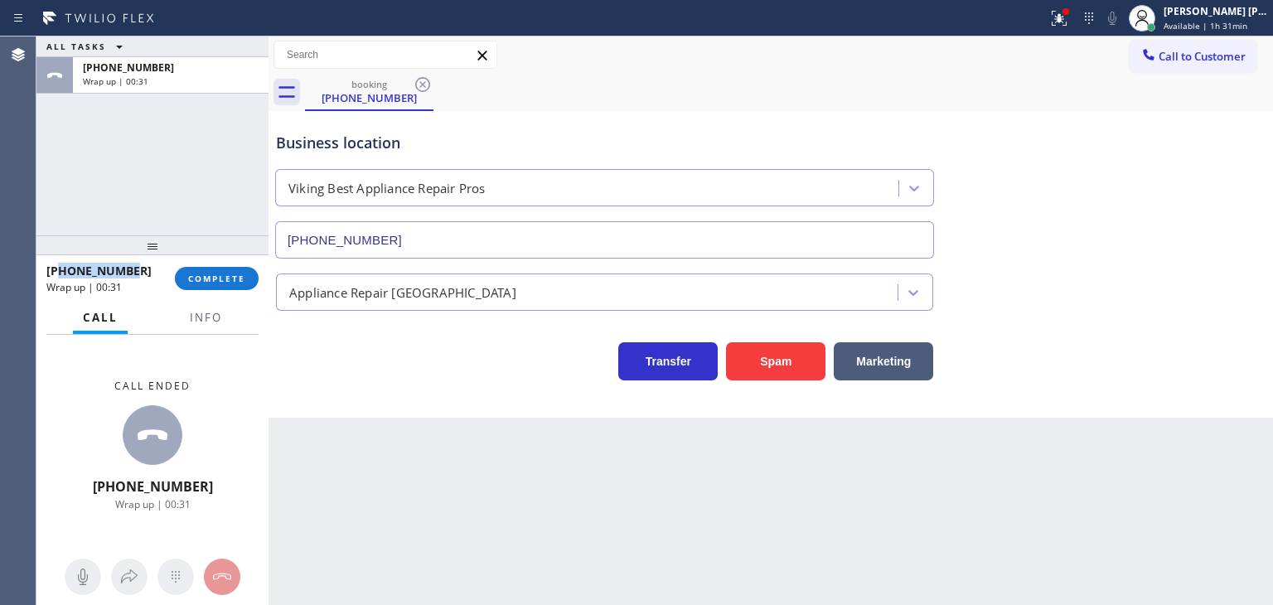
drag, startPoint x: 149, startPoint y: 273, endPoint x: 63, endPoint y: 264, distance: 86.7
click at [63, 264] on div "[PHONE_NUMBER]" at bounding box center [104, 271] width 117 height 16
click at [205, 318] on span "Info" at bounding box center [206, 317] width 32 height 15
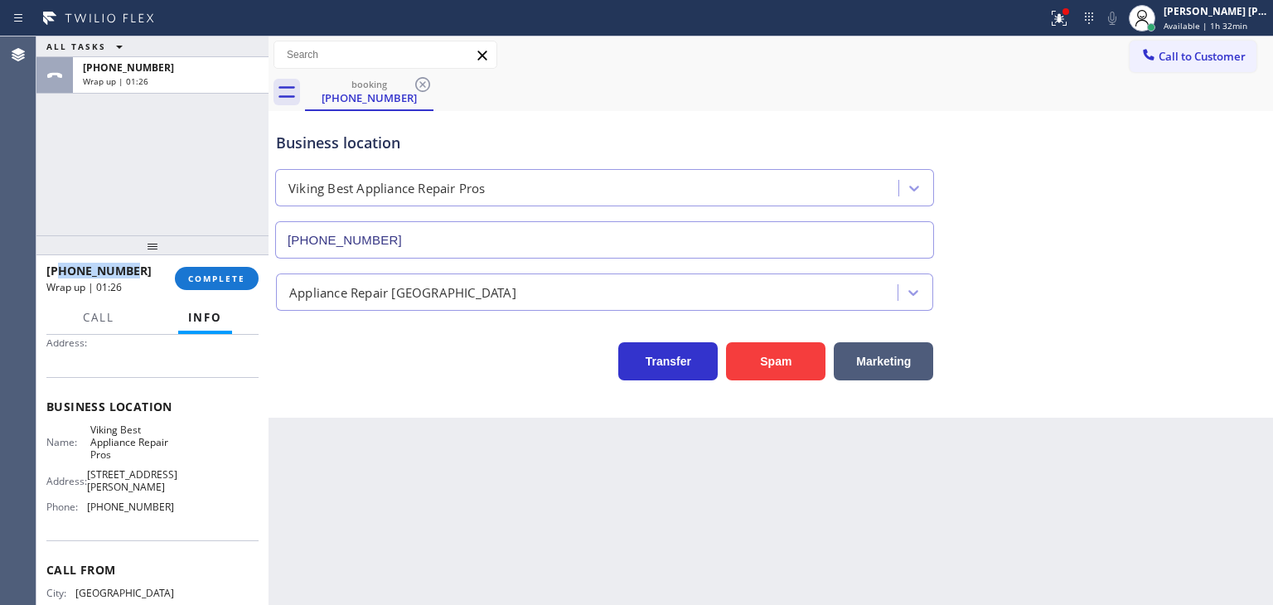
scroll to position [246, 0]
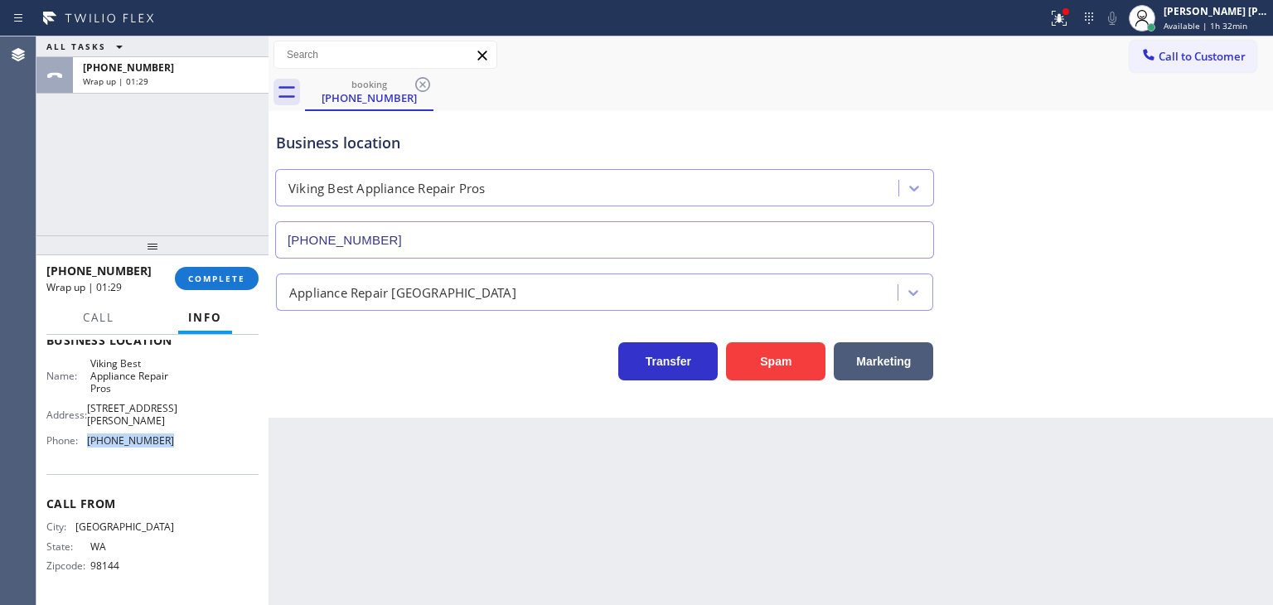
drag, startPoint x: 176, startPoint y: 436, endPoint x: 86, endPoint y: 438, distance: 89.6
click at [86, 438] on div "Name: Viking Best Appliance Repair Pros Address: [STREET_ADDRESS] Phone: [PHONE…" at bounding box center [152, 405] width 212 height 97
click at [240, 286] on button "COMPLETE" at bounding box center [217, 278] width 84 height 23
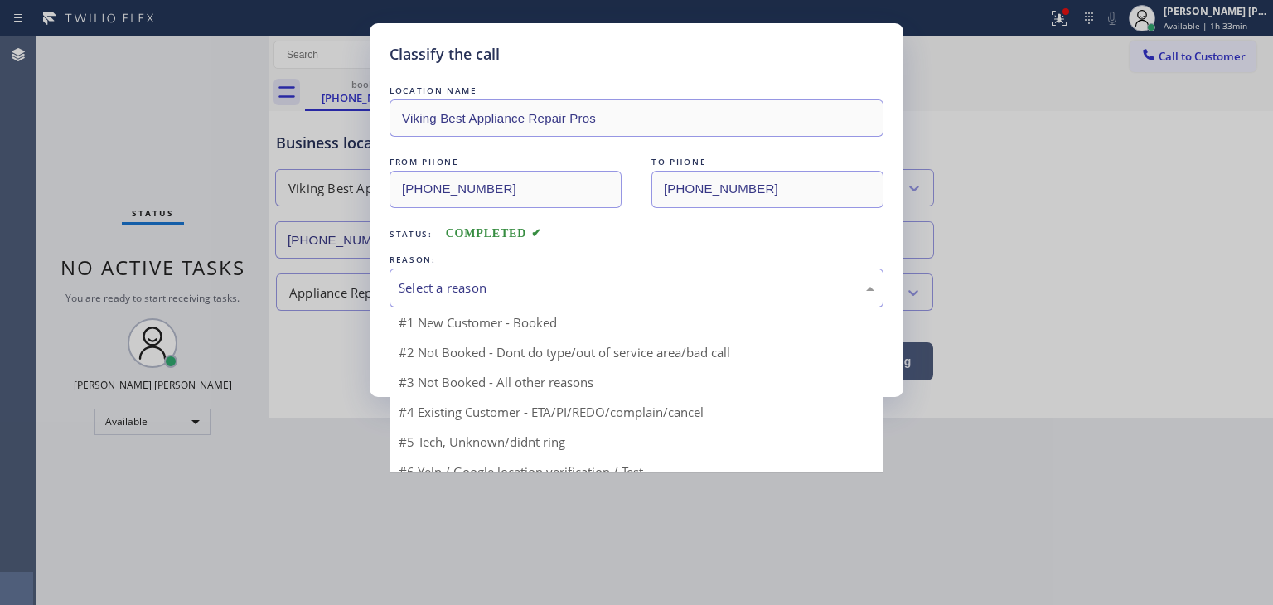
click at [427, 279] on div "Select a reason" at bounding box center [637, 288] width 476 height 19
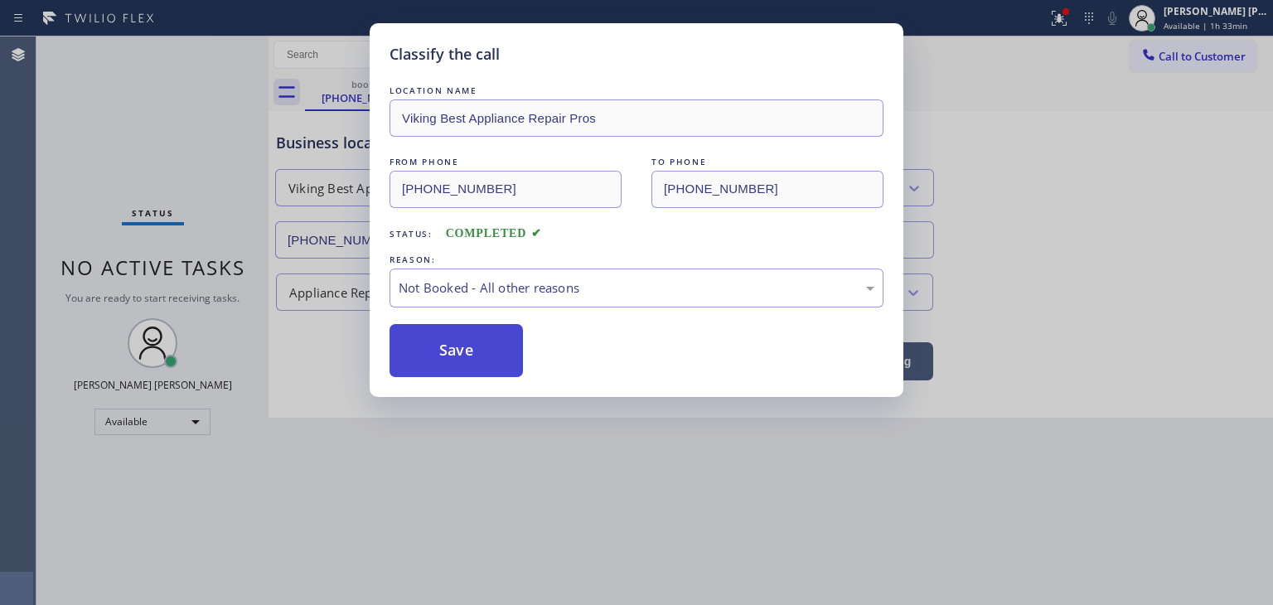
click at [469, 351] on button "Save" at bounding box center [456, 350] width 133 height 53
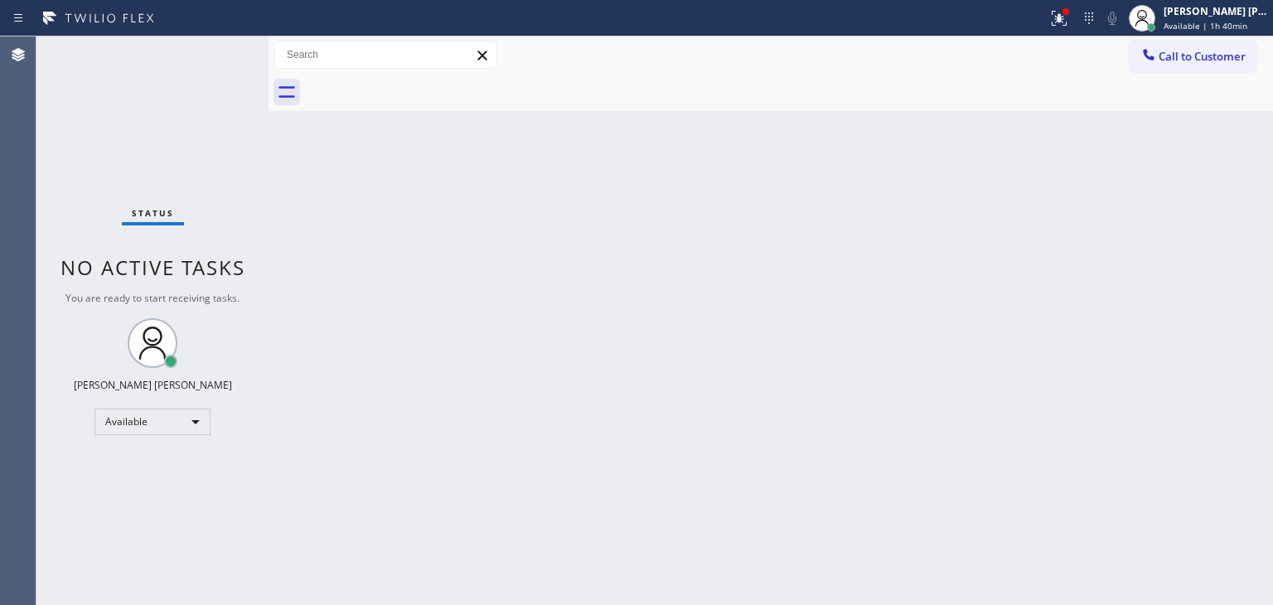
drag, startPoint x: 99, startPoint y: 140, endPoint x: 371, endPoint y: 26, distance: 295.0
click at [99, 140] on div "Status No active tasks You are ready to start receiving tasks. [PERSON_NAME] [P…" at bounding box center [152, 320] width 232 height 569
click at [1214, 23] on span "Available | 1h 41min" at bounding box center [1206, 26] width 84 height 12
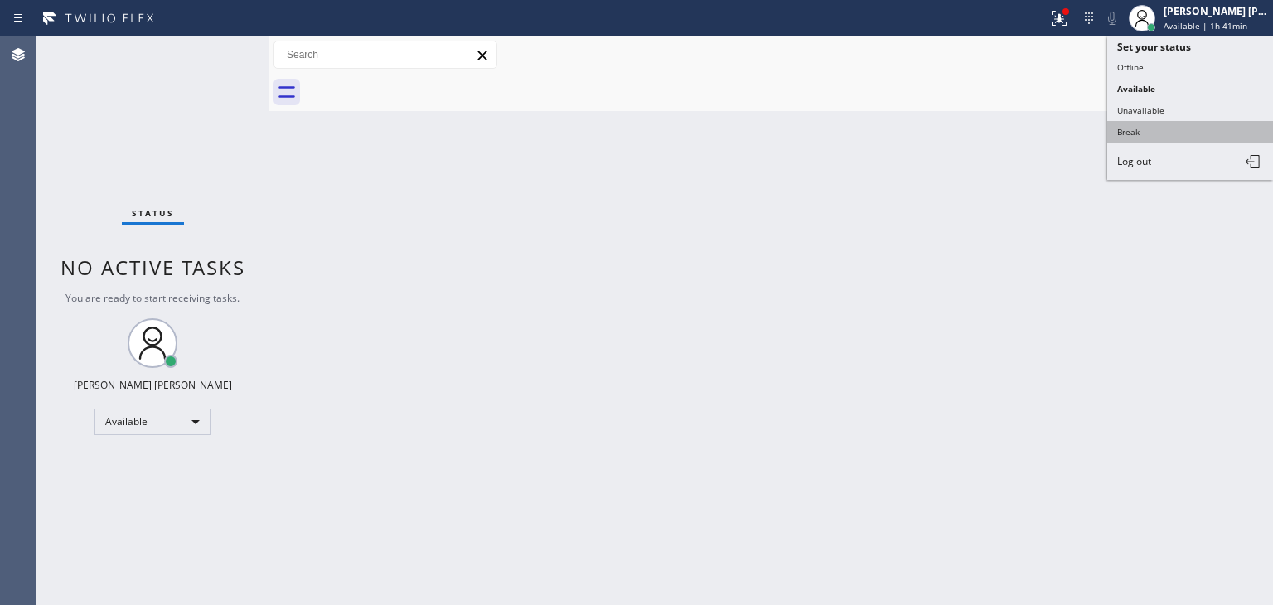
click at [1157, 130] on button "Break" at bounding box center [1190, 132] width 166 height 22
